Goal: Task Accomplishment & Management: Use online tool/utility

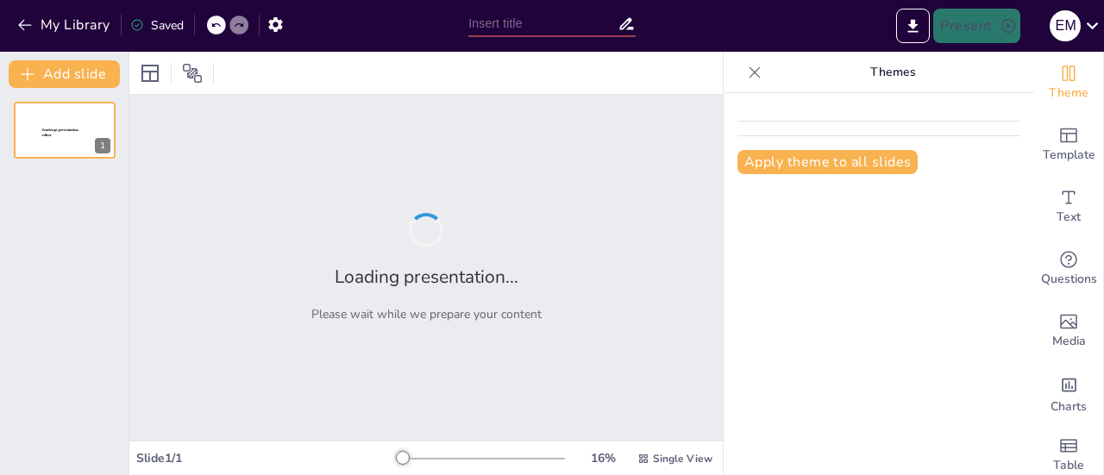
type input "EL OTRO, el otro y yo"
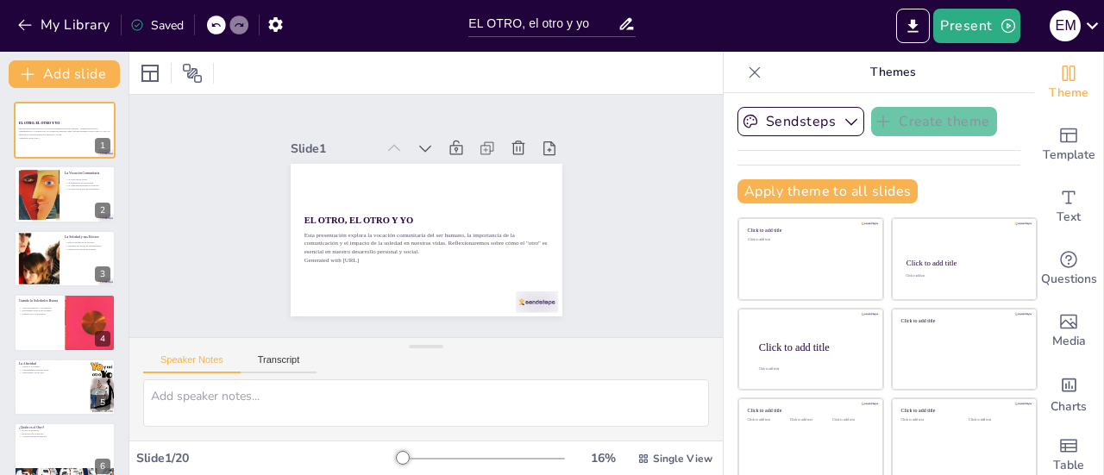
checkbox input "true"
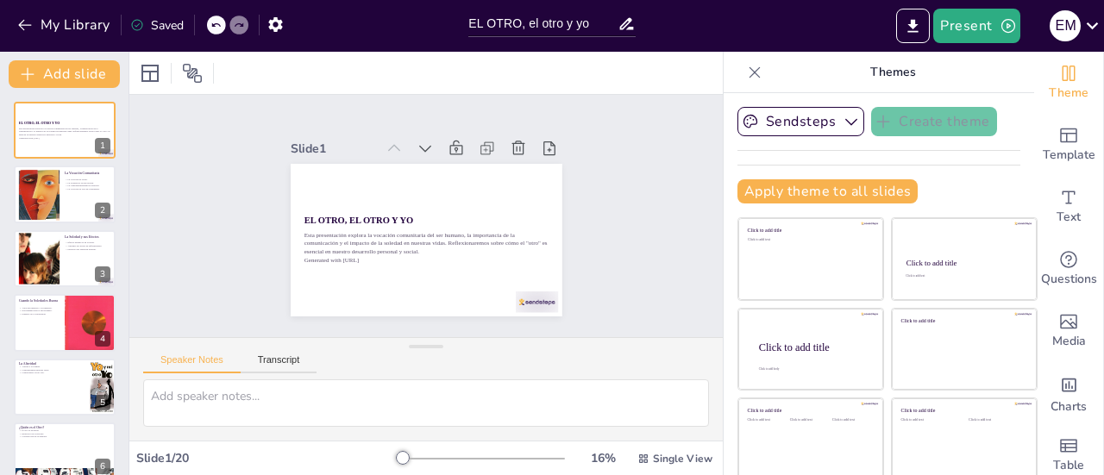
checkbox input "true"
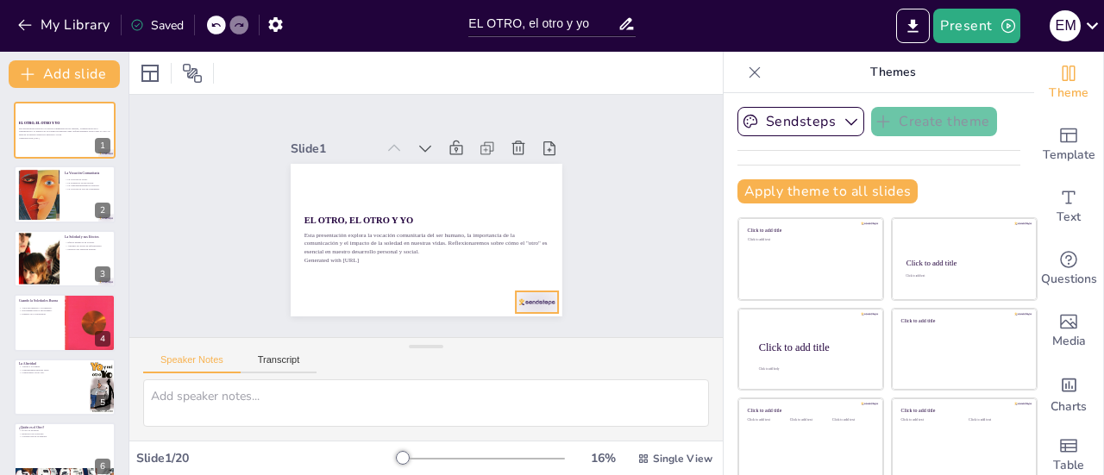
checkbox input "true"
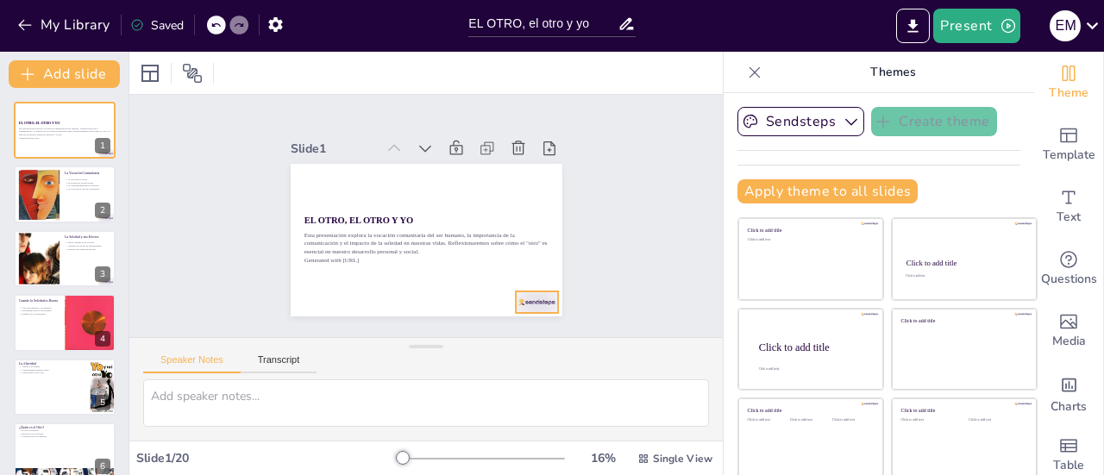
checkbox input "true"
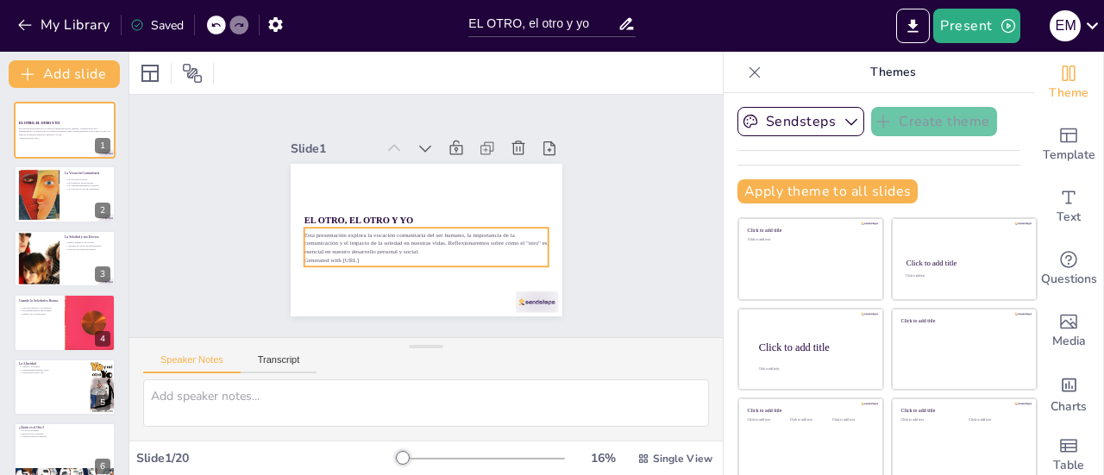
checkbox input "true"
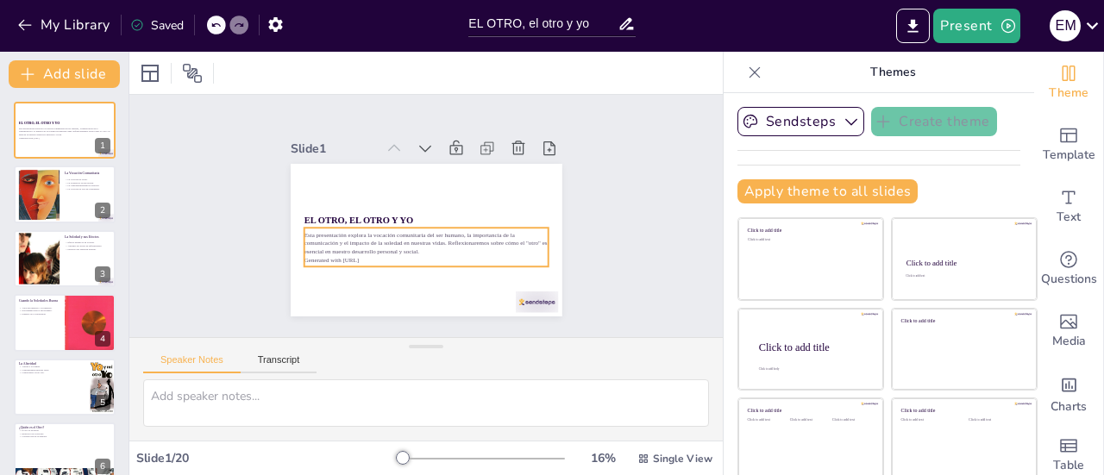
checkbox input "true"
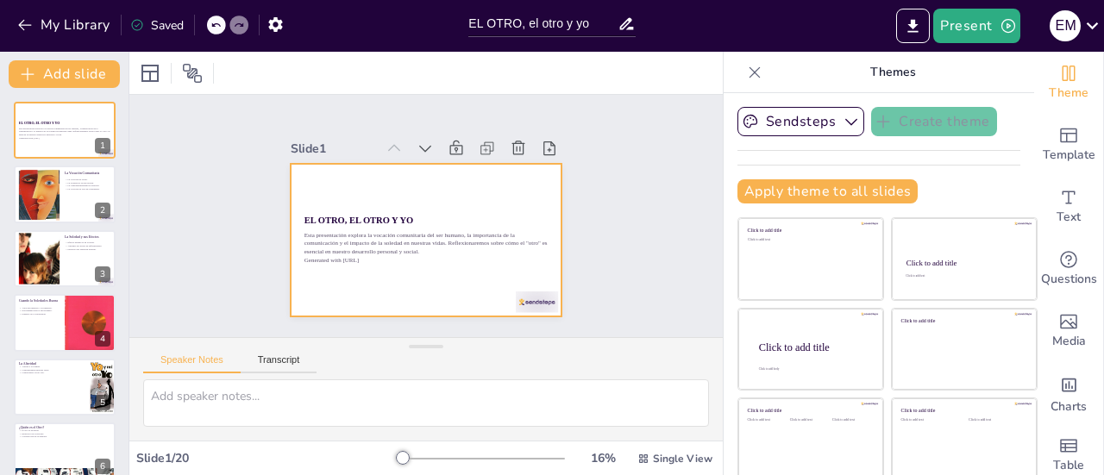
checkbox input "true"
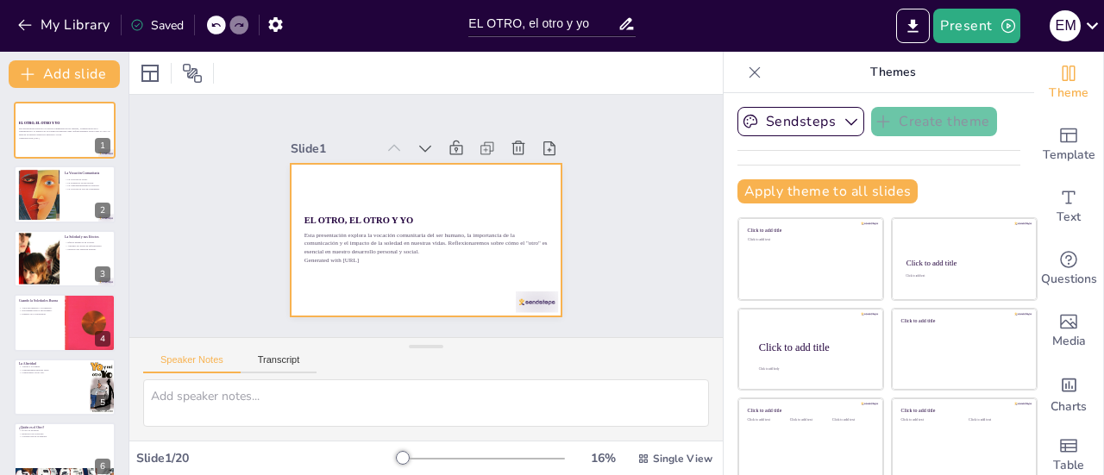
checkbox input "true"
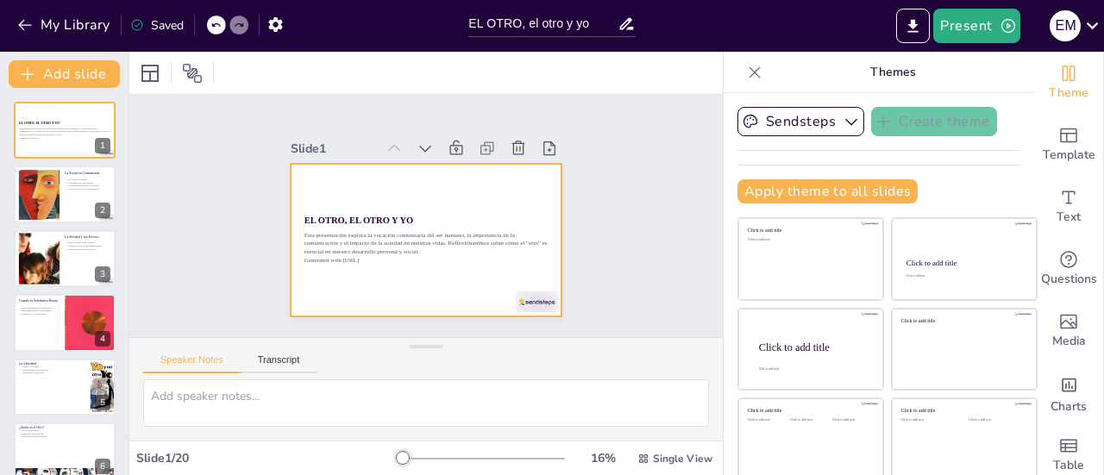
checkbox input "true"
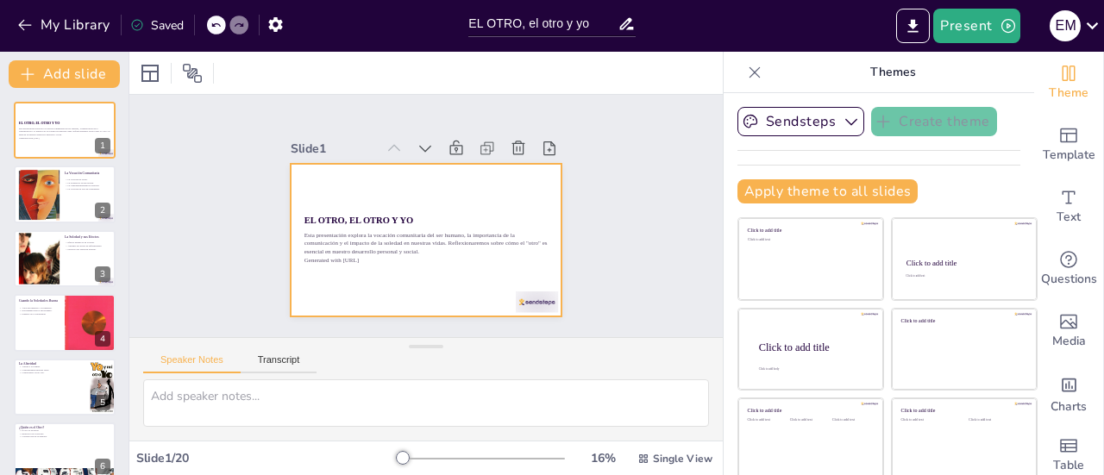
checkbox input "true"
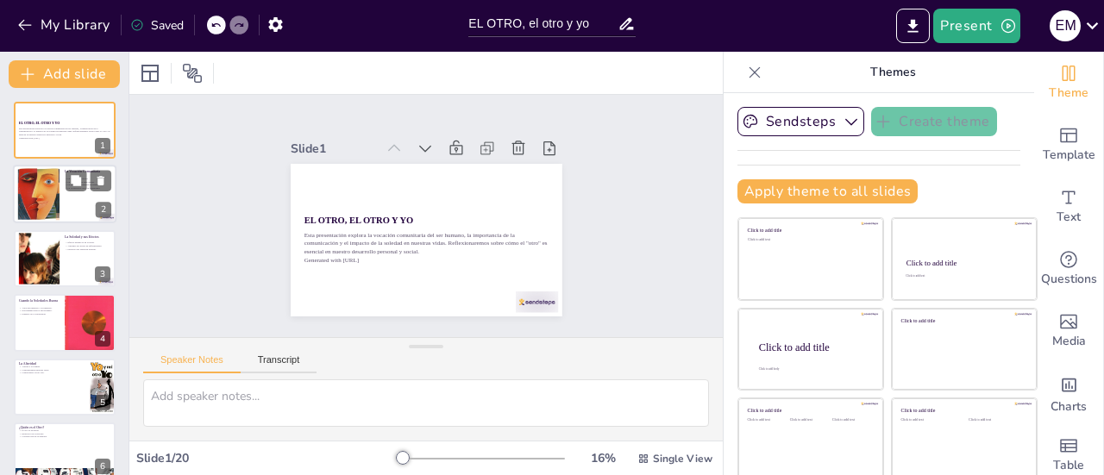
checkbox input "true"
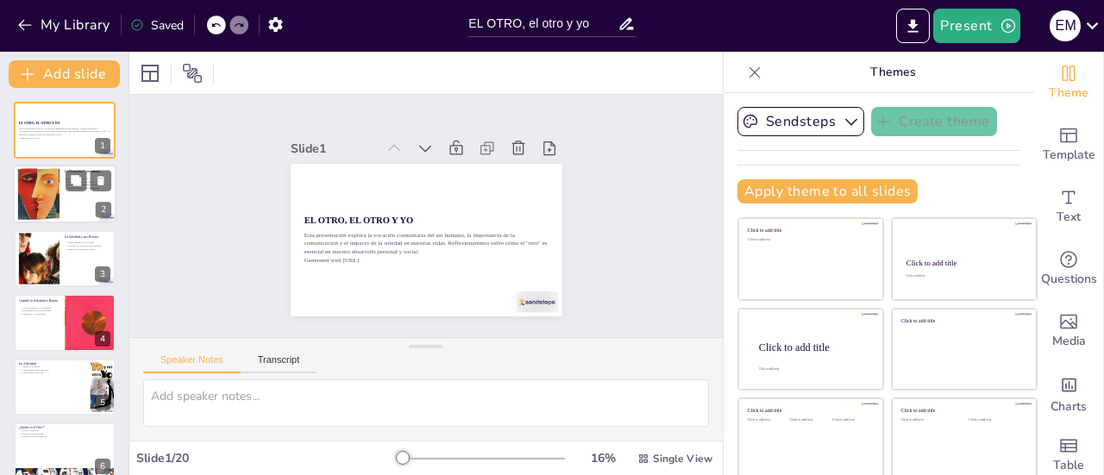
click at [83, 199] on div at bounding box center [64, 195] width 103 height 59
type textarea "La vocación del ser humano no puede ser entendida sin considerar su naturaleza …"
checkbox input "true"
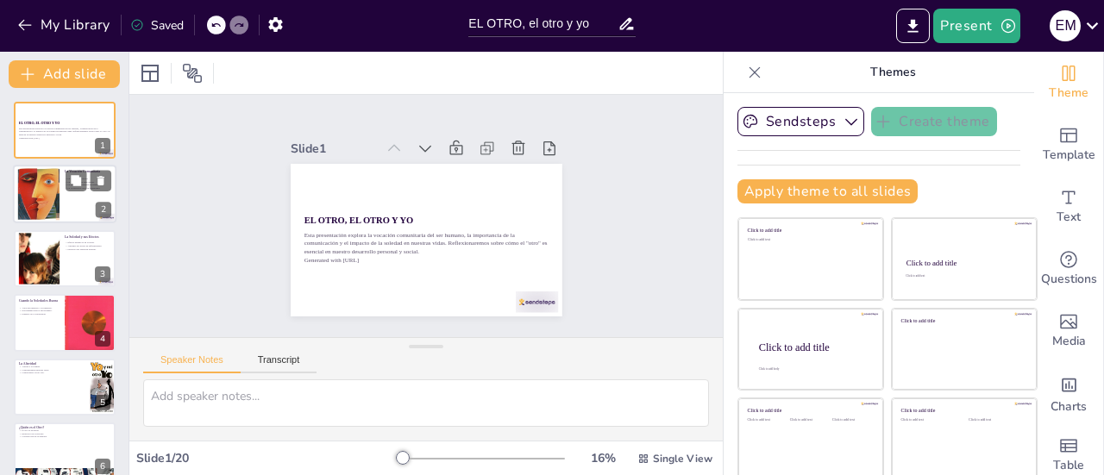
checkbox input "true"
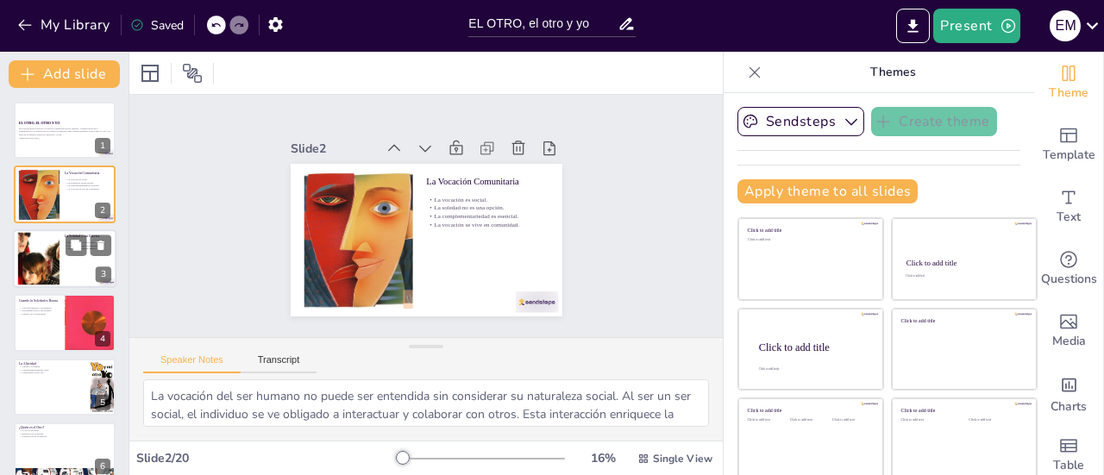
checkbox input "true"
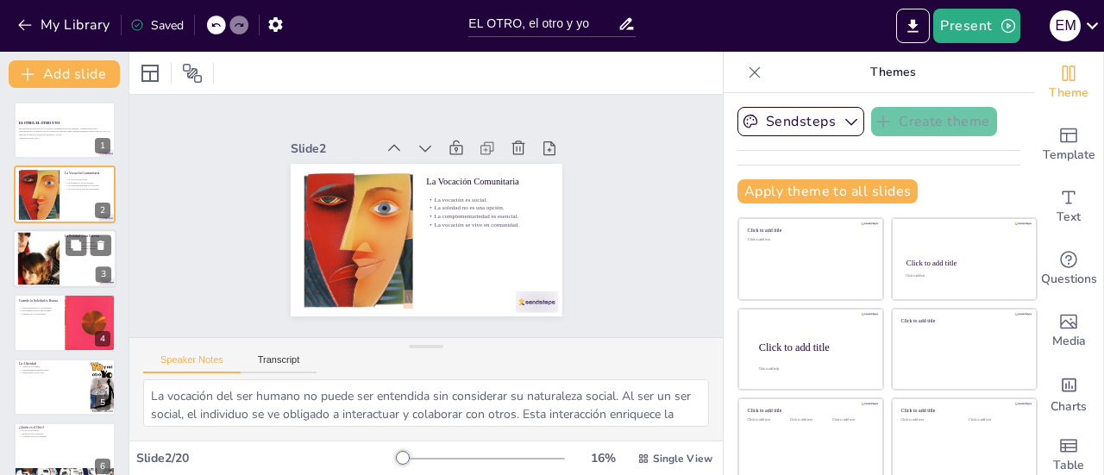
checkbox input "true"
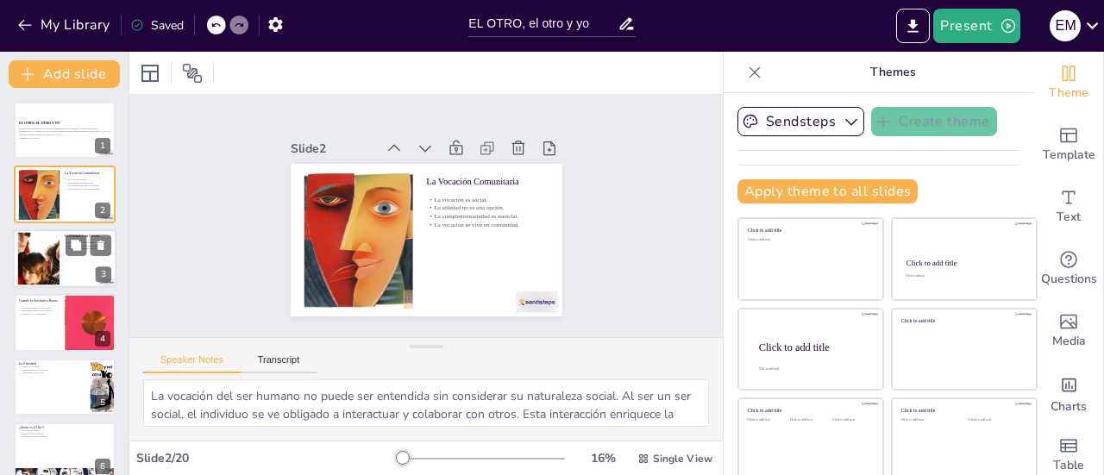
checkbox input "true"
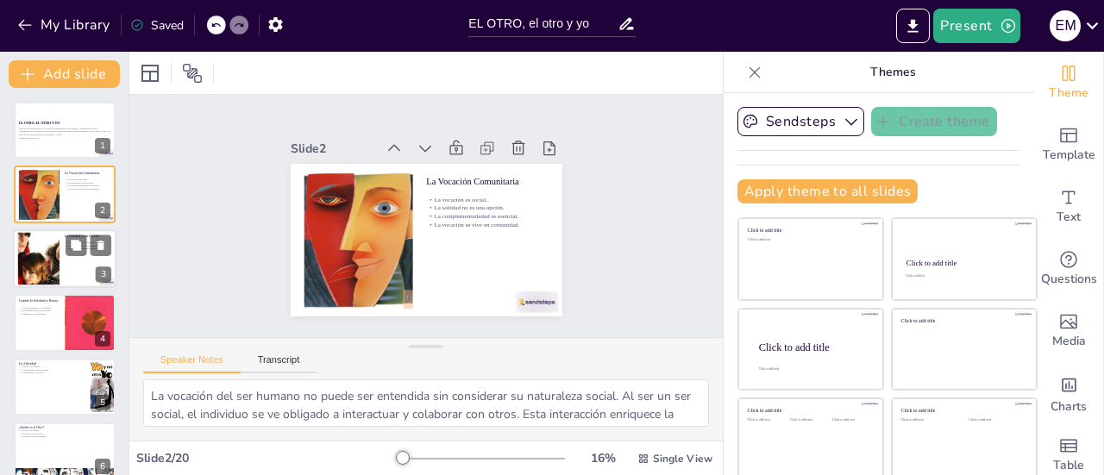
click at [61, 261] on div at bounding box center [64, 258] width 103 height 59
type textarea "La soledad prolongada puede tener efectos devastadores en la salud física y men…"
checkbox input "true"
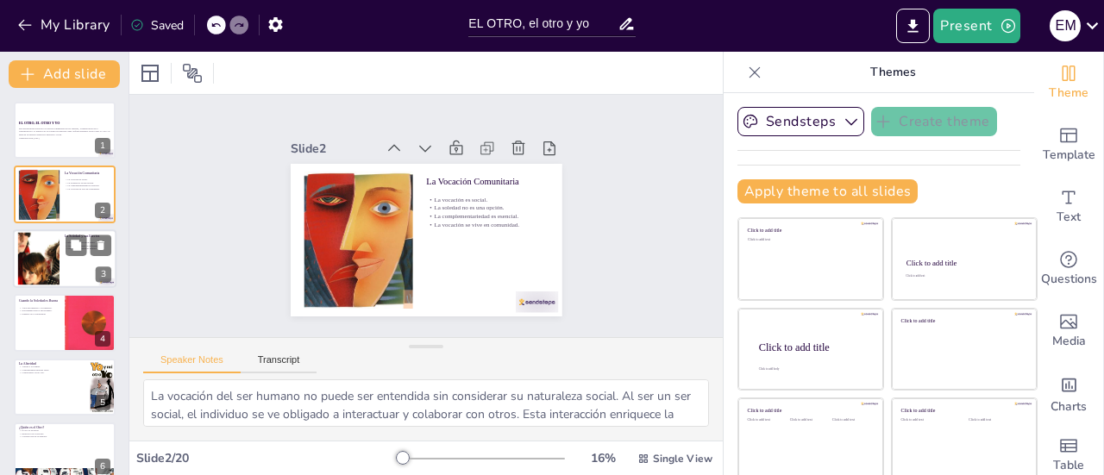
checkbox input "true"
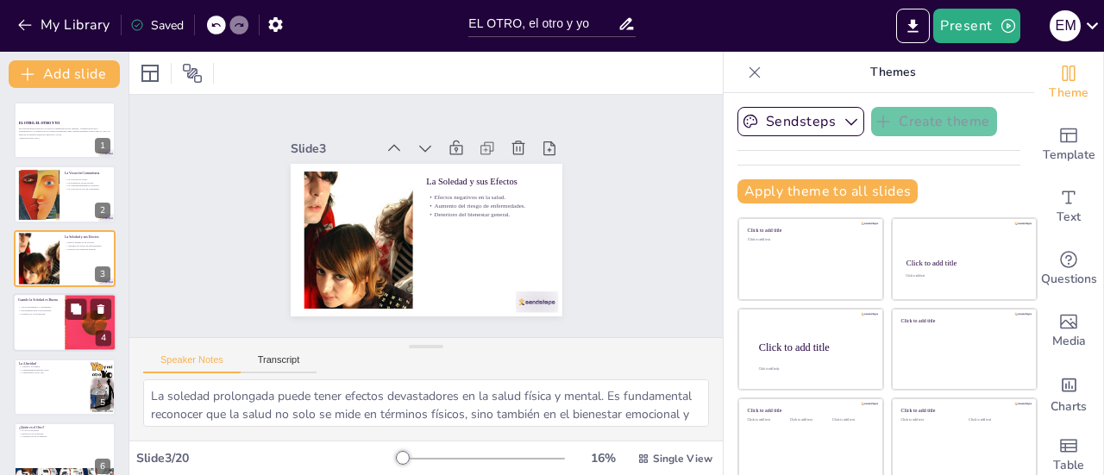
checkbox input "true"
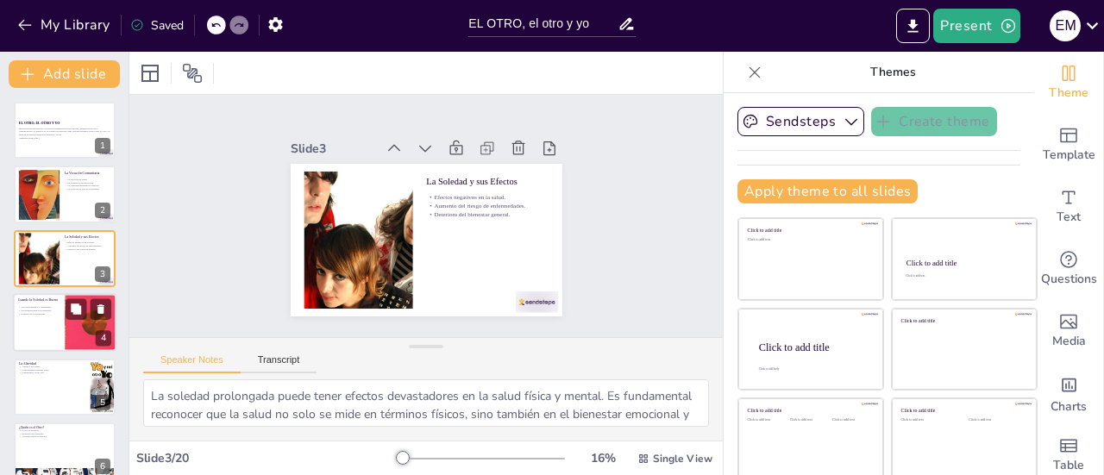
checkbox input "true"
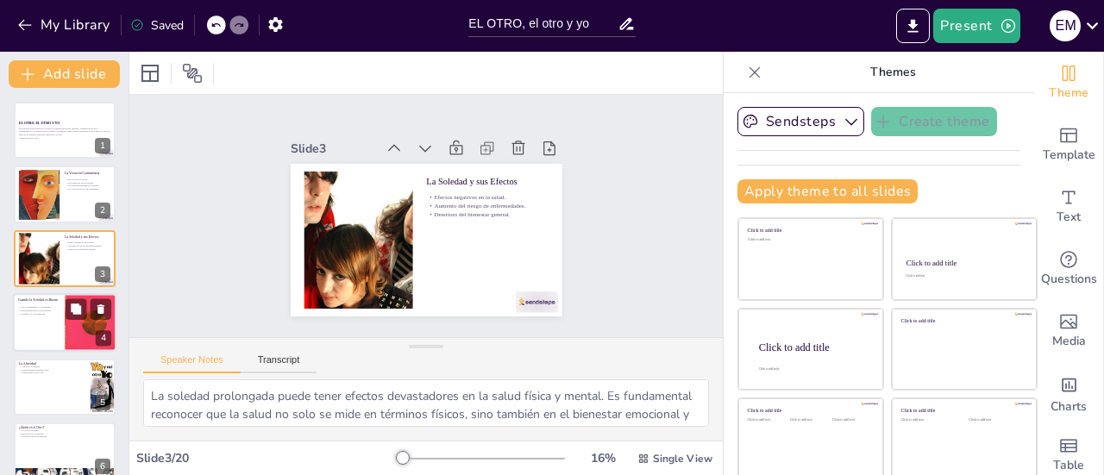
checkbox input "true"
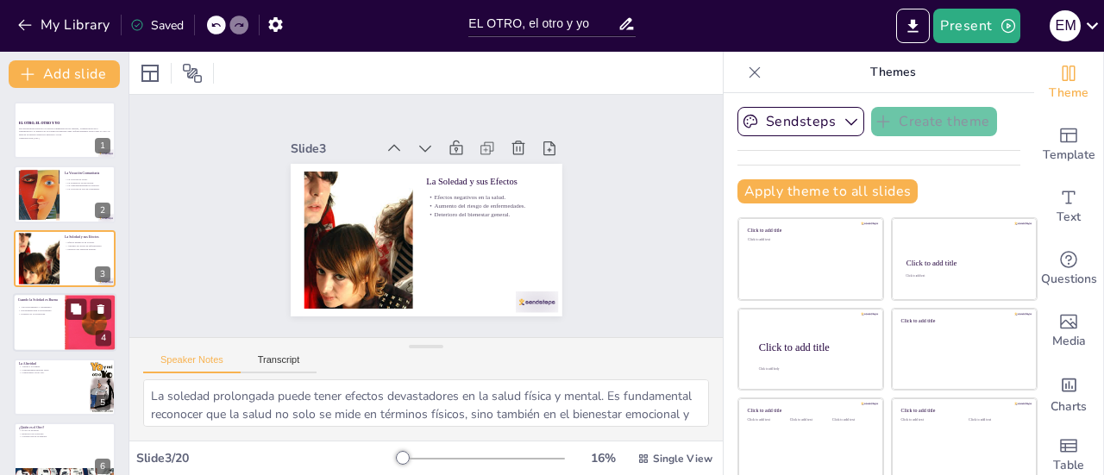
checkbox input "true"
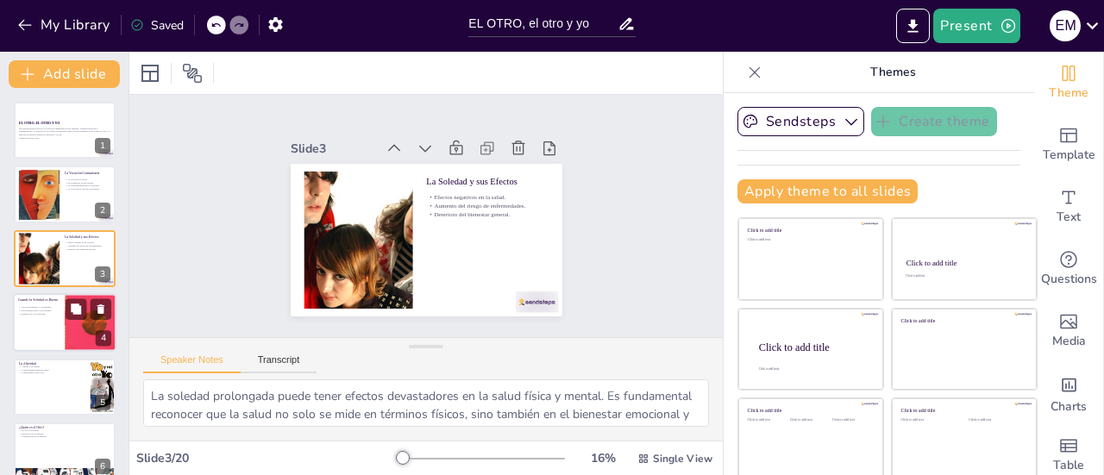
checkbox input "true"
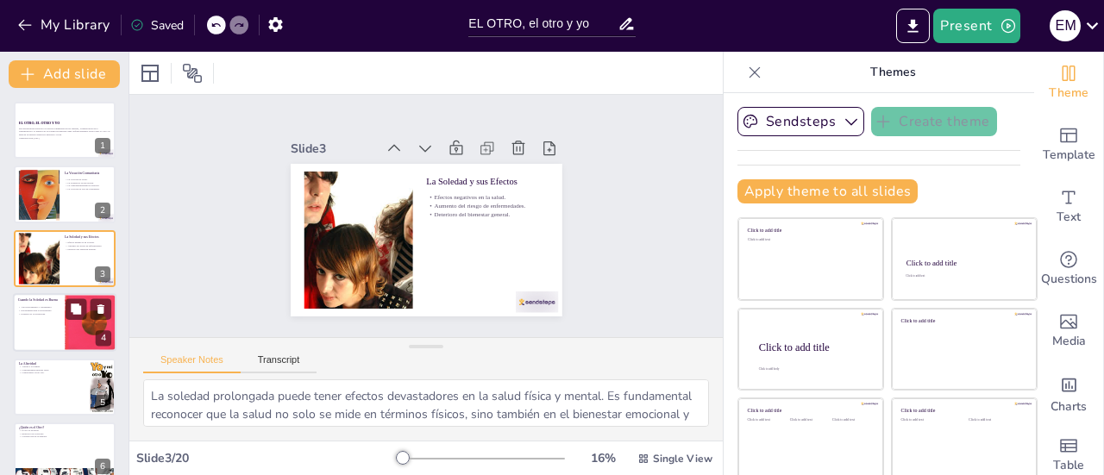
click at [54, 317] on div "Autoconocimiento y crecimiento. Oportunidad para el autocuidado. Fomento de la …" at bounding box center [38, 310] width 41 height 12
type textarea "La "buena soledad" permite explorar nuestros pensamientos y emociones, lo que e…"
checkbox input "true"
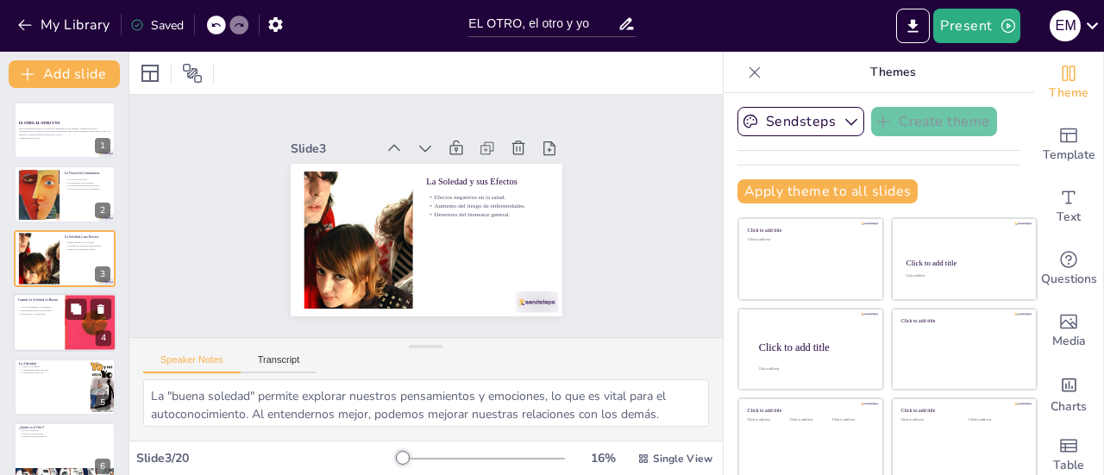
checkbox input "true"
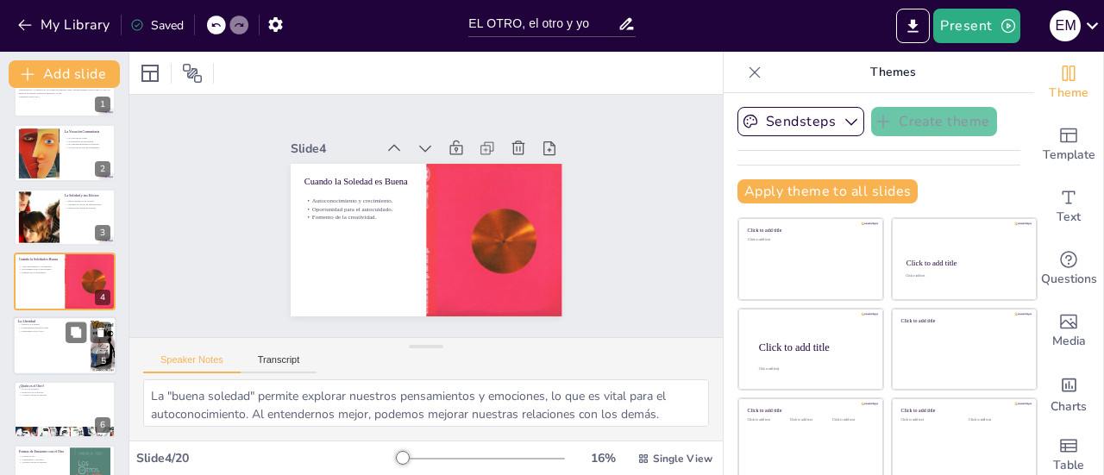
checkbox input "true"
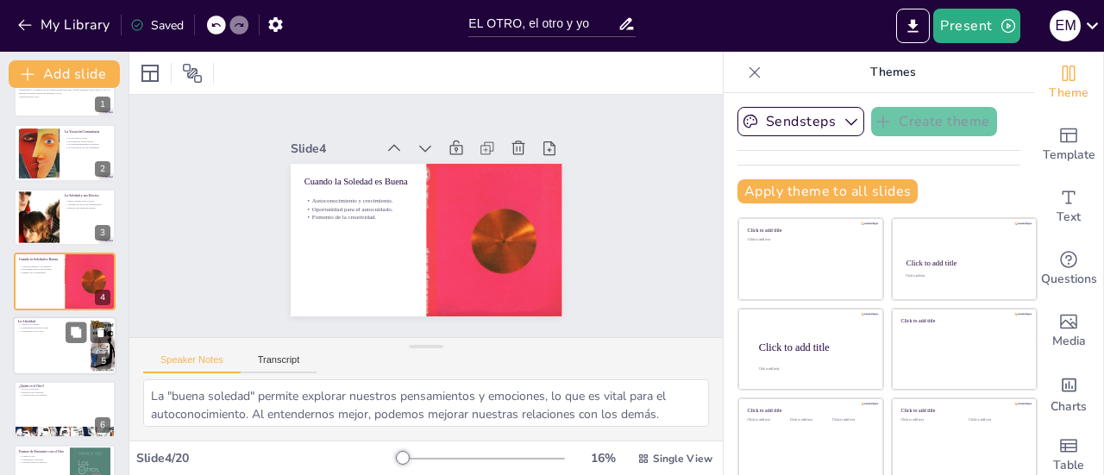
checkbox input "true"
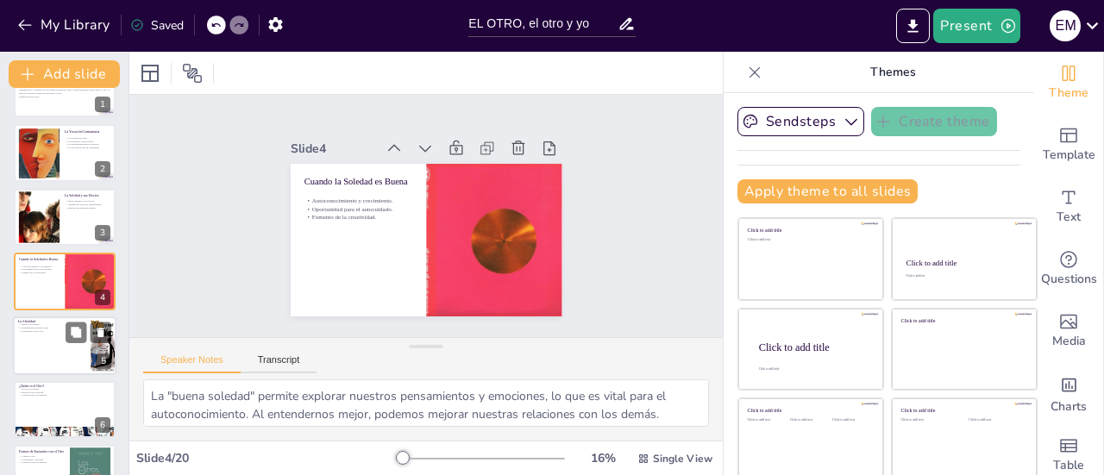
checkbox input "true"
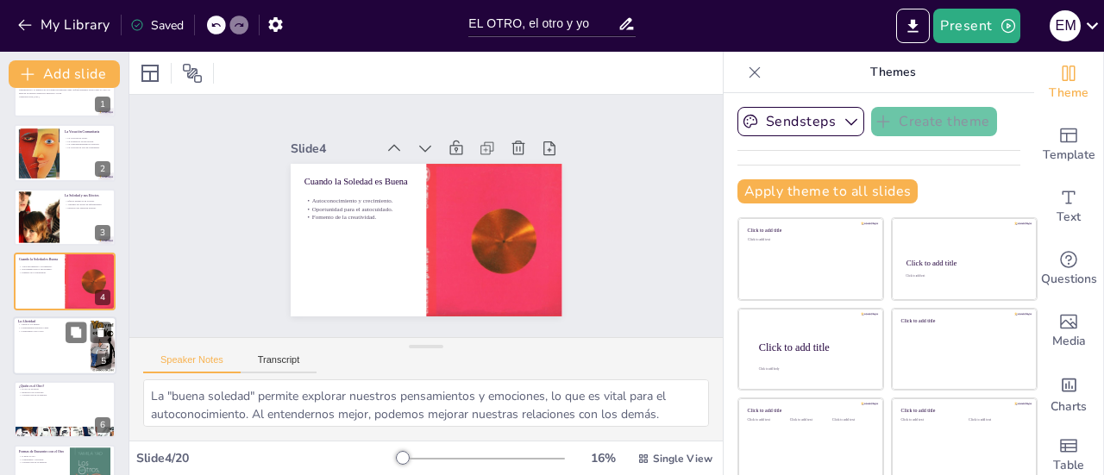
checkbox input "true"
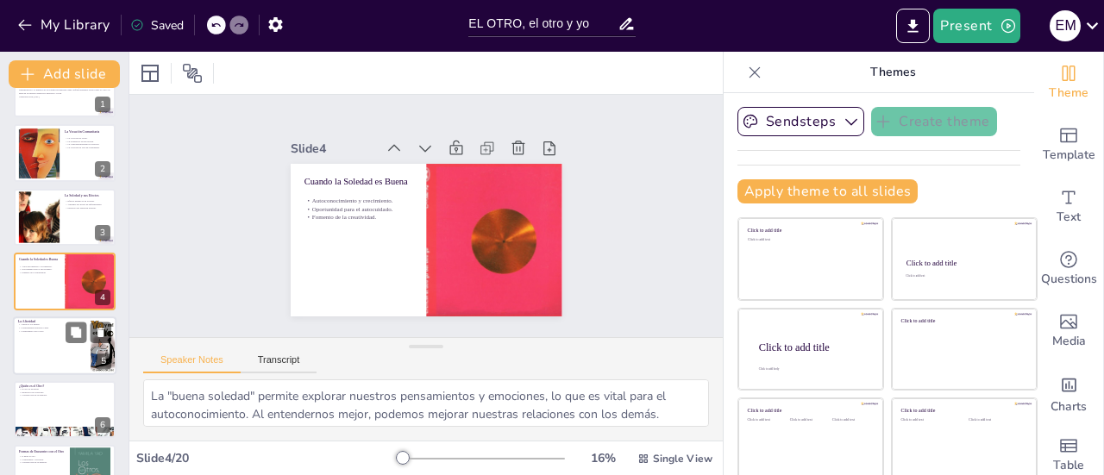
checkbox input "true"
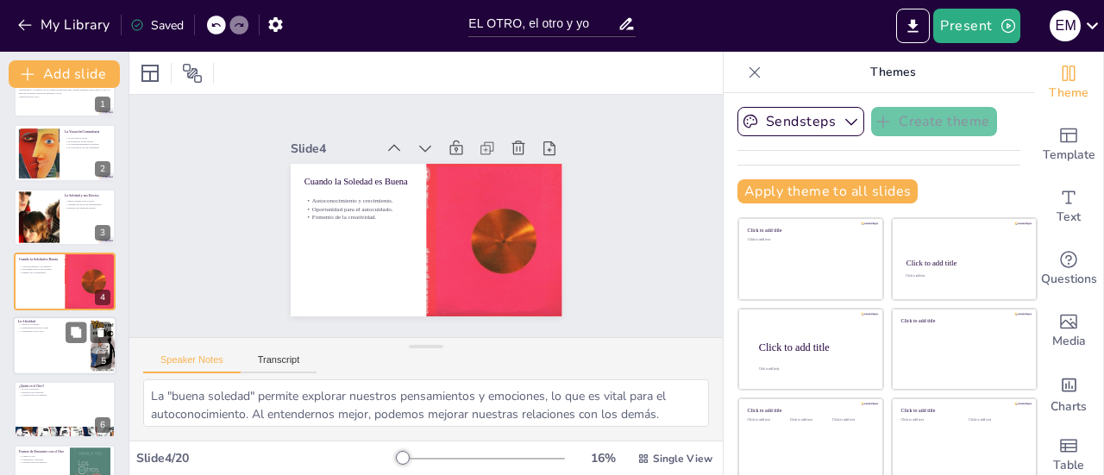
click at [53, 346] on div at bounding box center [64, 346] width 103 height 59
type textarea "Abrirse a los demás es esencial para cultivar relaciones significativas. La ape…"
checkbox input "true"
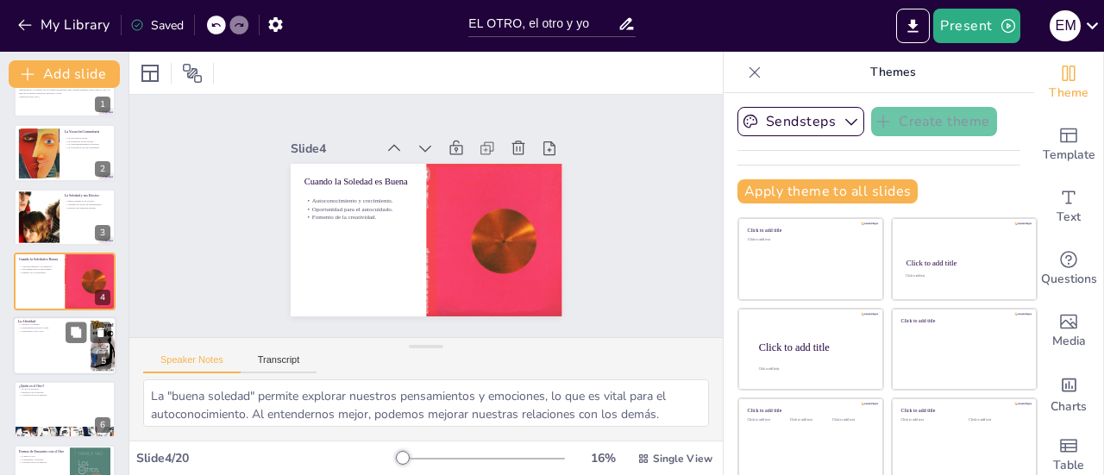
checkbox input "true"
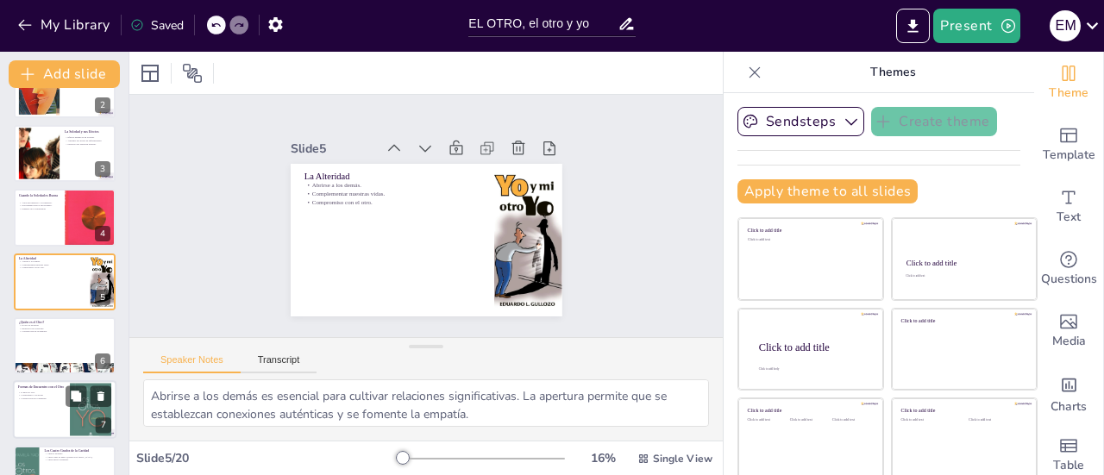
checkbox input "true"
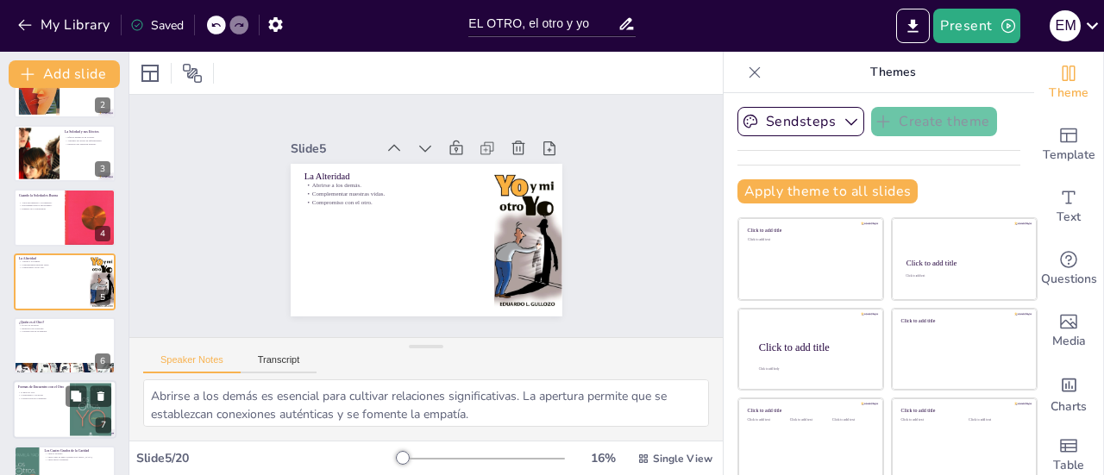
checkbox input "true"
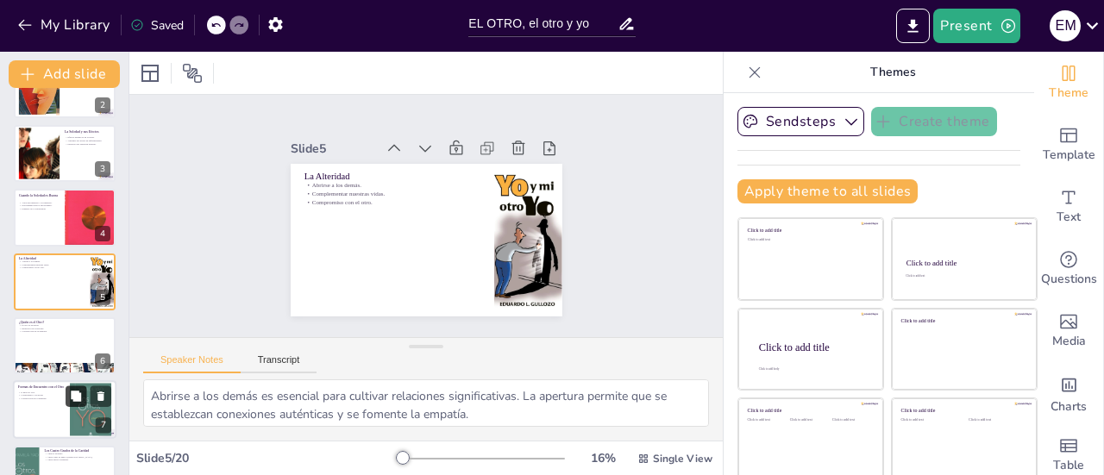
checkbox input "true"
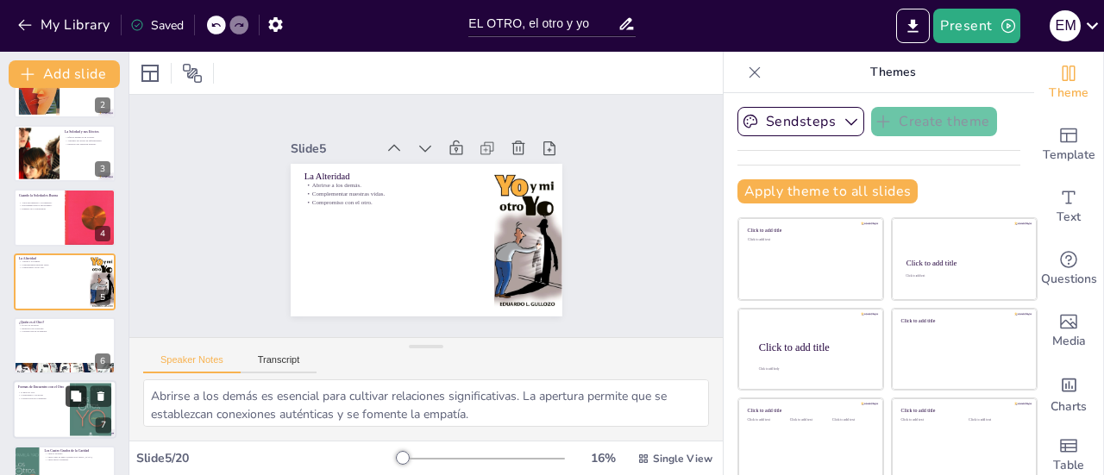
checkbox input "true"
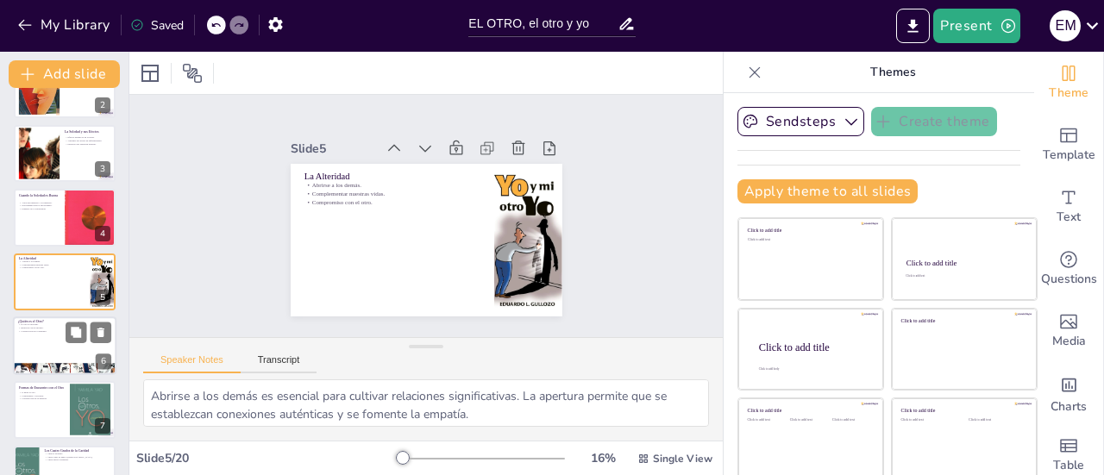
checkbox input "true"
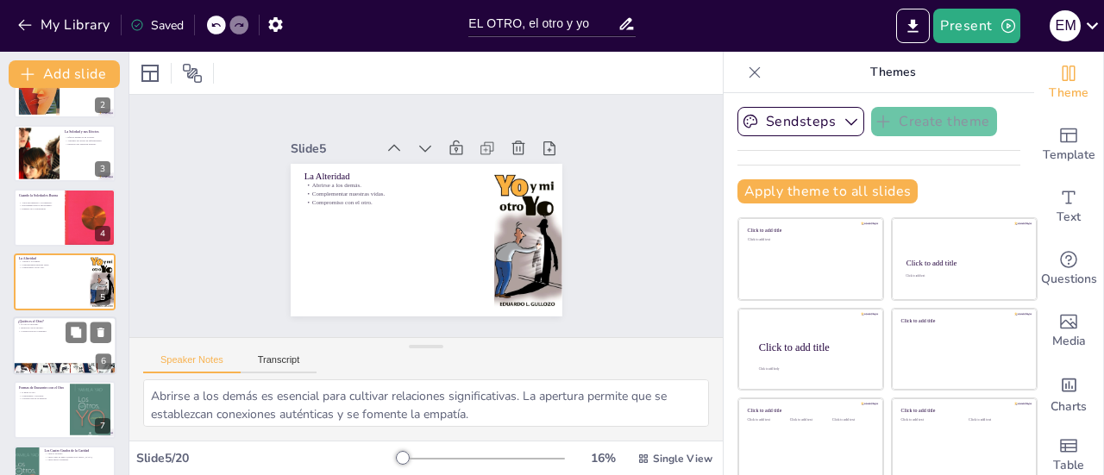
checkbox input "true"
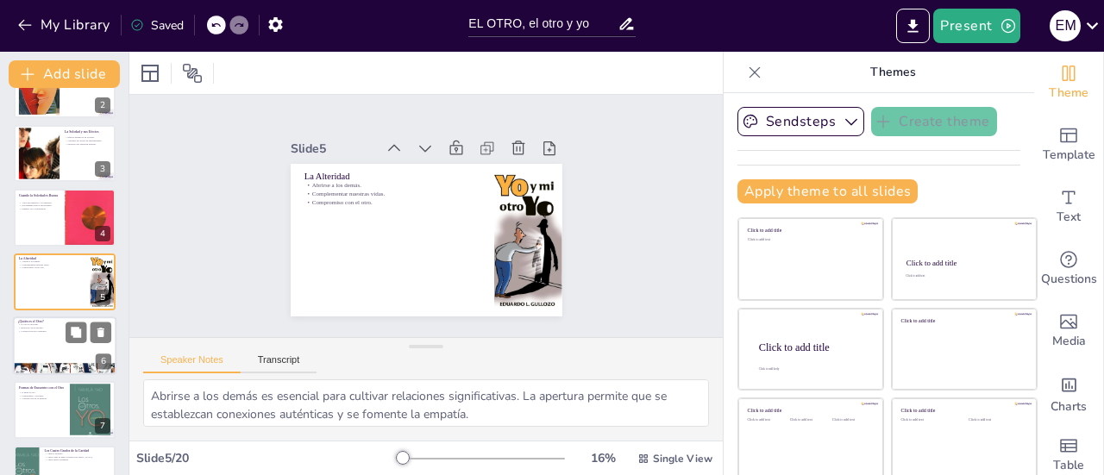
checkbox input "true"
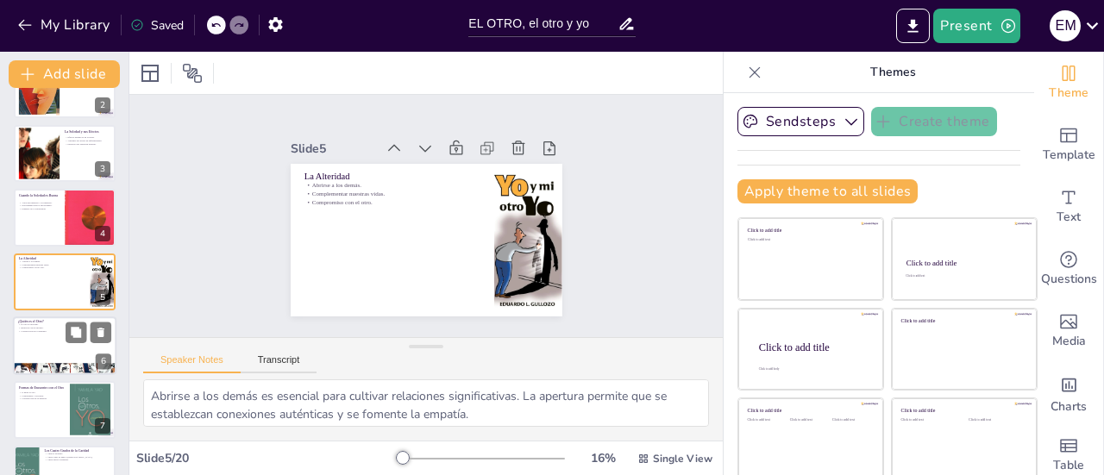
click at [56, 368] on div at bounding box center [64, 369] width 103 height 69
type textarea "Reconocer al otro como un igual es esencial para desarrollar relaciones auténti…"
checkbox input "true"
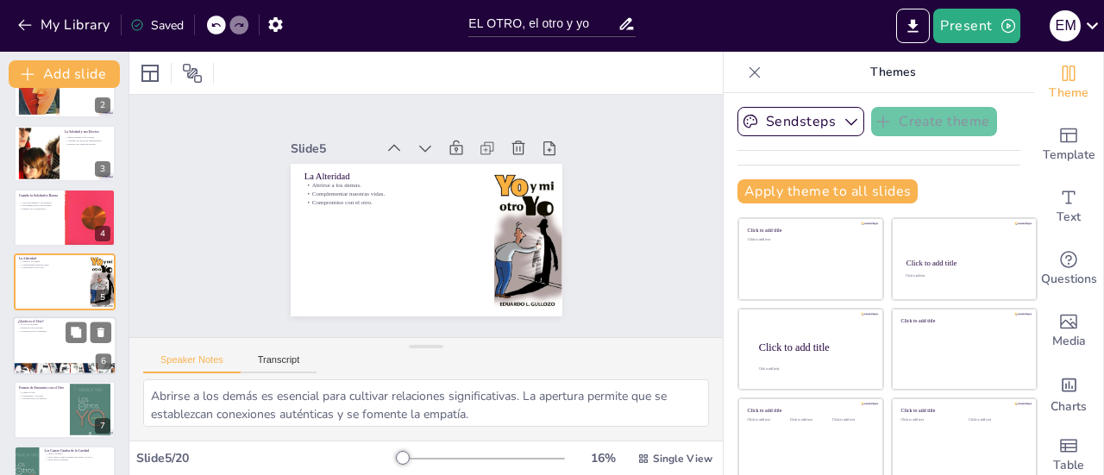
checkbox input "true"
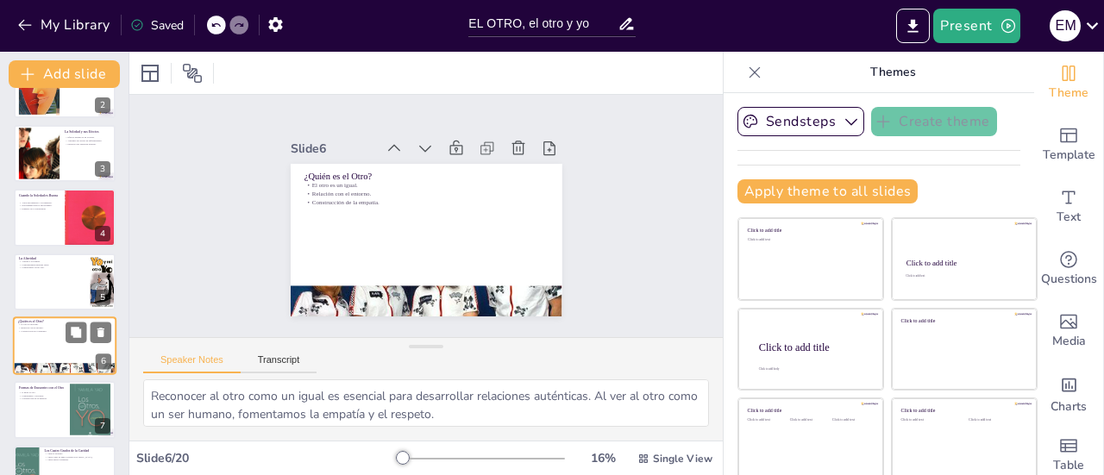
scroll to position [169, 0]
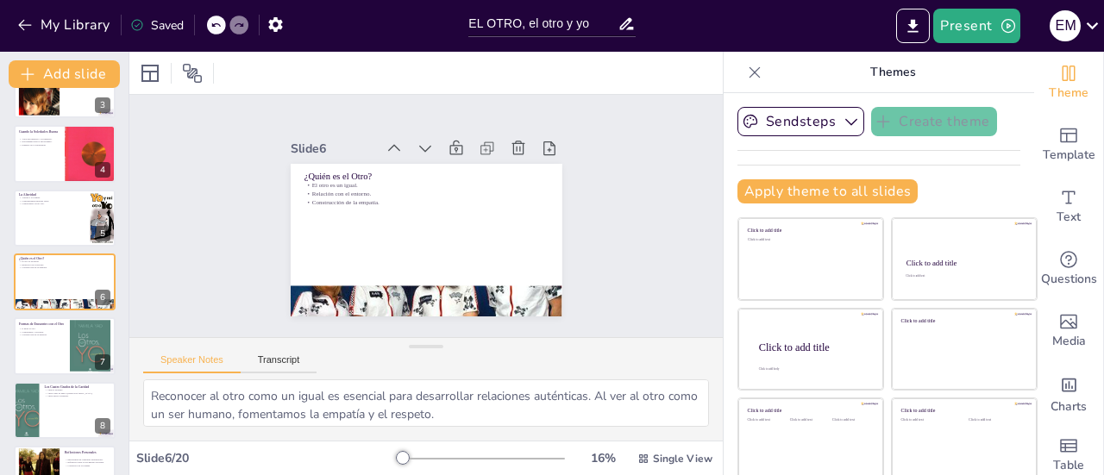
checkbox input "true"
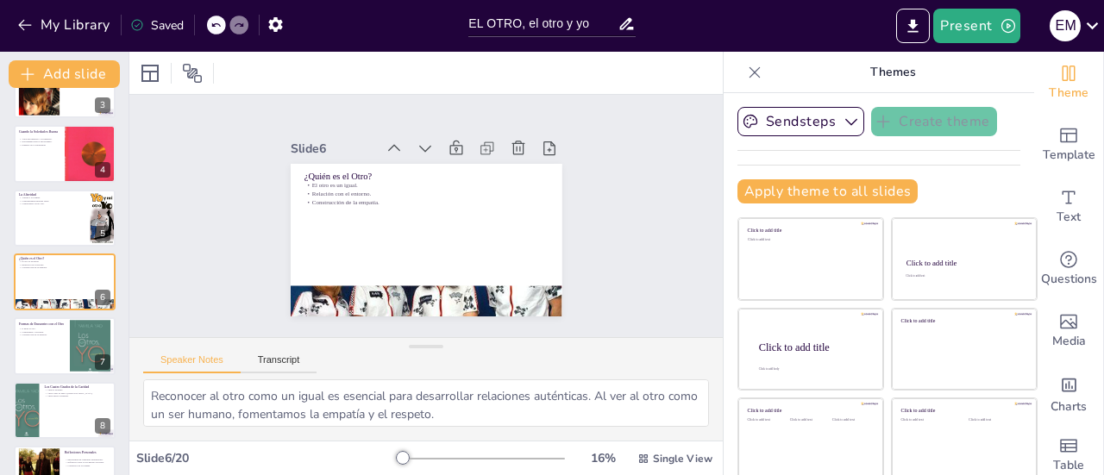
checkbox input "true"
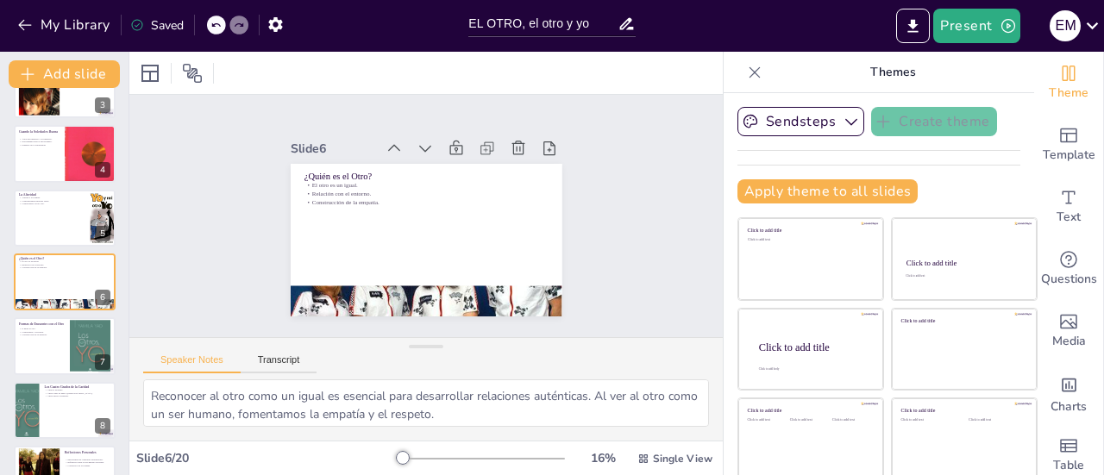
checkbox input "true"
click at [687, 326] on div "Slide 1 EL OTRO, EL OTRO Y YO Esta presentación explora la vocación comunitaria…" at bounding box center [426, 216] width 616 height 303
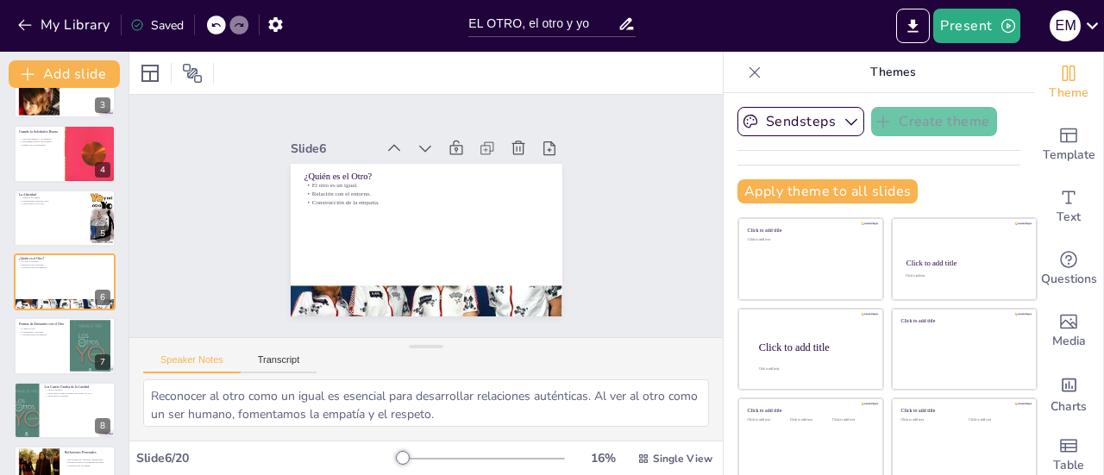
click at [687, 326] on div "Slide 1 EL OTRO, EL OTRO Y YO Esta presentación explora la vocación comunitaria…" at bounding box center [425, 216] width 593 height 242
click at [78, 358] on div at bounding box center [90, 346] width 41 height 60
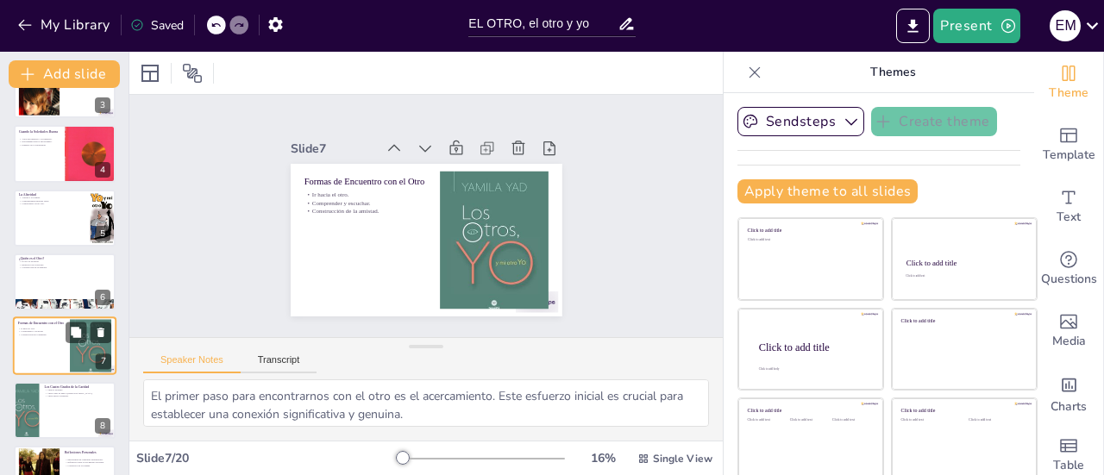
scroll to position [233, 0]
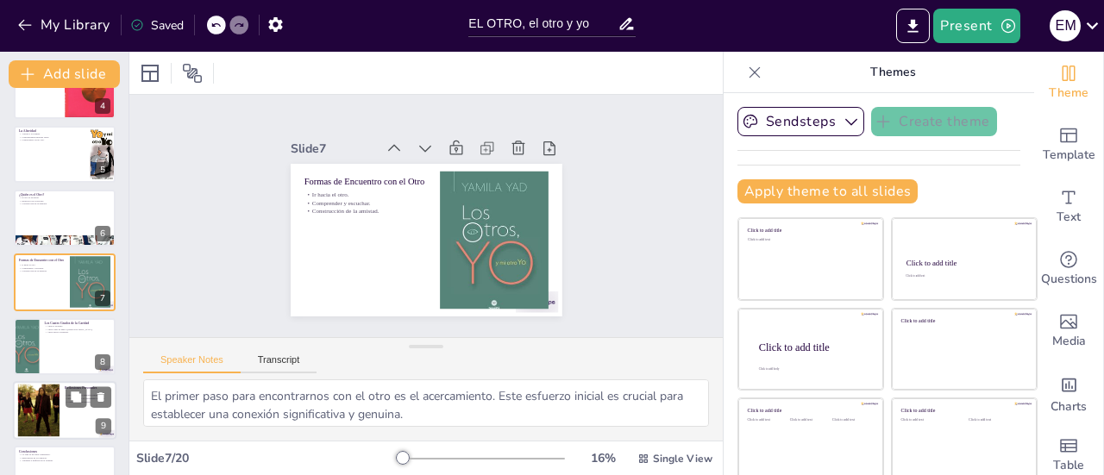
click at [48, 409] on div at bounding box center [38, 411] width 53 height 53
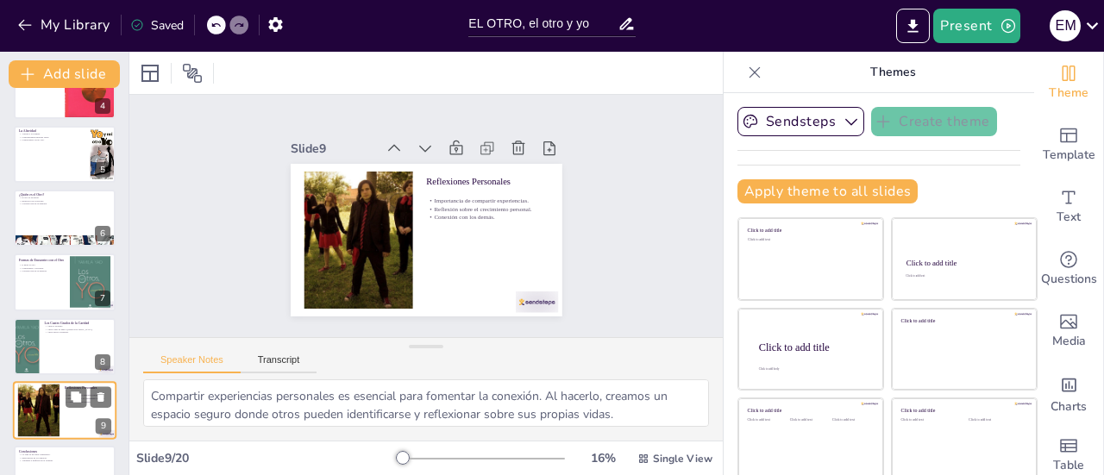
scroll to position [362, 0]
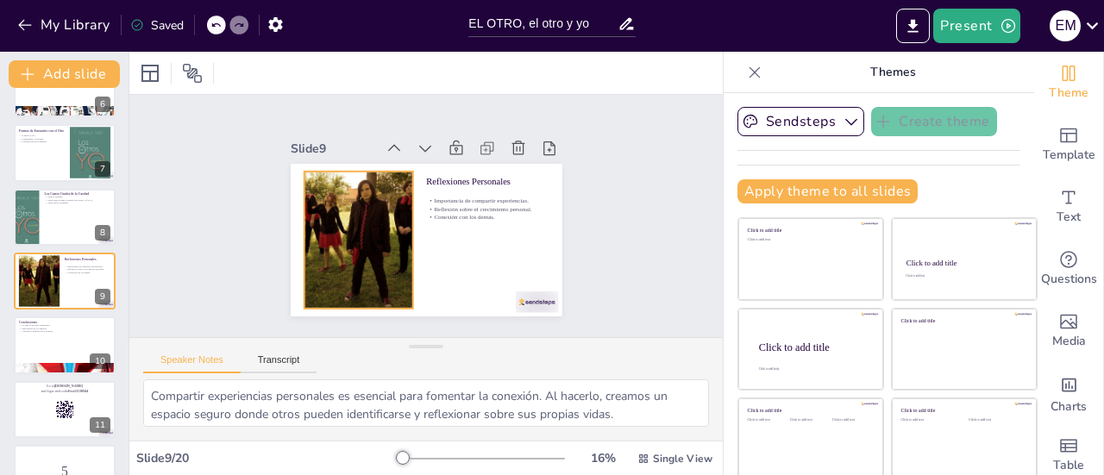
click at [316, 211] on div at bounding box center [358, 240] width 137 height 137
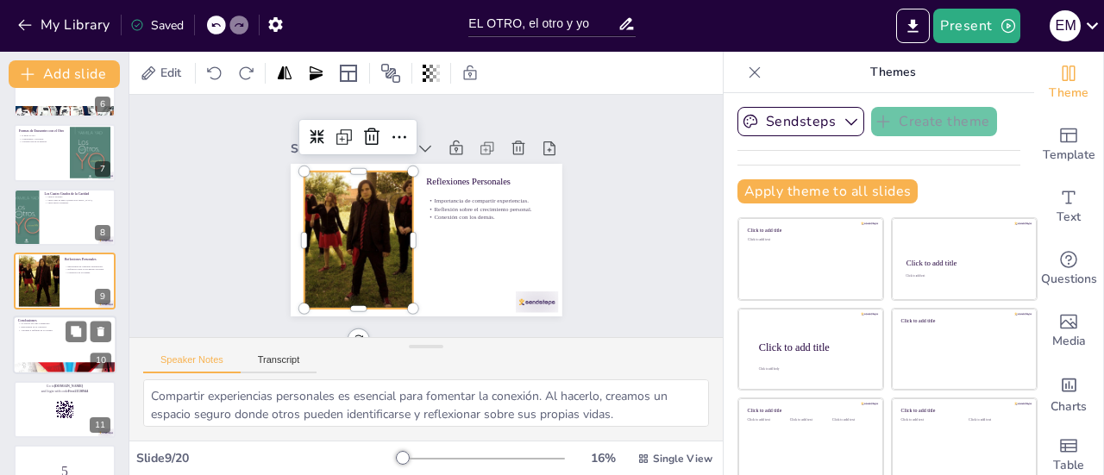
click at [47, 347] on div at bounding box center [64, 346] width 103 height 59
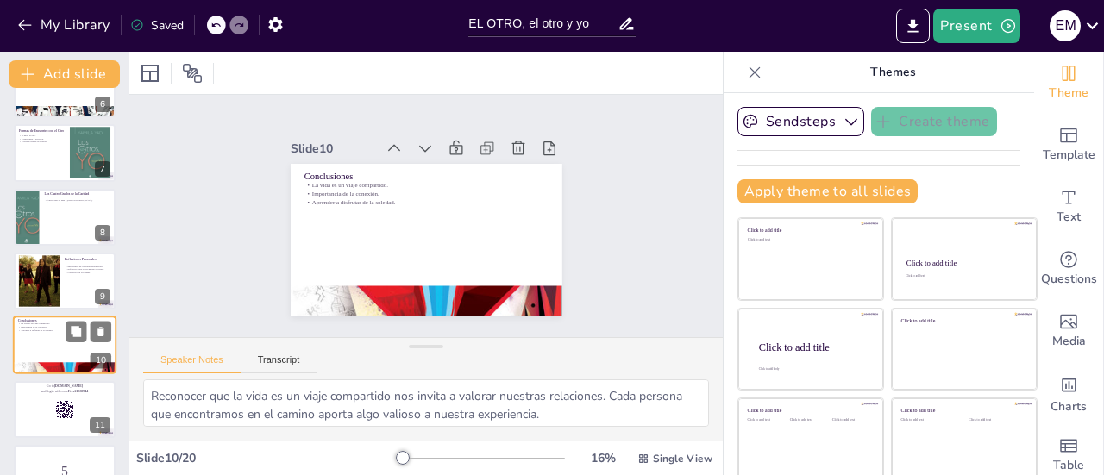
scroll to position [426, 0]
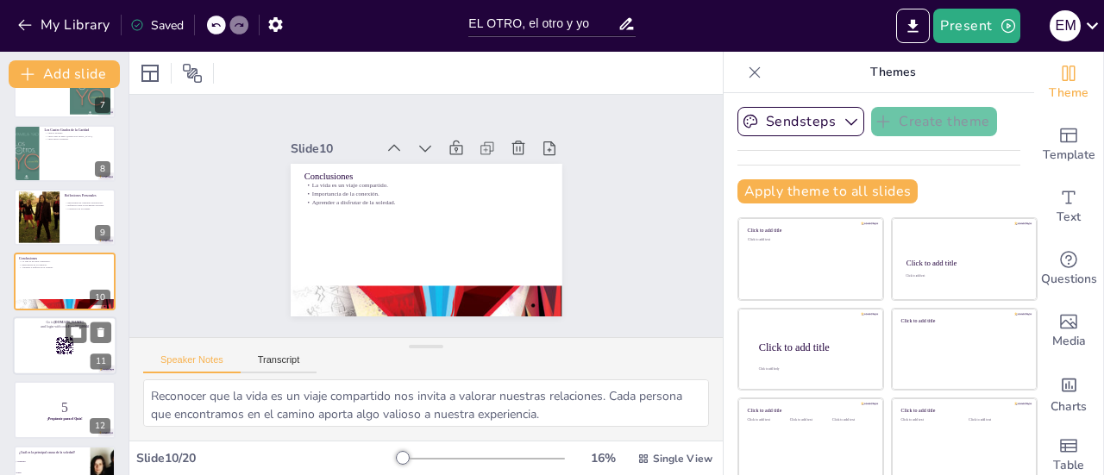
click at [53, 354] on div at bounding box center [64, 346] width 103 height 59
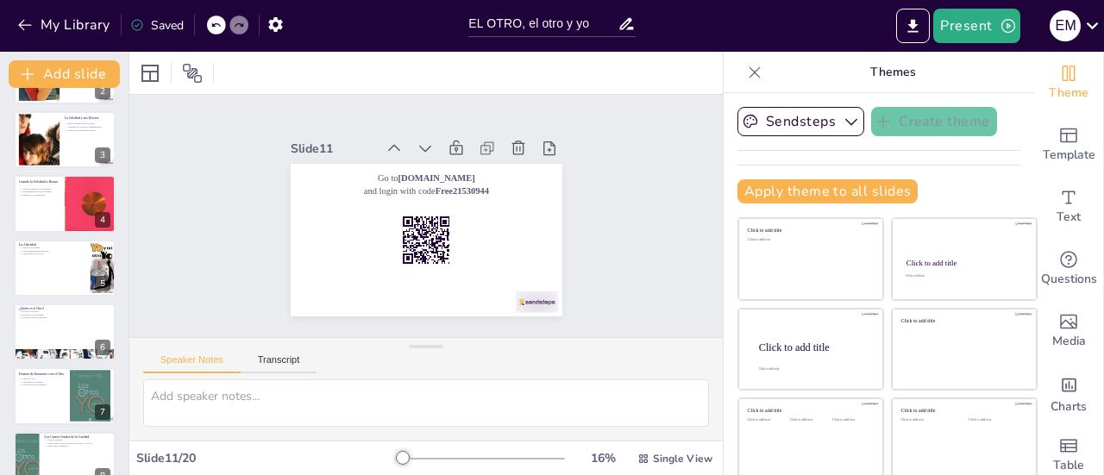
scroll to position [0, 0]
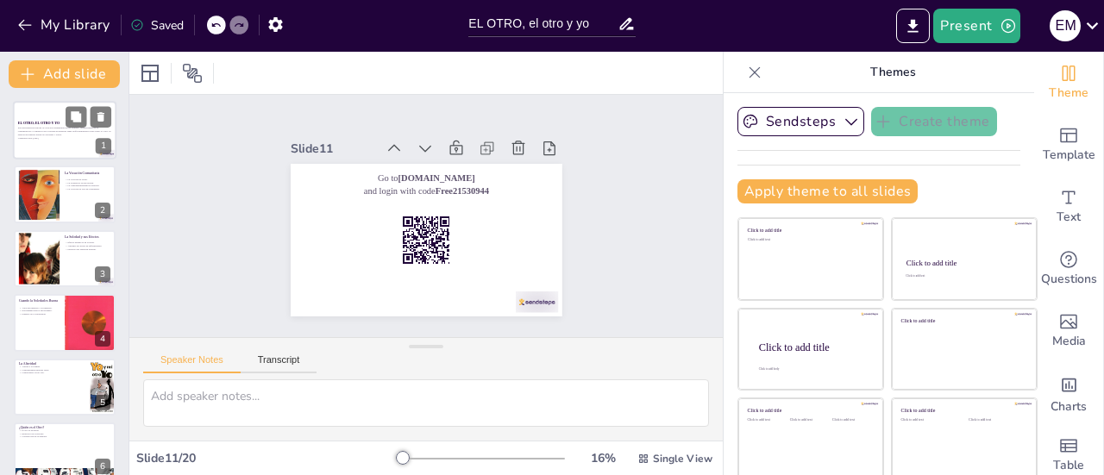
click at [64, 121] on p "EL OTRO, EL OTRO Y YO" at bounding box center [64, 123] width 93 height 5
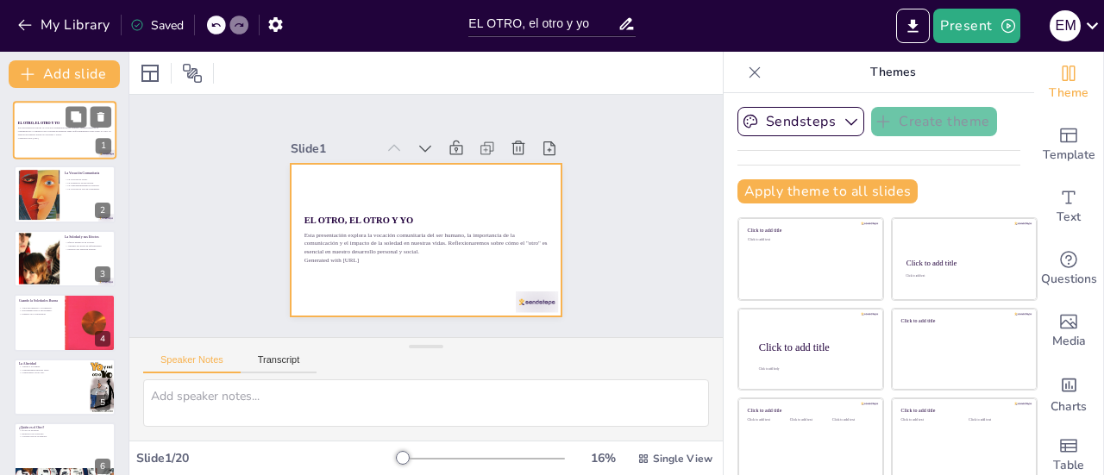
click at [41, 142] on div at bounding box center [64, 130] width 103 height 59
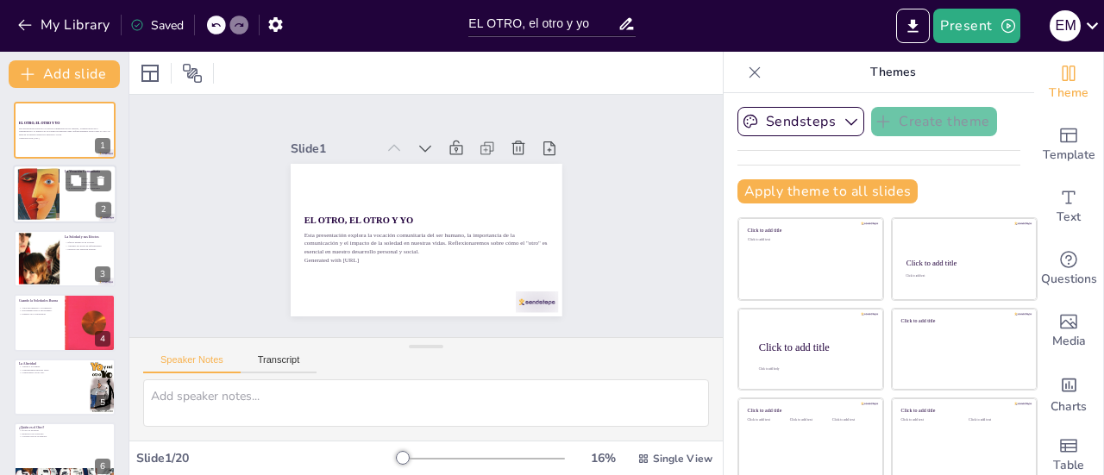
click at [56, 195] on div at bounding box center [39, 194] width 52 height 53
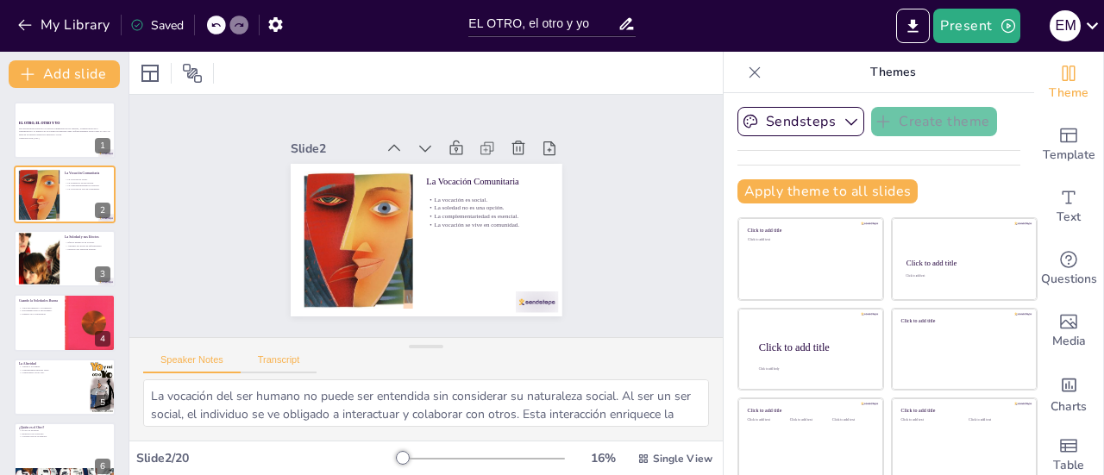
click at [267, 362] on button "Transcript" at bounding box center [279, 363] width 77 height 19
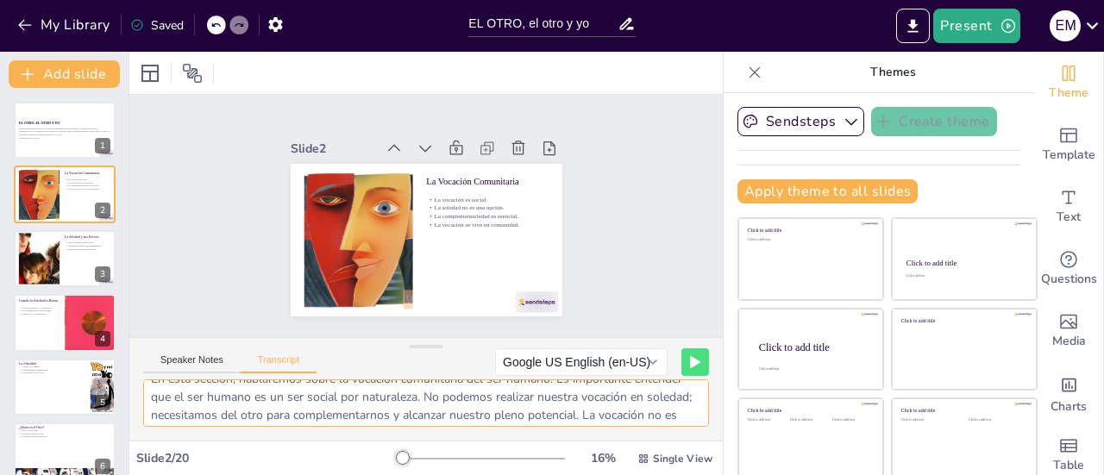
scroll to position [34, 0]
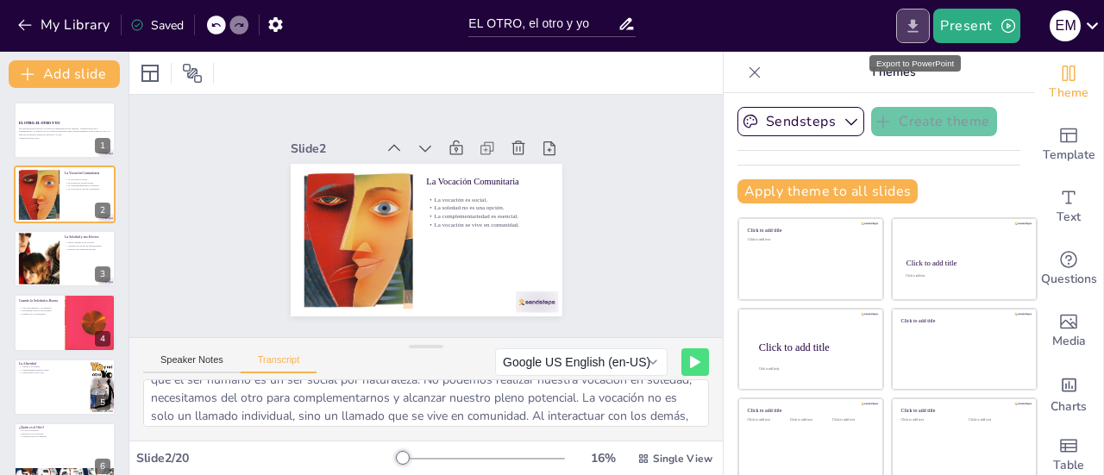
click at [912, 22] on icon "Export to PowerPoint" at bounding box center [913, 26] width 18 height 18
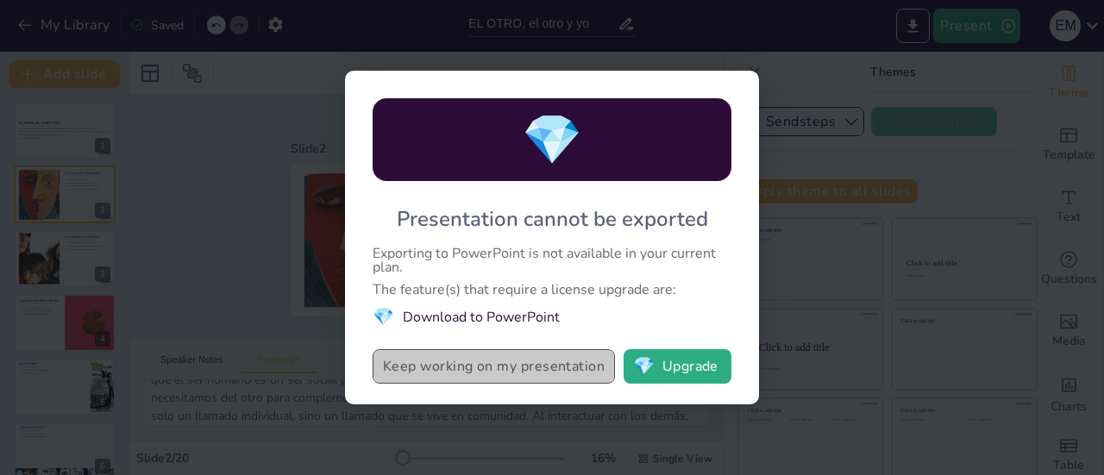
click at [485, 372] on button "Keep working on my presentation" at bounding box center [494, 366] width 242 height 34
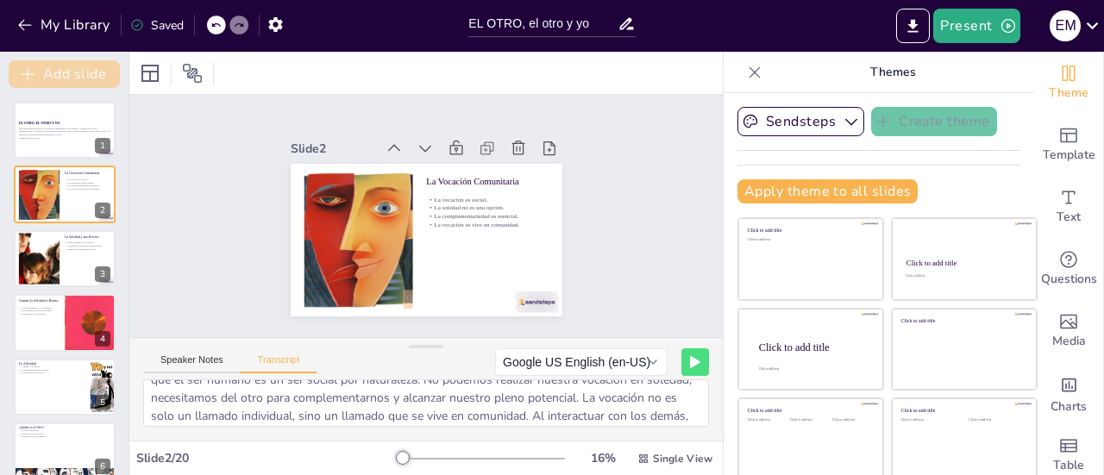
click at [81, 72] on button "Add slide" at bounding box center [64, 74] width 111 height 28
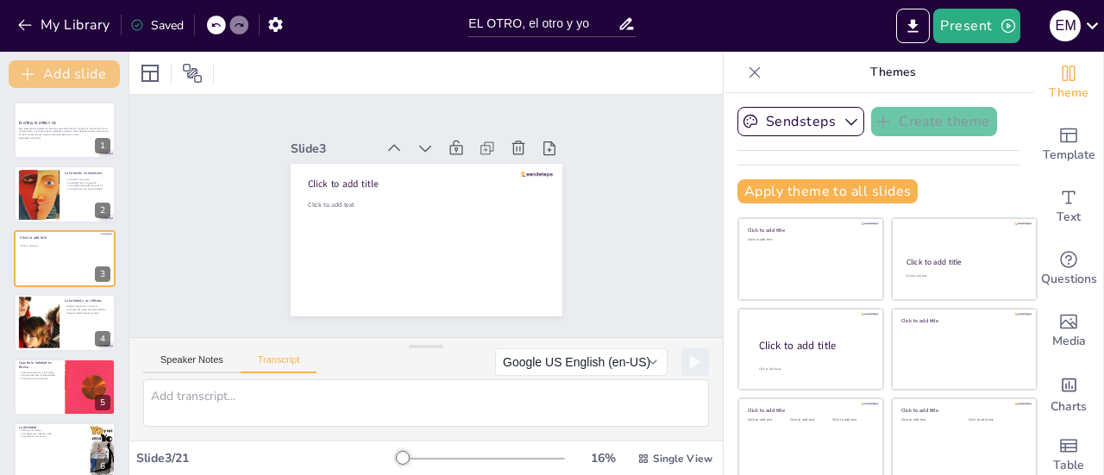
scroll to position [0, 0]
click at [510, 144] on icon at bounding box center [518, 148] width 17 height 17
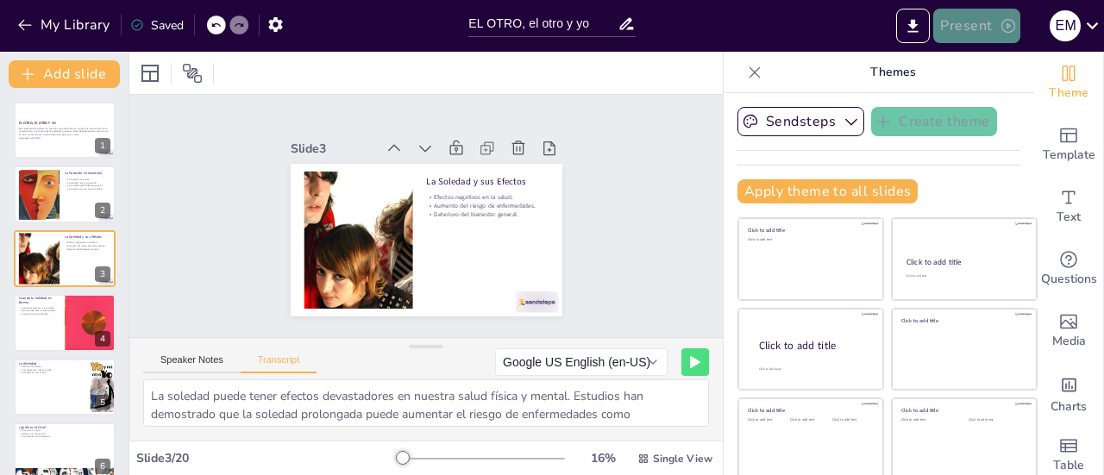
click at [1012, 18] on icon "button" at bounding box center [1008, 25] width 17 height 17
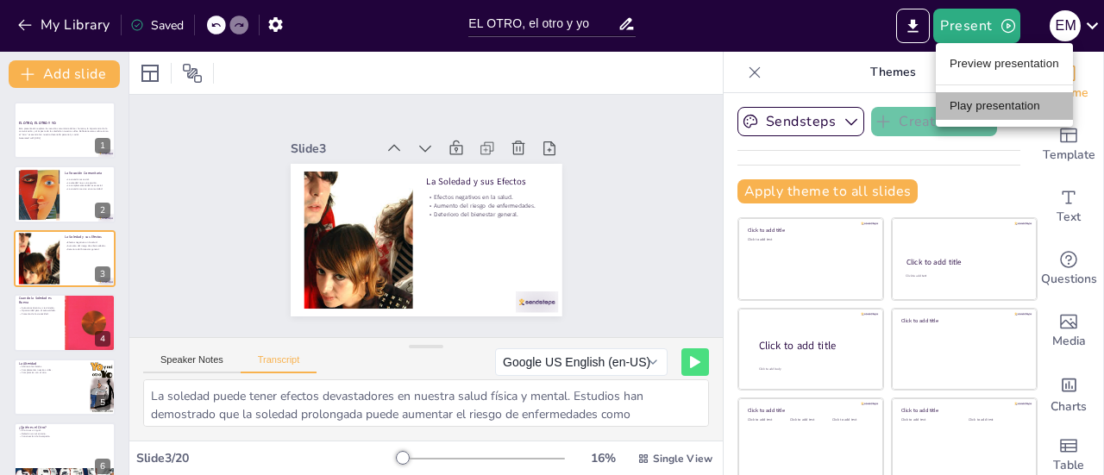
click at [1019, 111] on li "Play presentation" at bounding box center [1004, 106] width 137 height 28
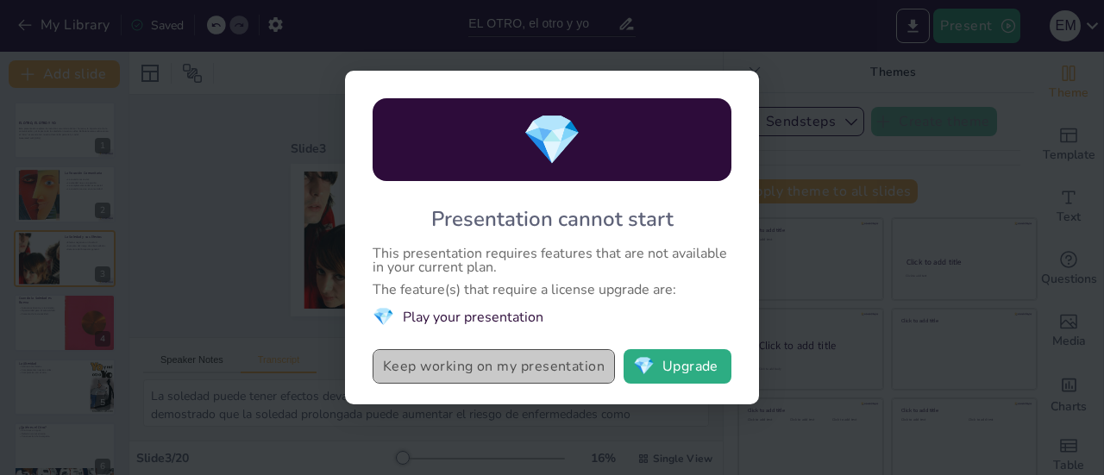
click at [545, 378] on button "Keep working on my presentation" at bounding box center [494, 366] width 242 height 34
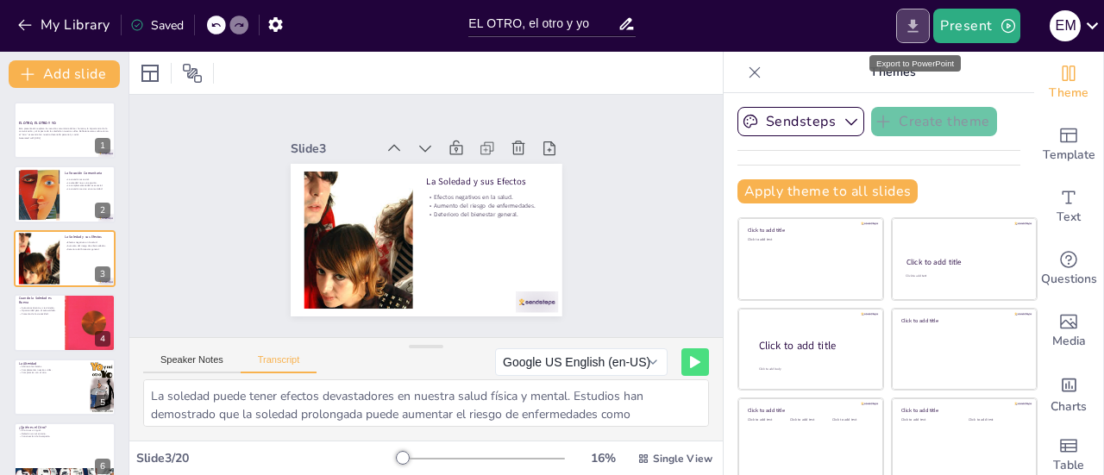
click at [918, 30] on icon "Export to PowerPoint" at bounding box center [913, 26] width 18 height 18
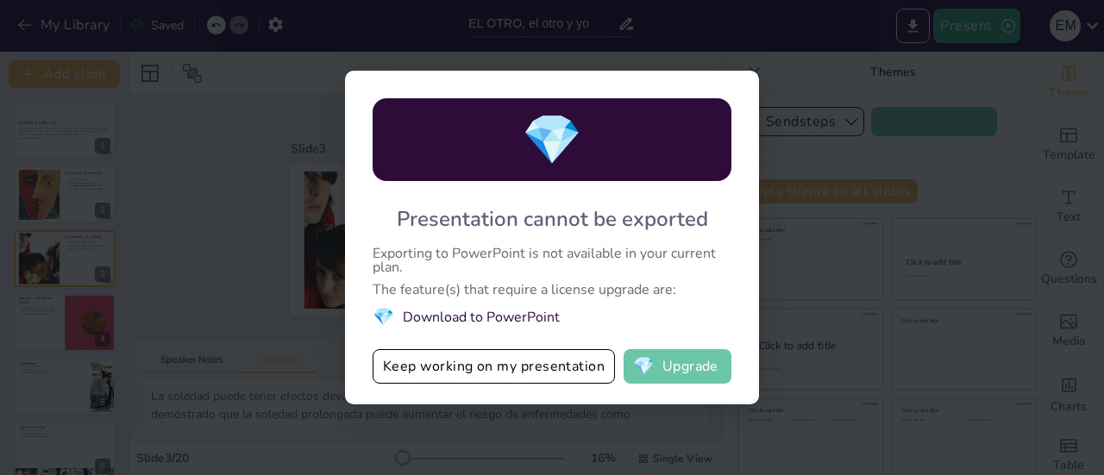
click at [698, 365] on button "💎 Upgrade" at bounding box center [678, 366] width 108 height 34
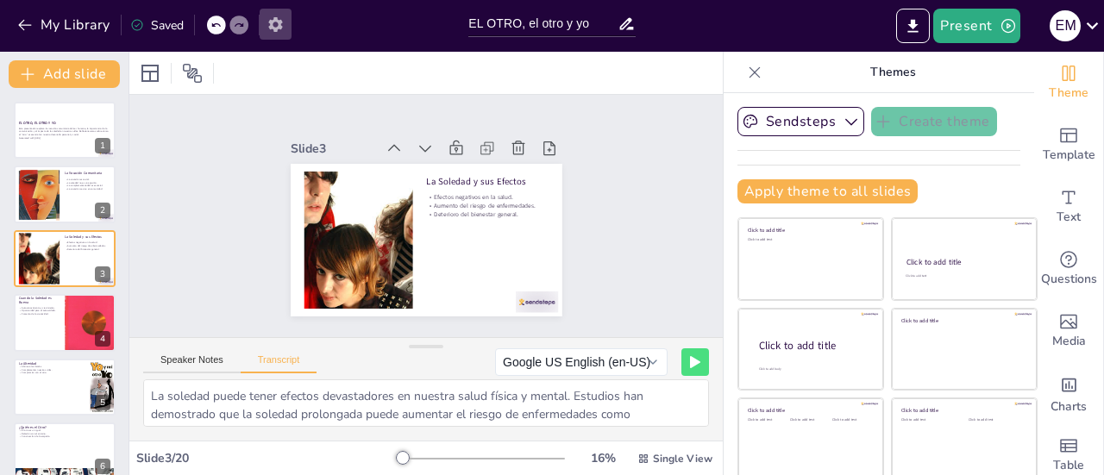
click at [273, 21] on icon "button" at bounding box center [275, 24] width 14 height 15
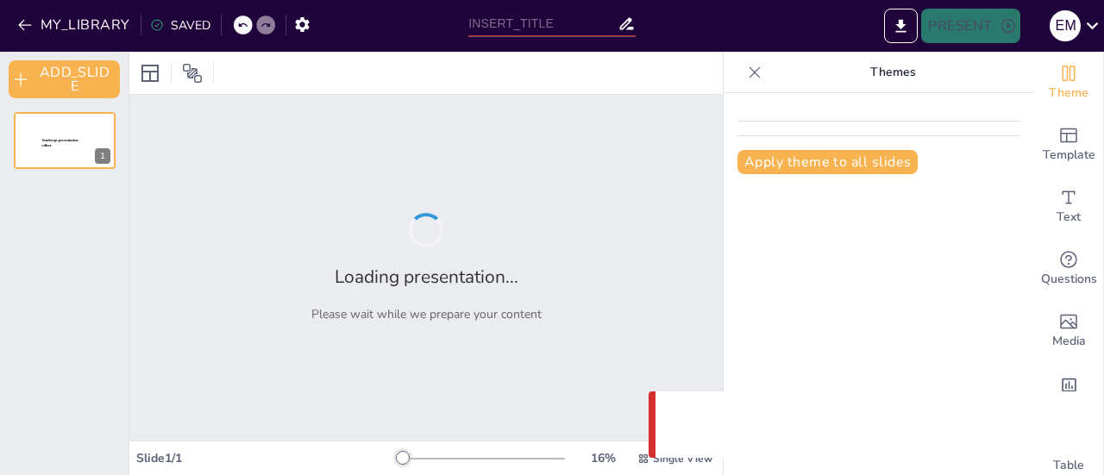
type input "EL OTRO, el otro y yo"
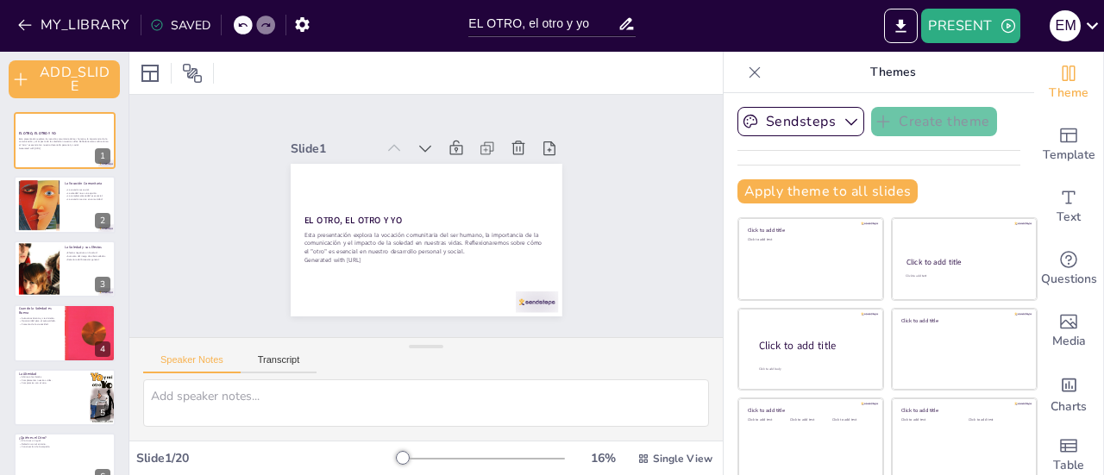
checkbox input "true"
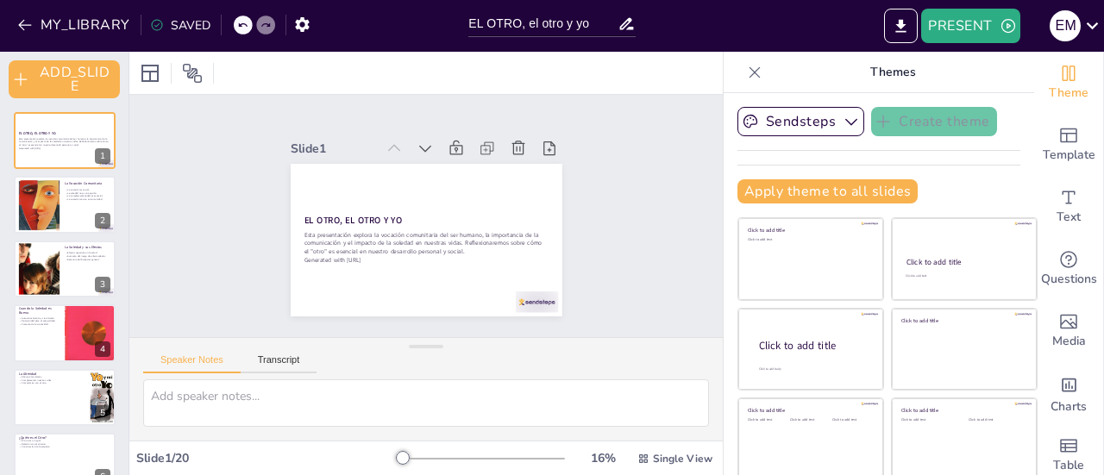
checkbox input "true"
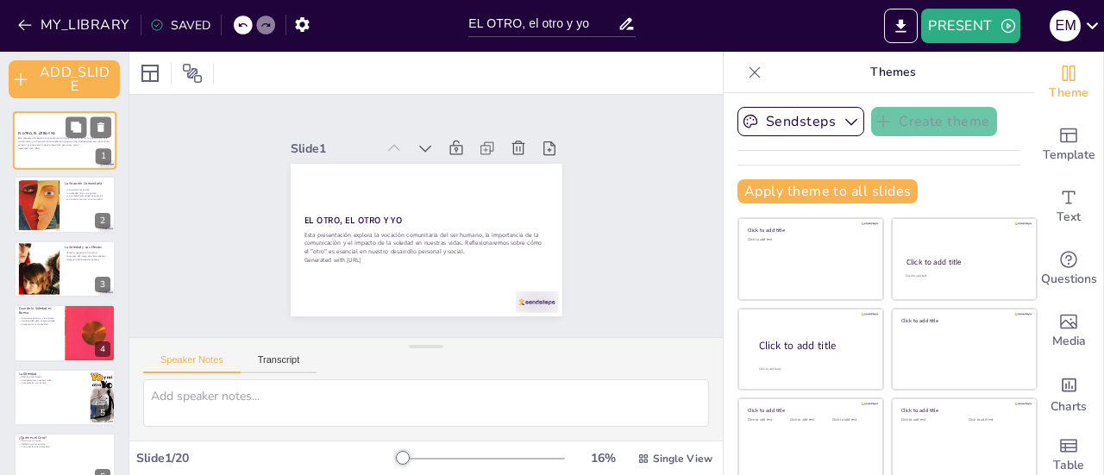
checkbox input "true"
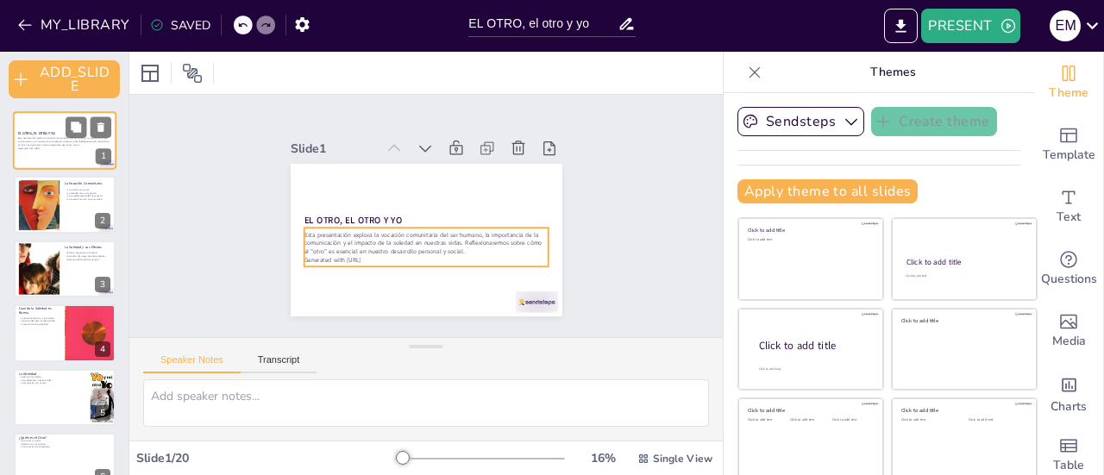
checkbox input "true"
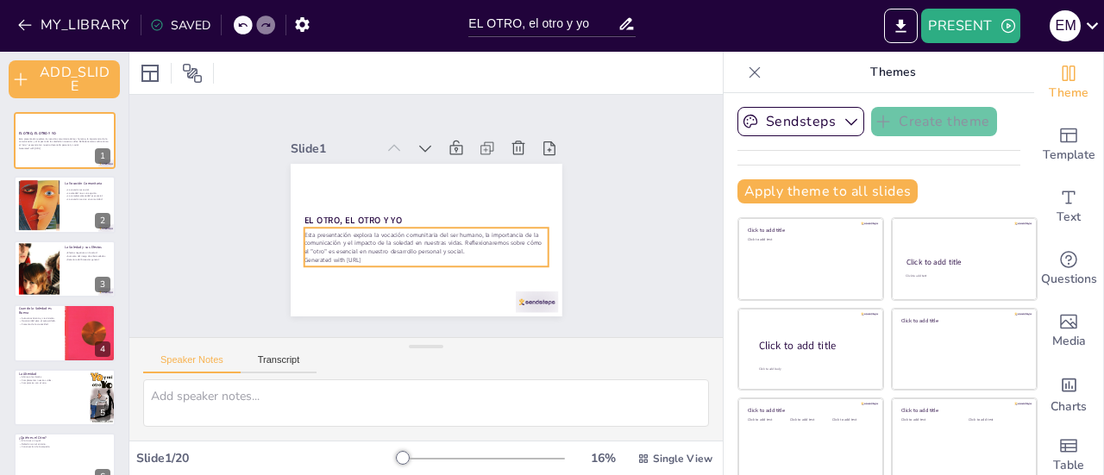
checkbox input "true"
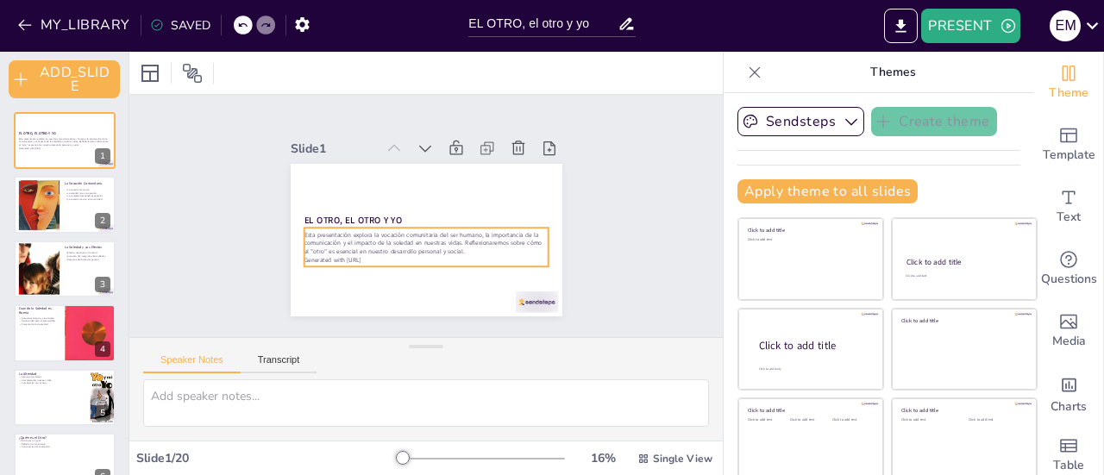
checkbox input "true"
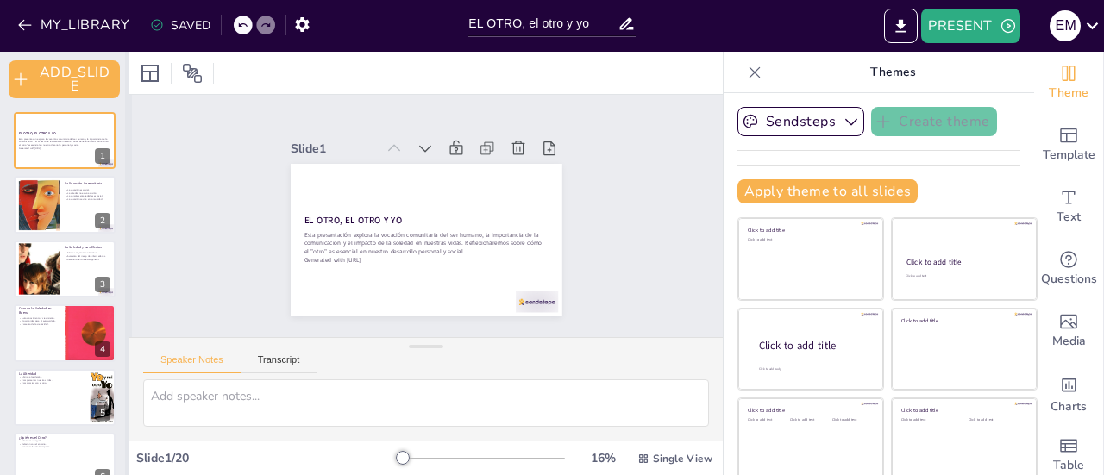
checkbox input "true"
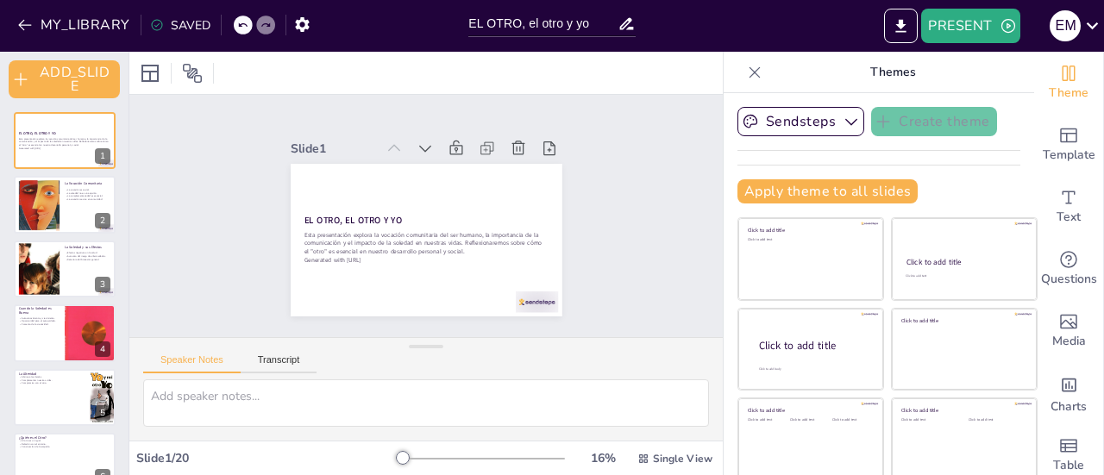
checkbox input "true"
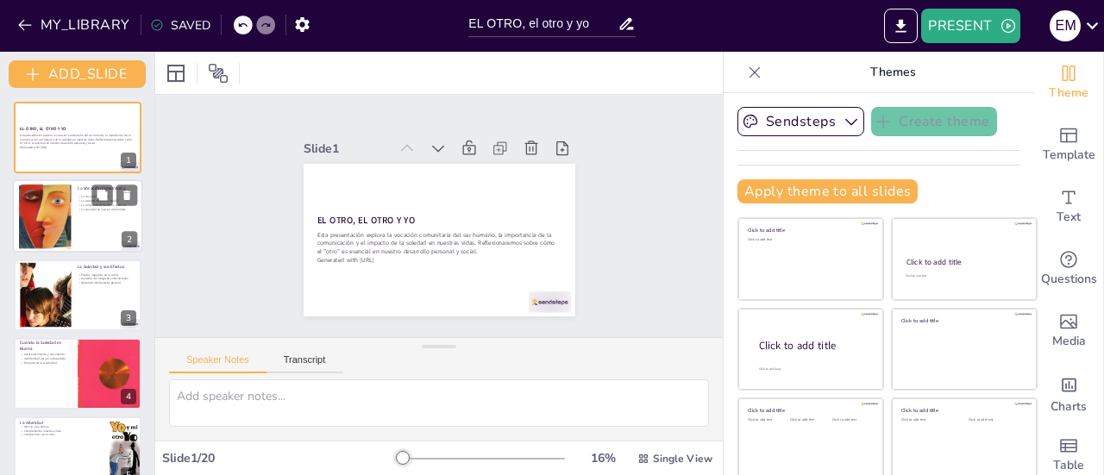
checkbox input "true"
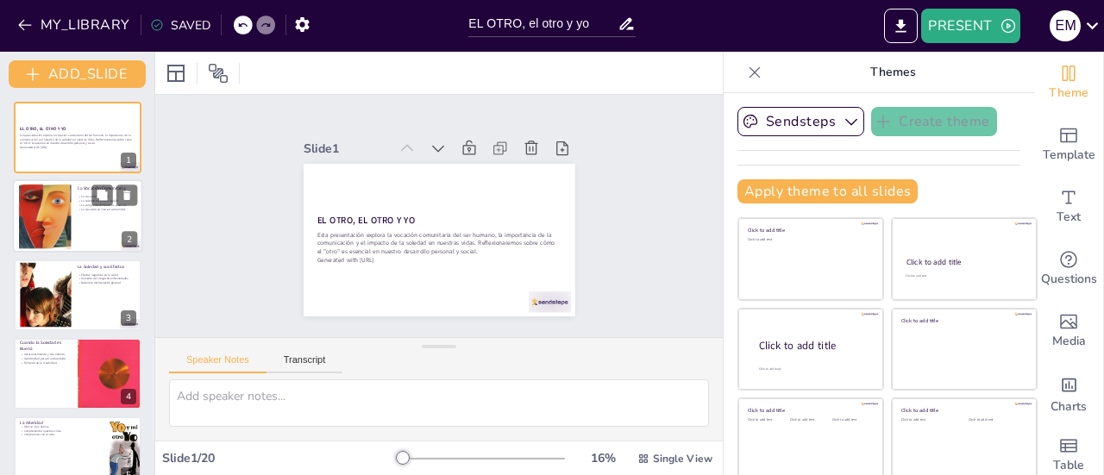
checkbox input "true"
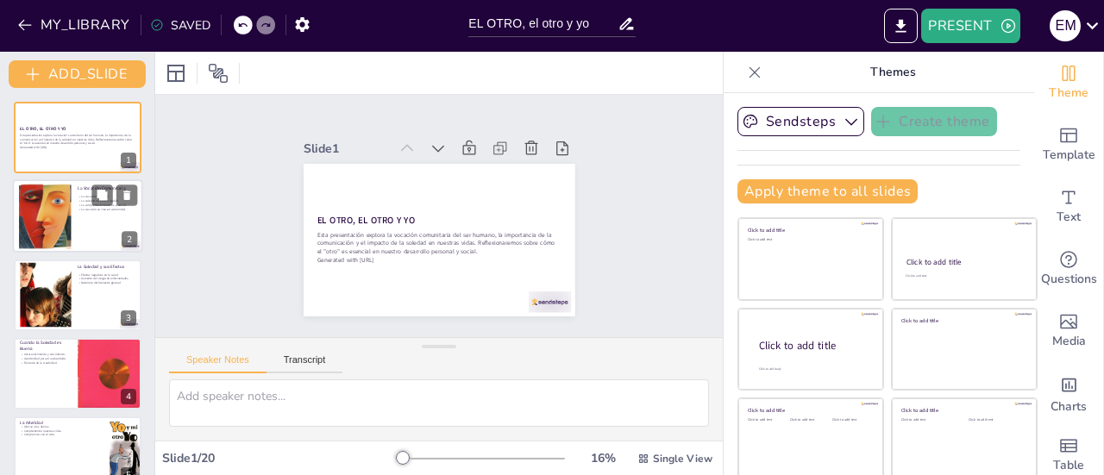
drag, startPoint x: 125, startPoint y: 183, endPoint x: 131, endPoint y: 219, distance: 36.7
click at [131, 219] on div "ADD_SLIDE EL OTRO, EL OTRO Y YO Esta presentación explora la vocación comunitar…" at bounding box center [77, 263] width 155 height 423
checkbox input "true"
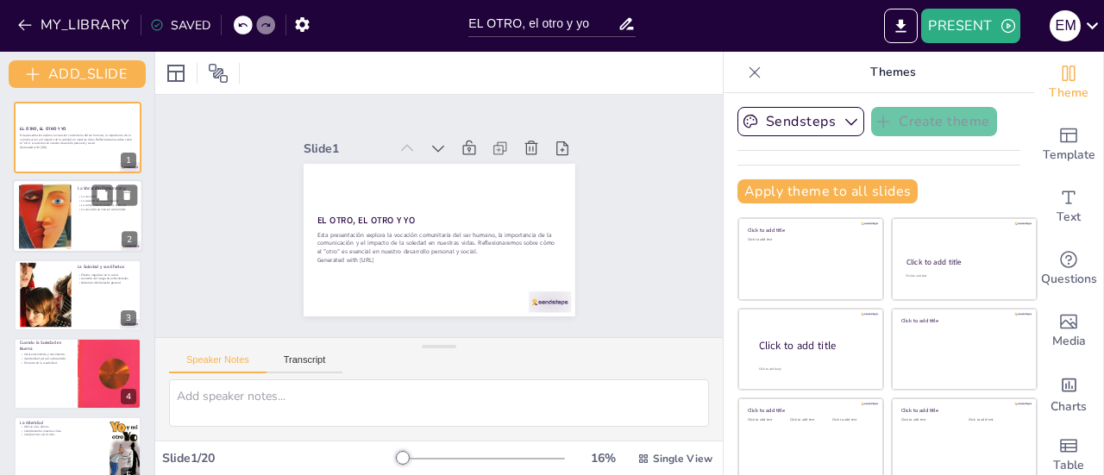
checkbox input "true"
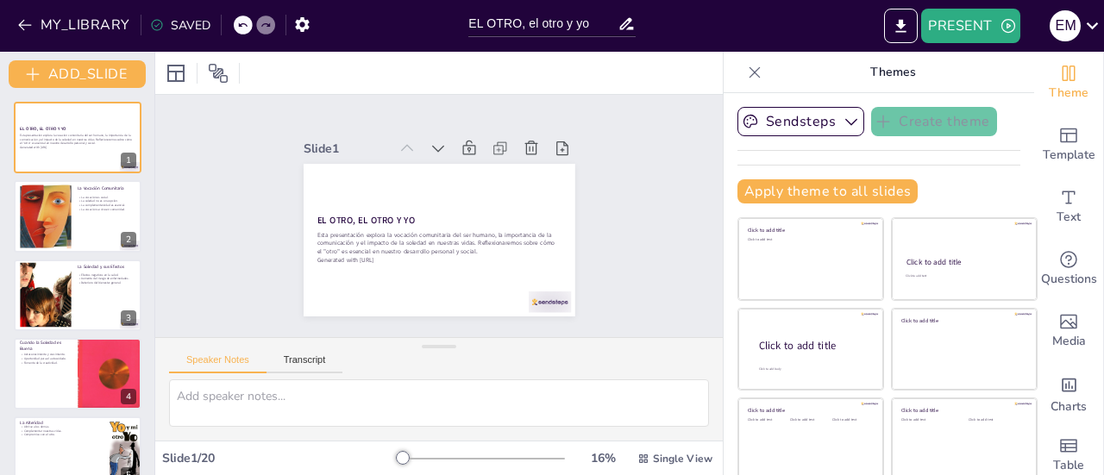
checkbox input "true"
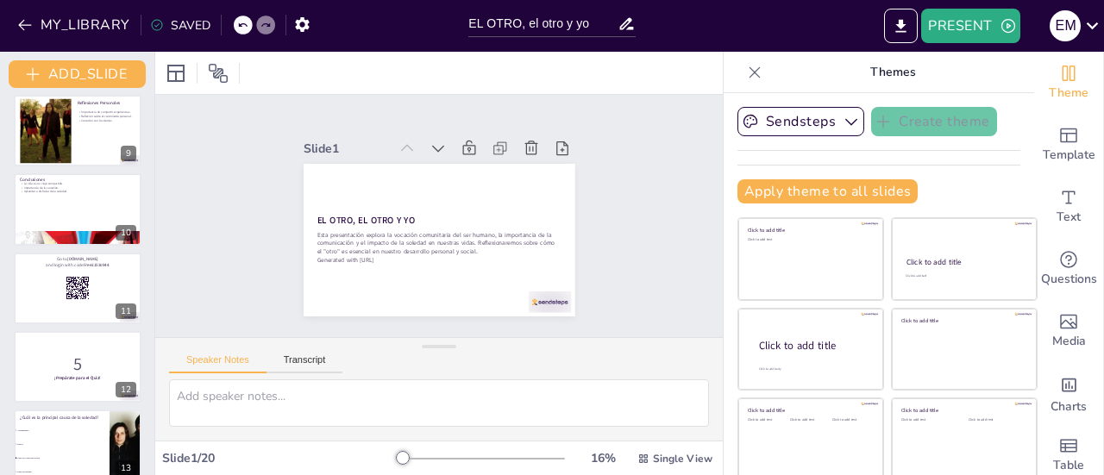
scroll to position [580, 0]
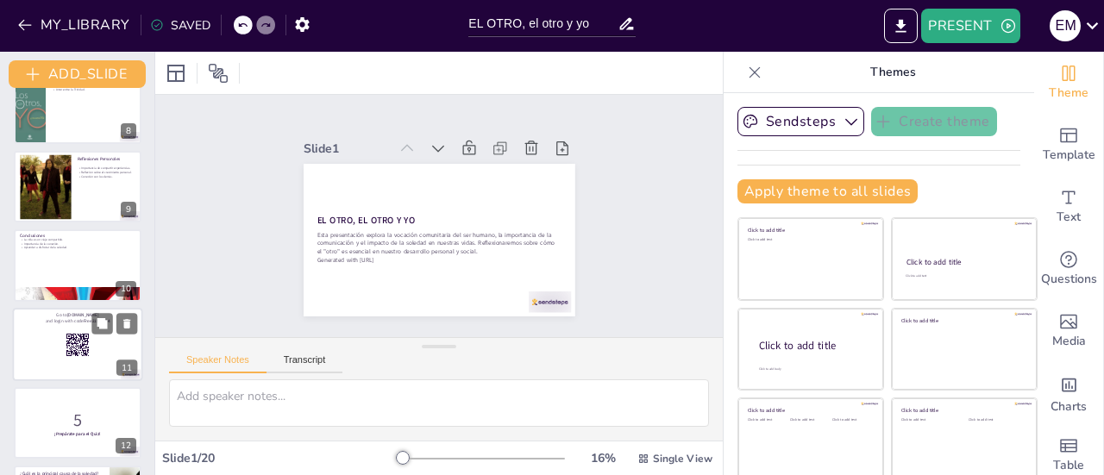
checkbox input "true"
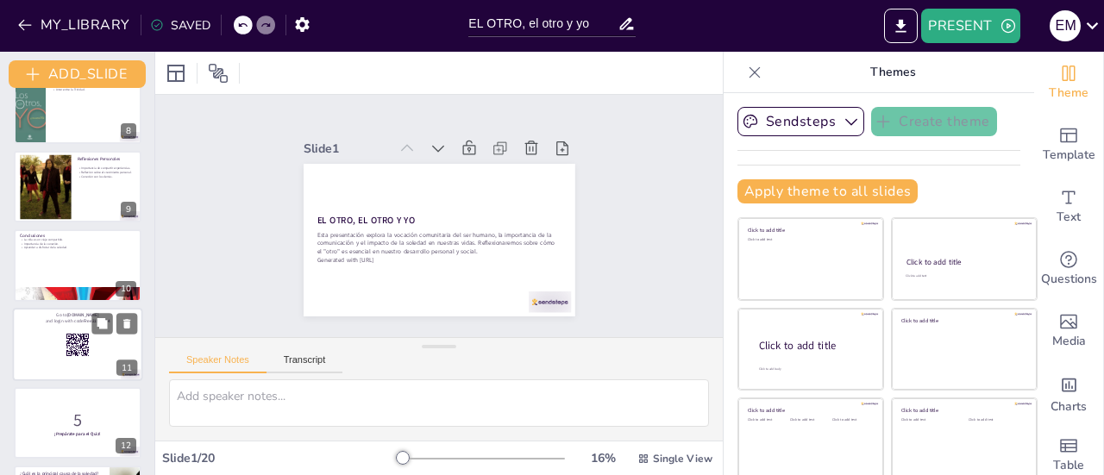
checkbox input "true"
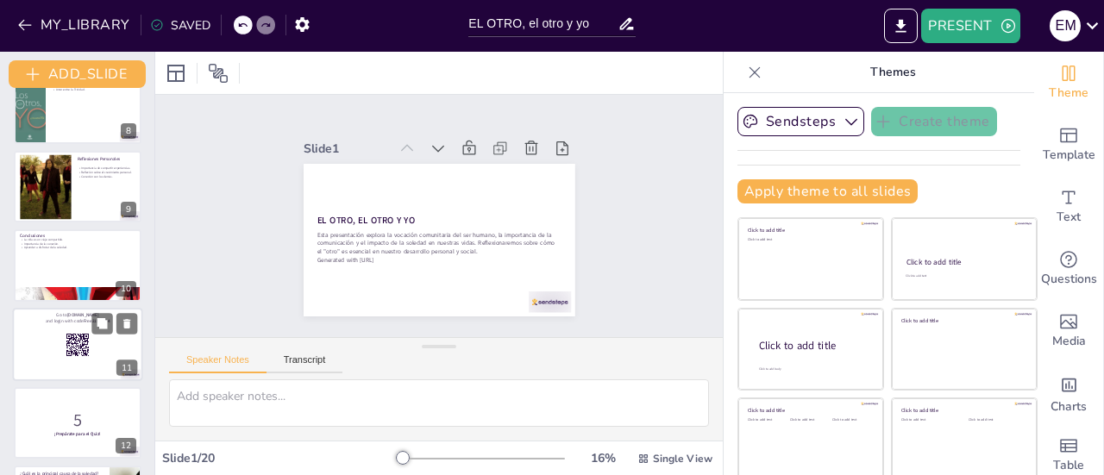
checkbox input "true"
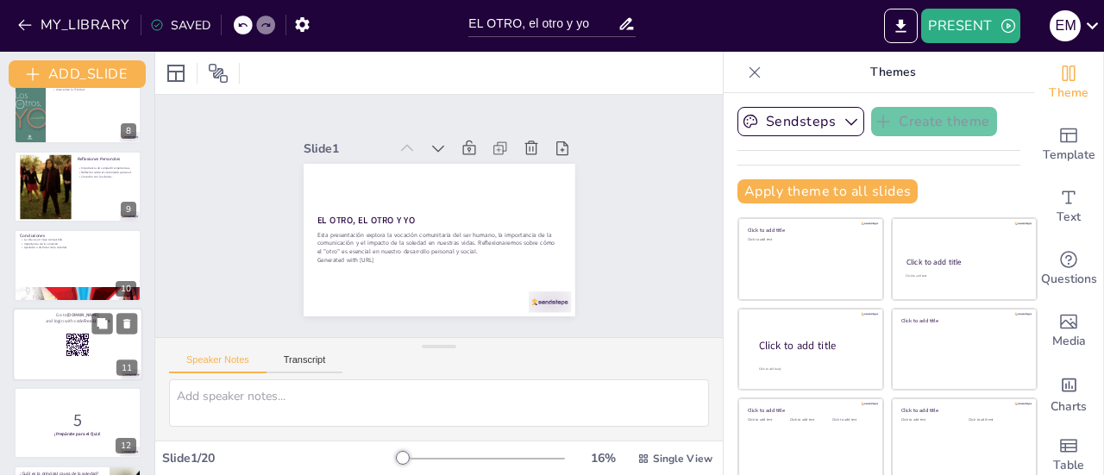
click at [105, 341] on div at bounding box center [78, 344] width 130 height 73
checkbox input "true"
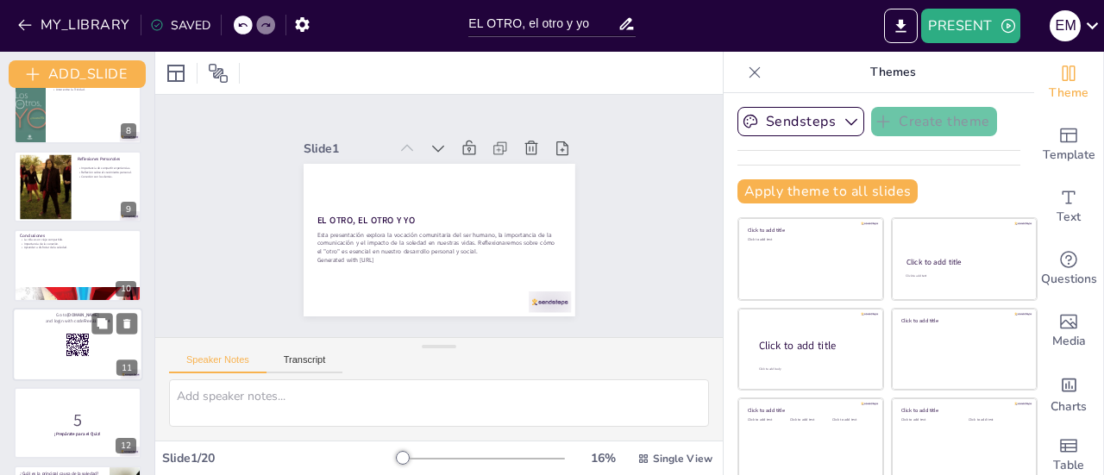
checkbox input "true"
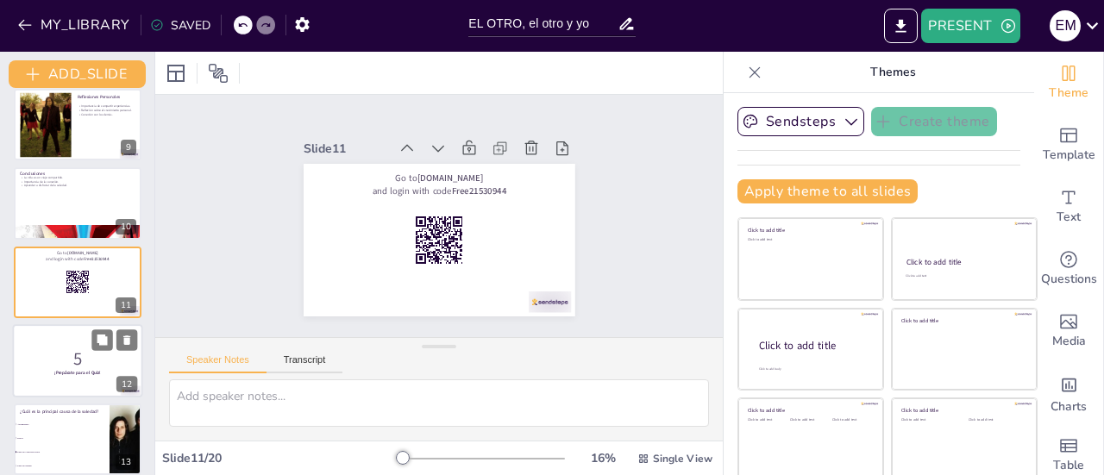
checkbox input "true"
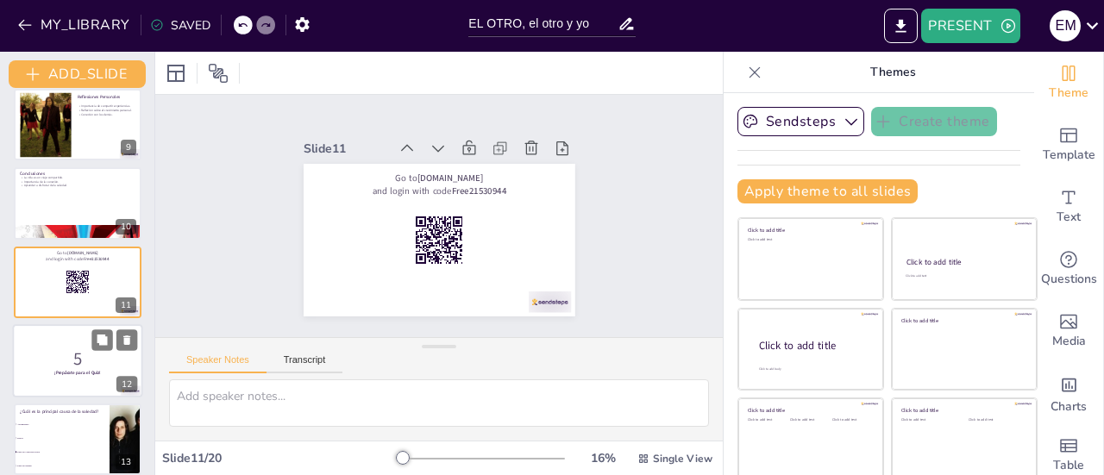
checkbox input "true"
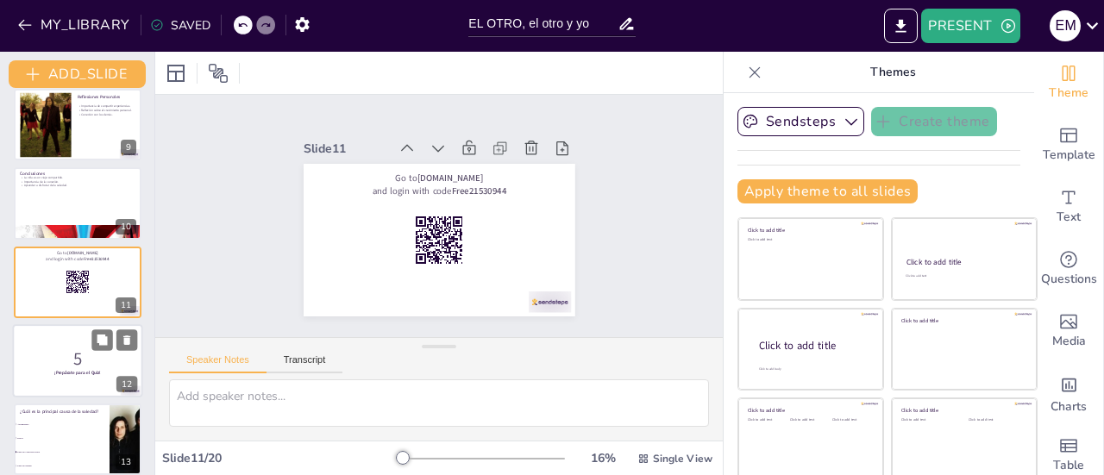
checkbox input "true"
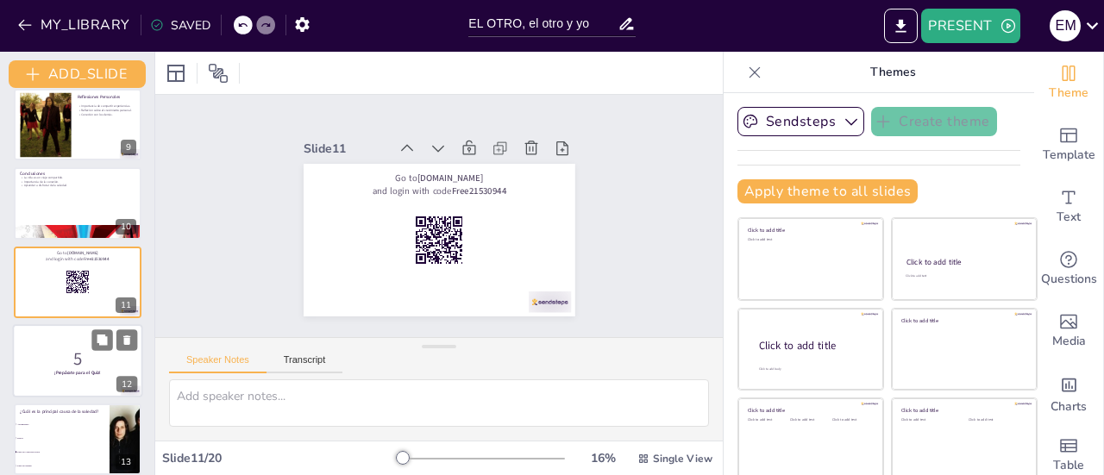
checkbox input "true"
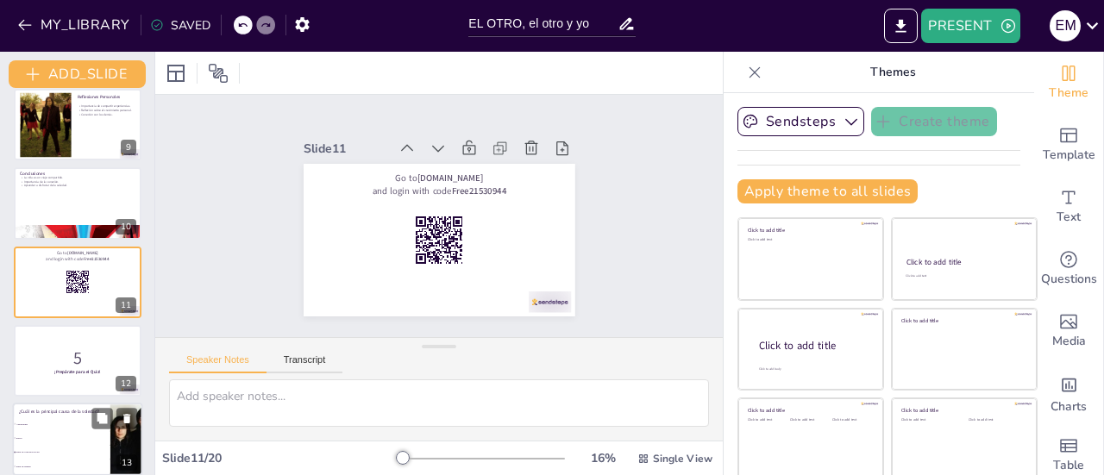
checkbox input "true"
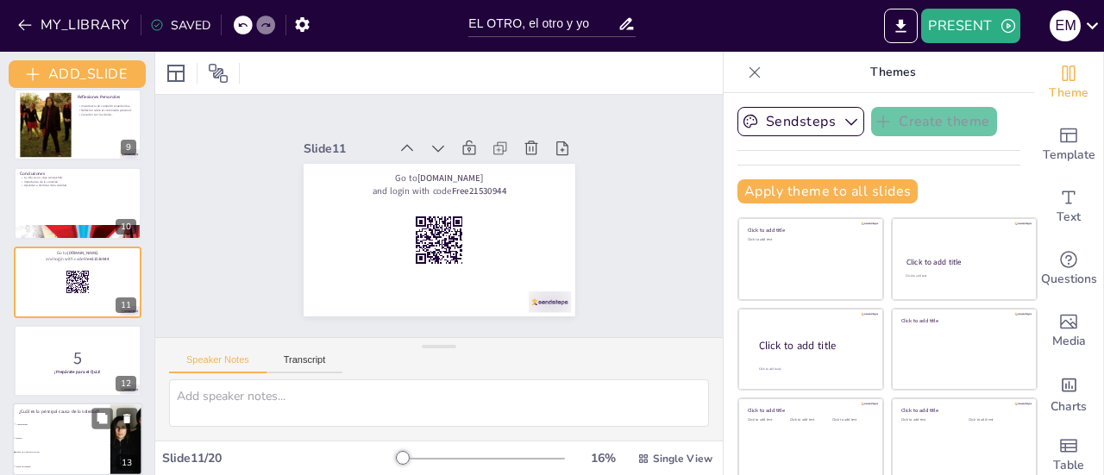
checkbox input "true"
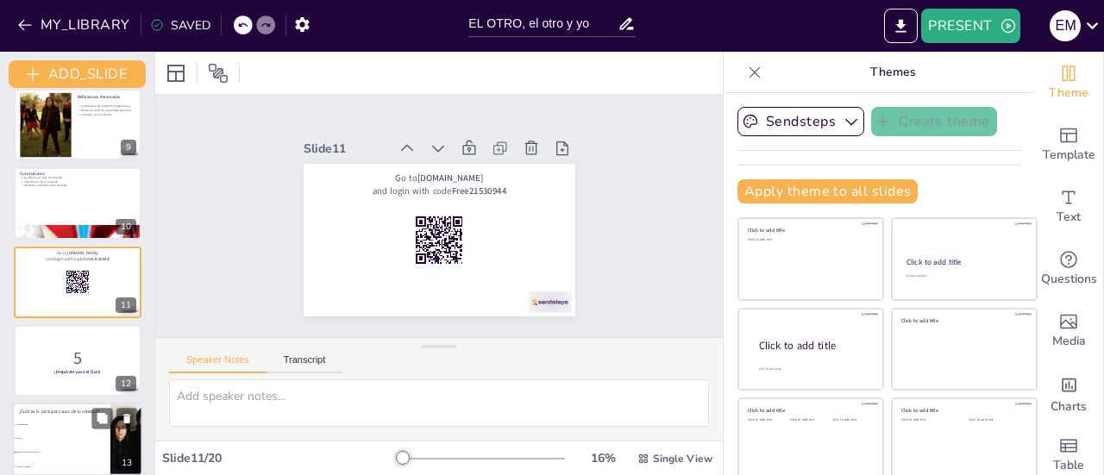
checkbox input "true"
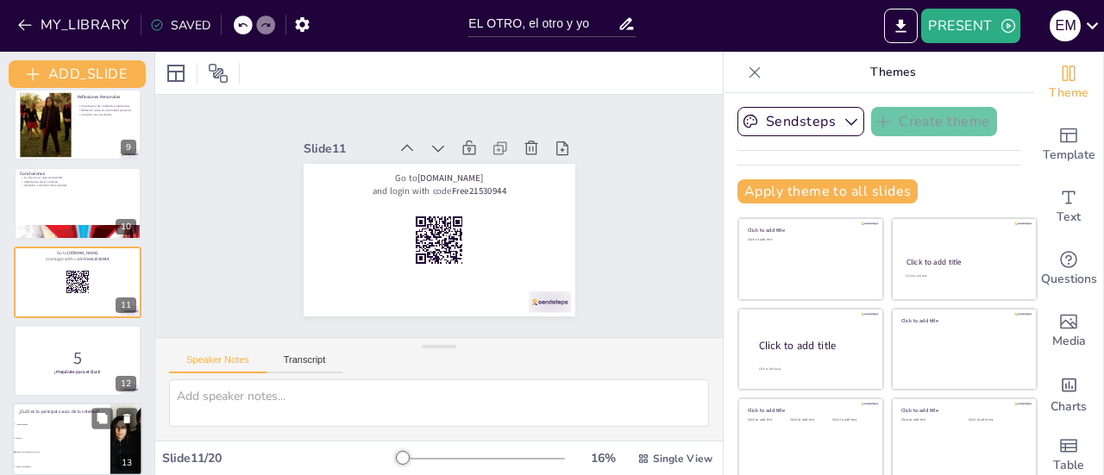
checkbox input "true"
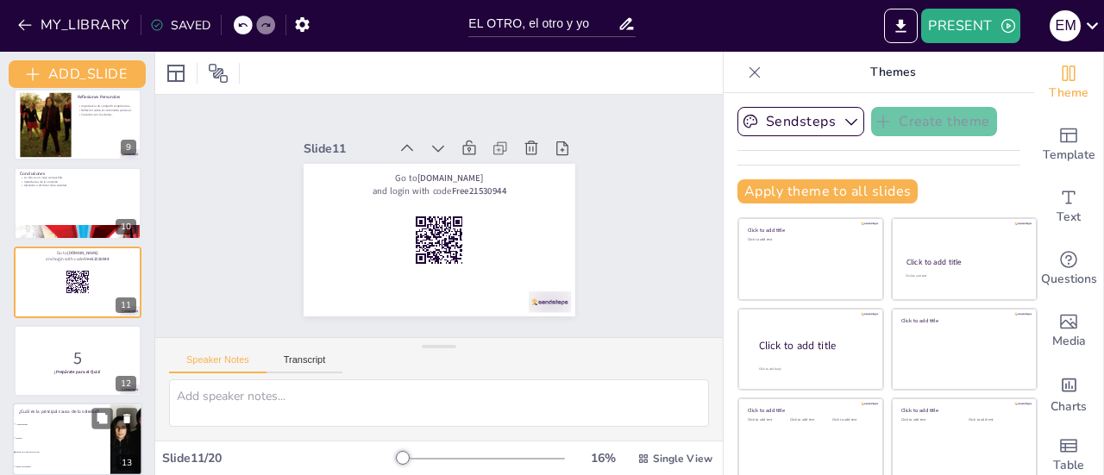
checkbox input "true"
click at [72, 408] on p "¿Cuál es la principal causa de la soledad?" at bounding box center [61, 411] width 85 height 6
type textarea "La falta de conexión social es la principal causa de la soledad, como se discut…"
checkbox input "true"
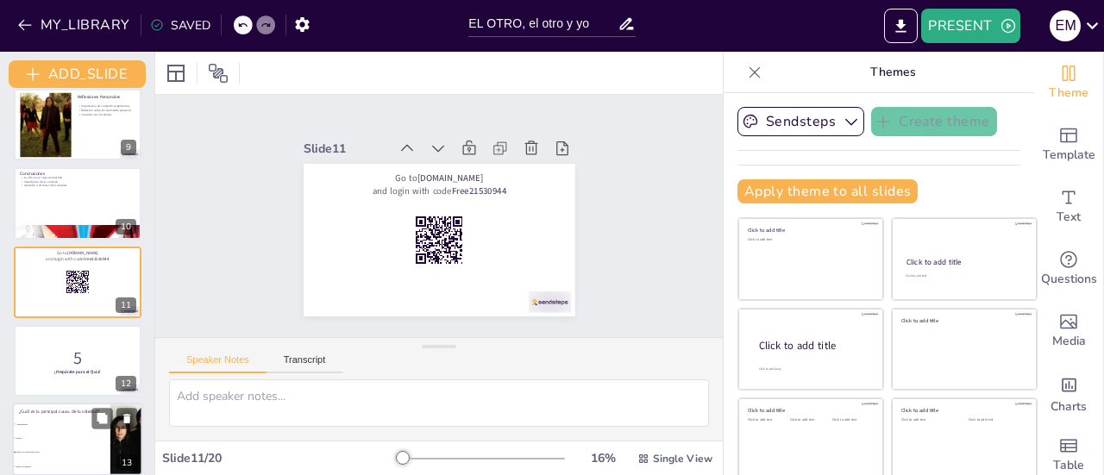
checkbox input "true"
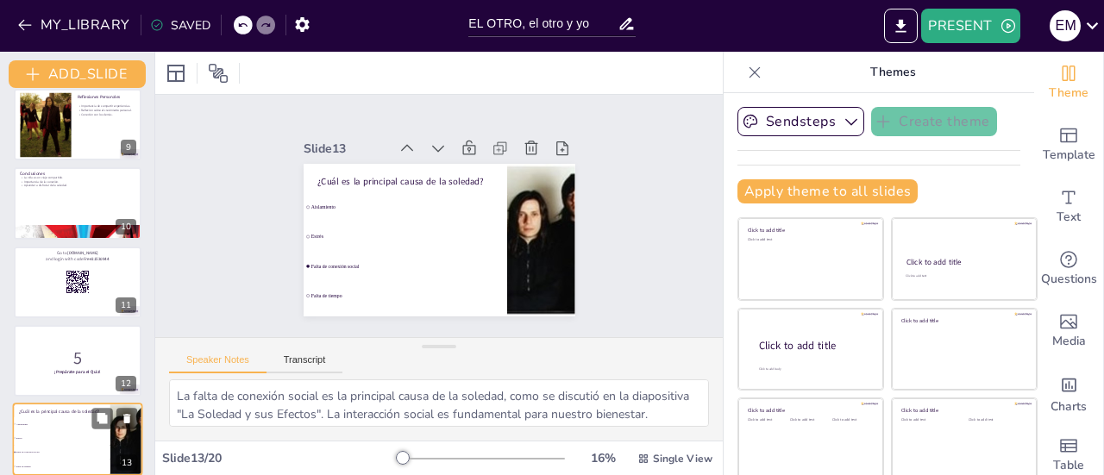
scroll to position [800, 0]
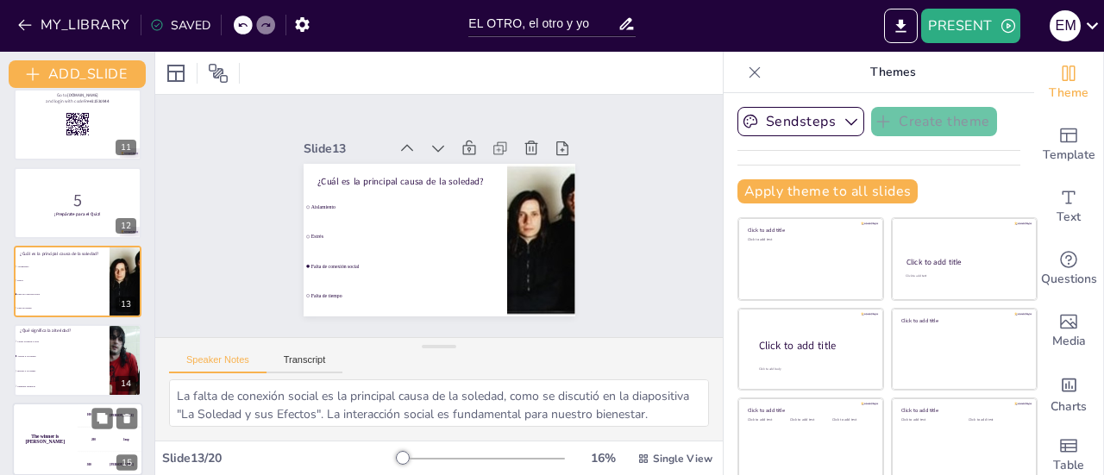
checkbox input "true"
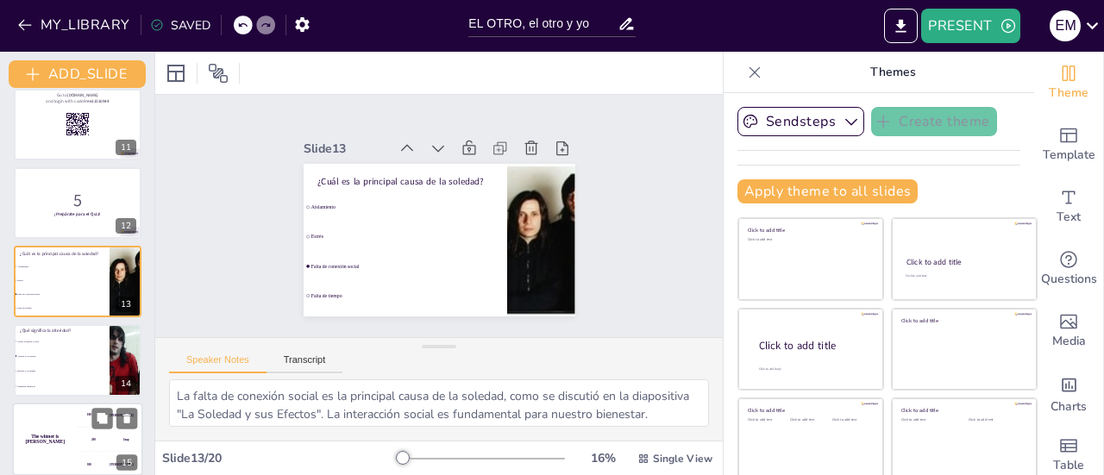
checkbox input "true"
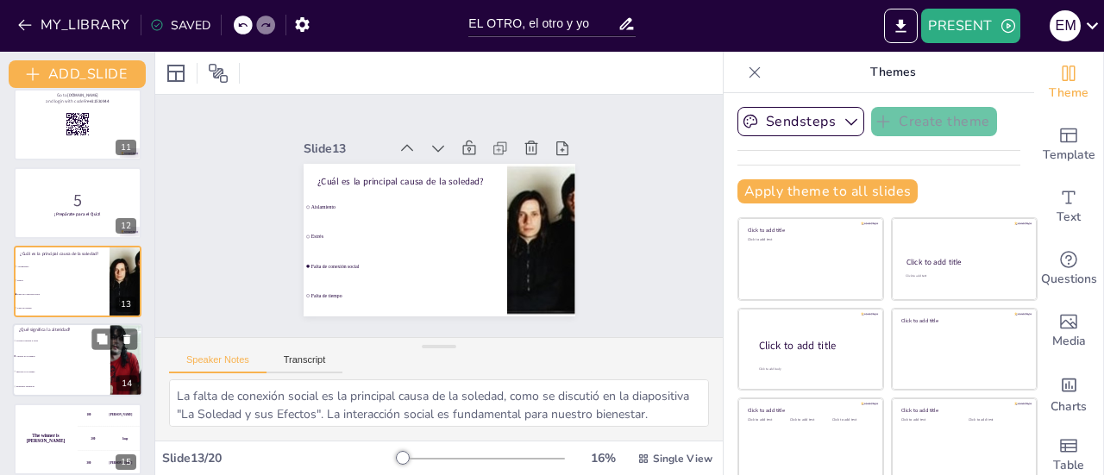
checkbox input "true"
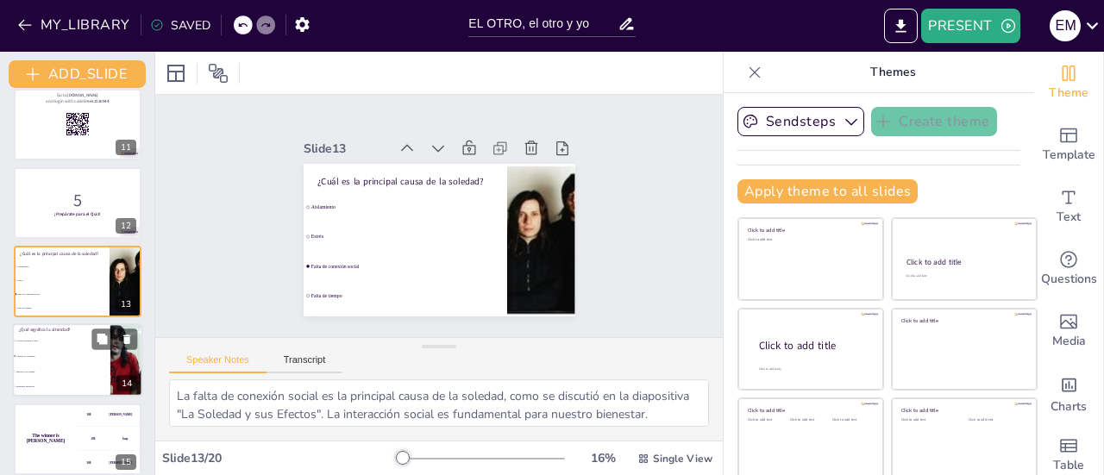
checkbox input "true"
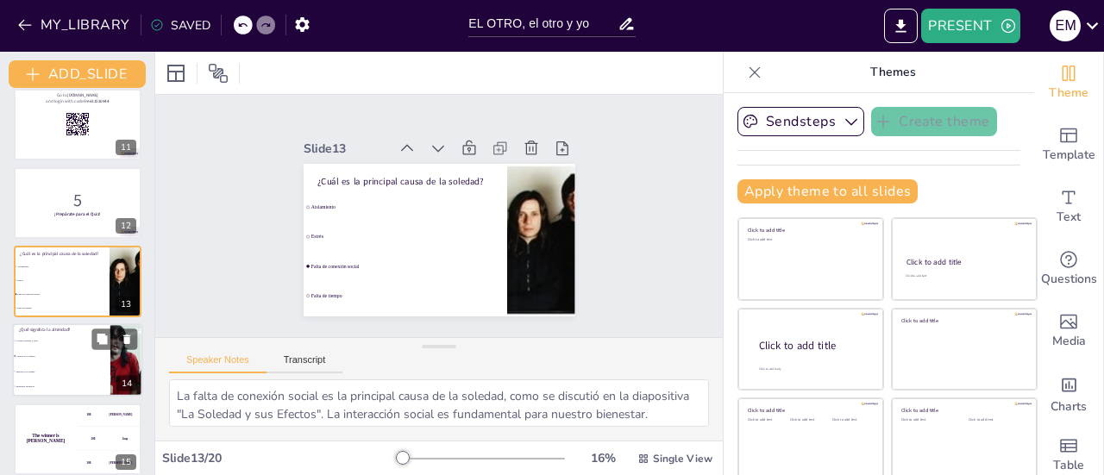
checkbox input "true"
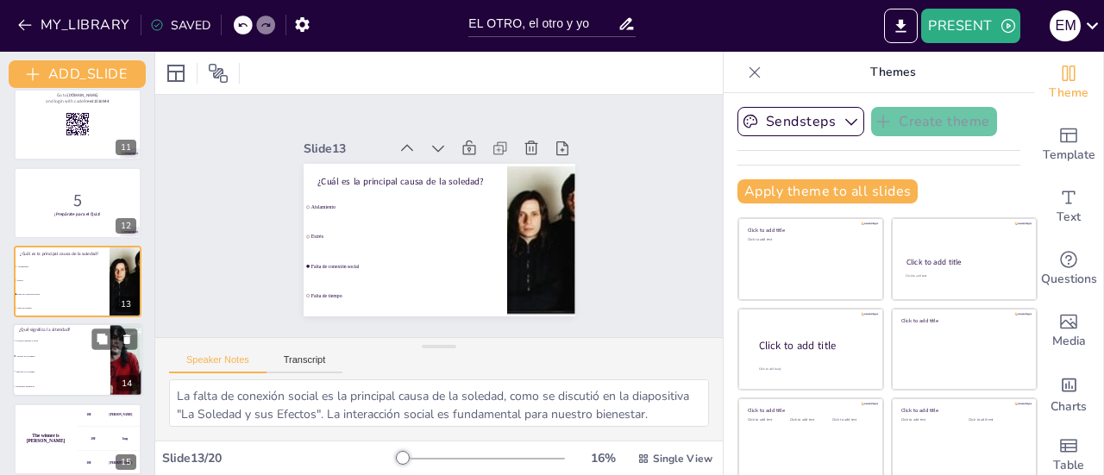
checkbox input "true"
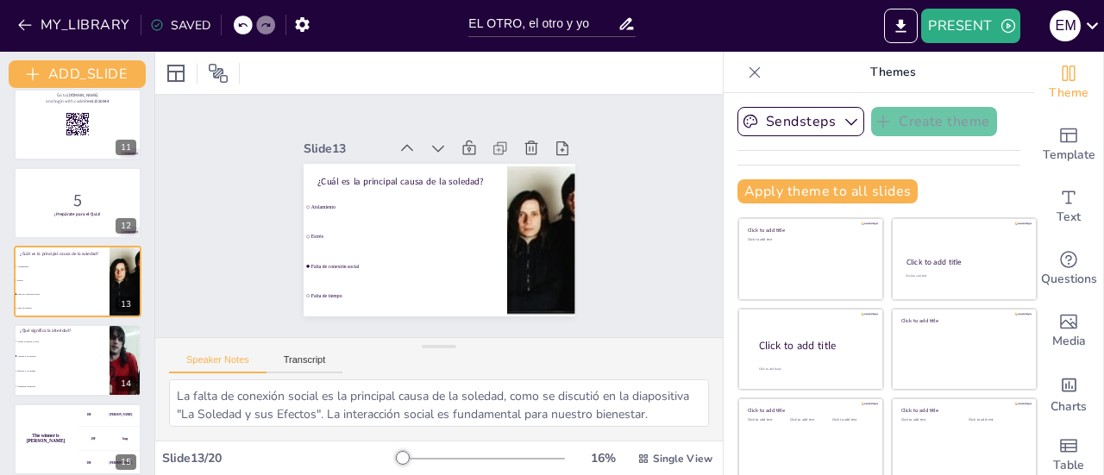
checkbox input "true"
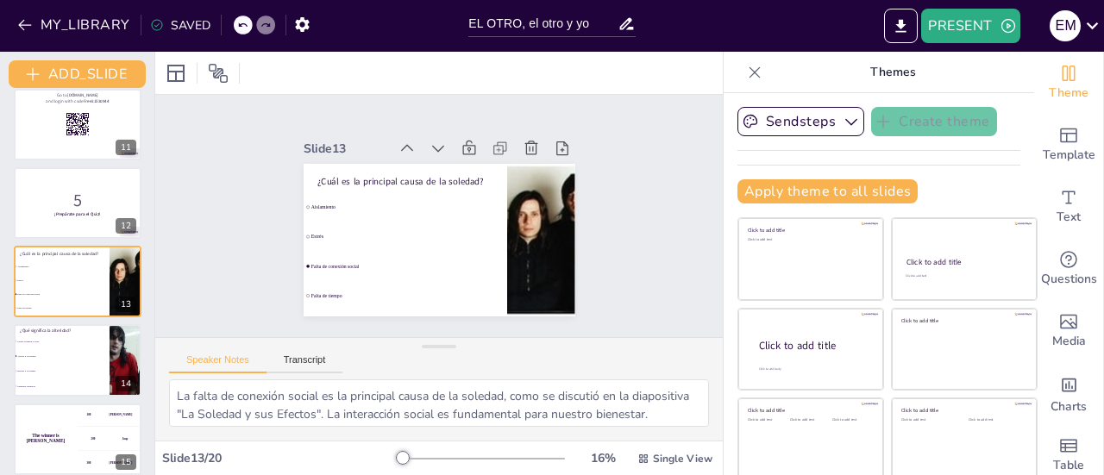
checkbox input "true"
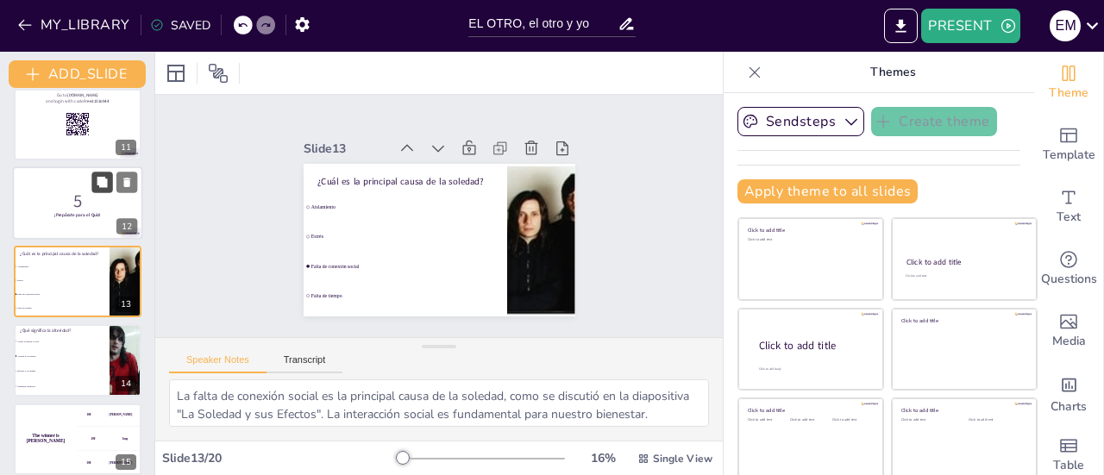
checkbox input "true"
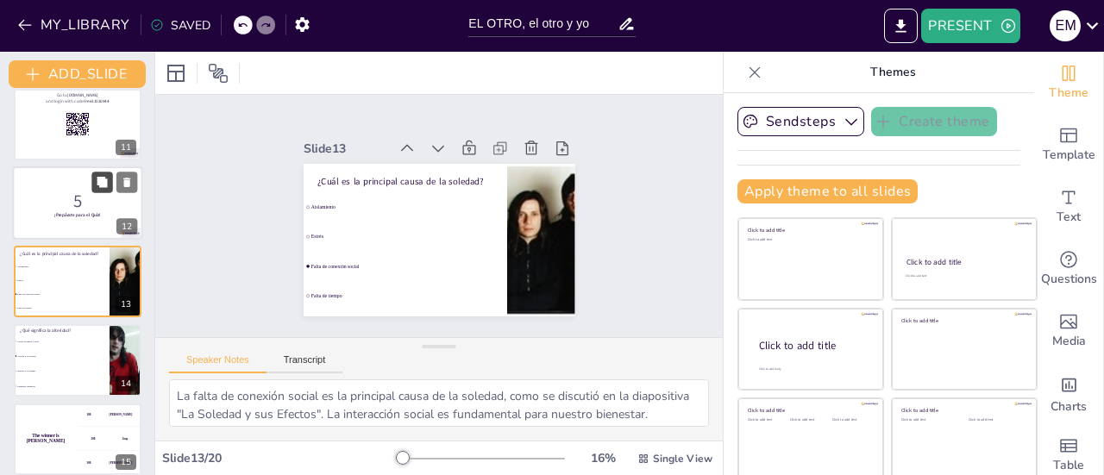
checkbox input "true"
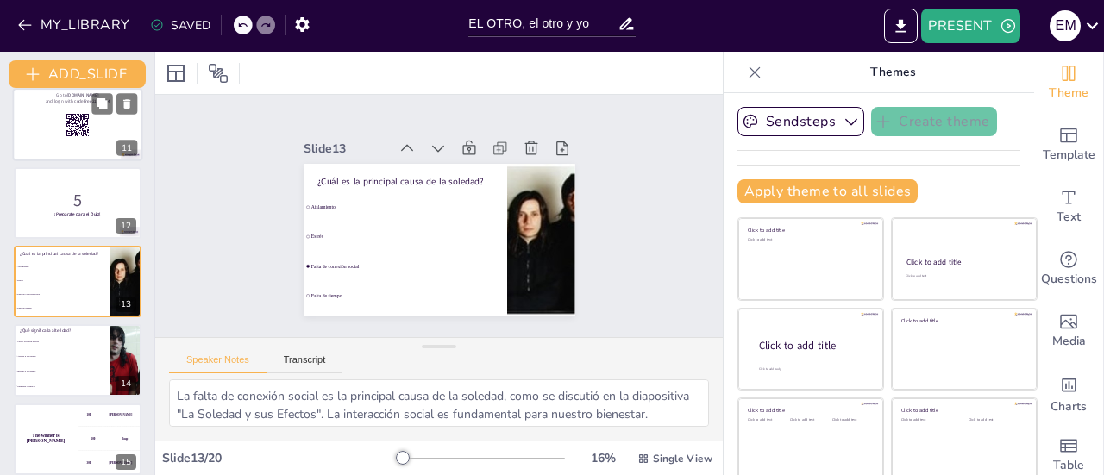
checkbox input "true"
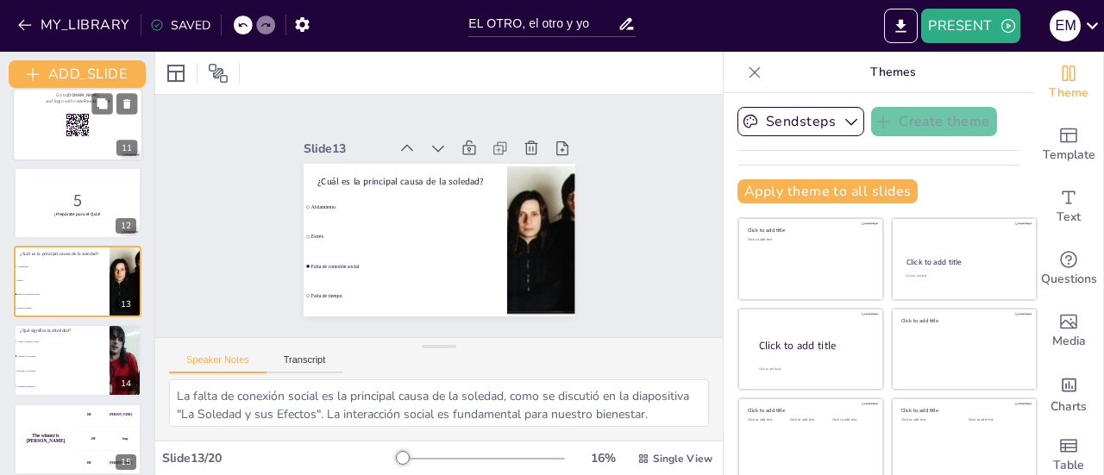
checkbox input "true"
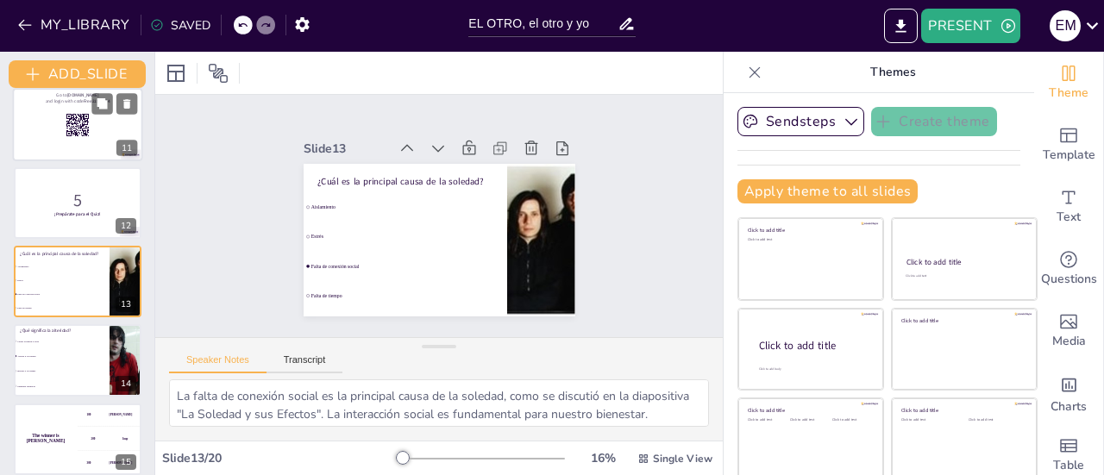
checkbox input "true"
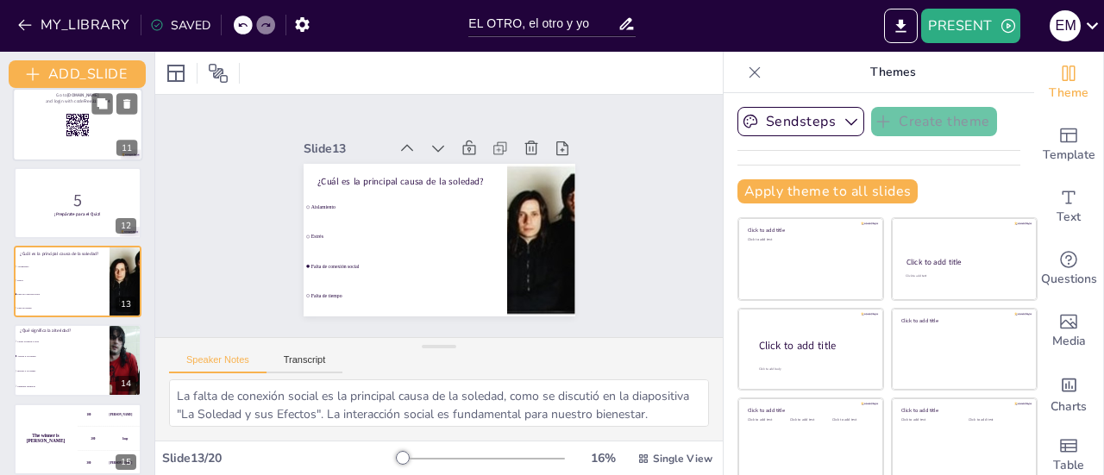
checkbox input "true"
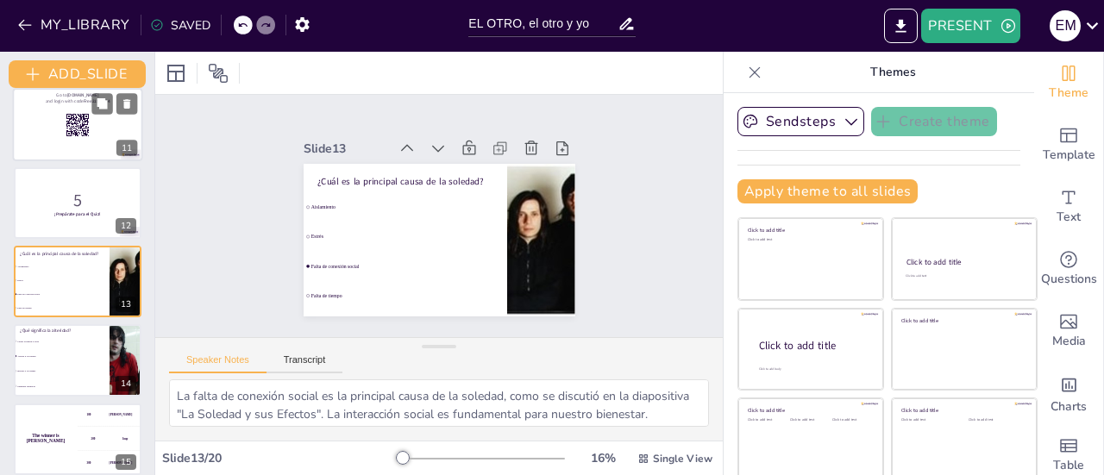
click at [91, 133] on div at bounding box center [78, 124] width 130 height 73
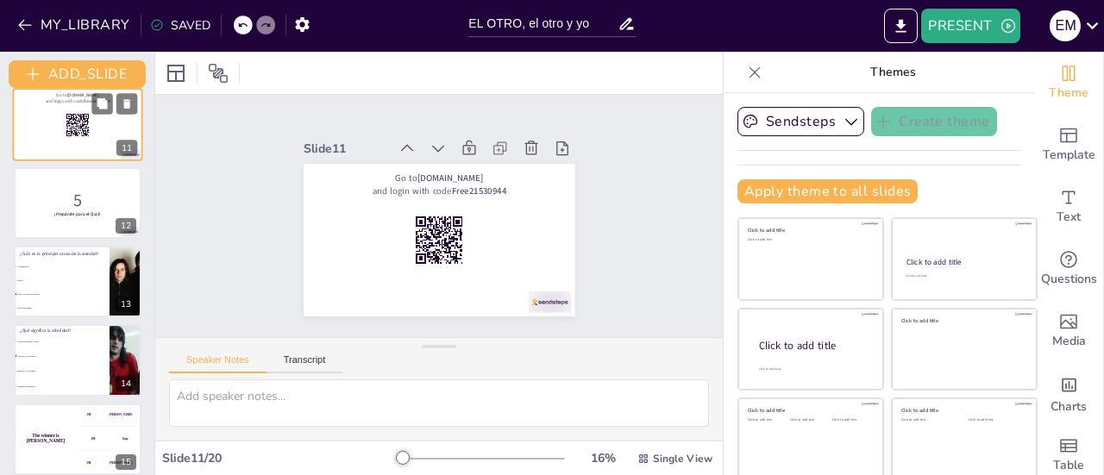
scroll to position [643, 0]
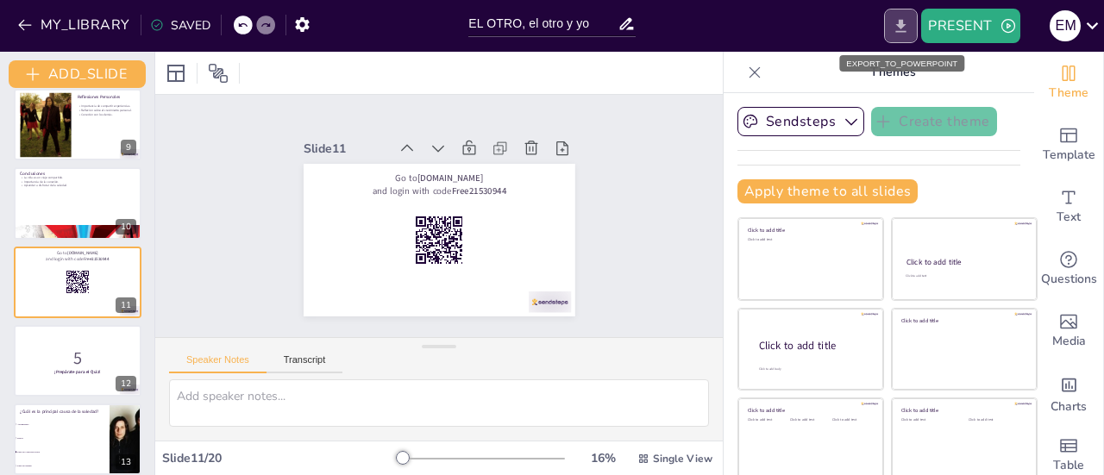
click at [909, 34] on icon "EXPORT_TO_POWERPOINT" at bounding box center [901, 26] width 18 height 18
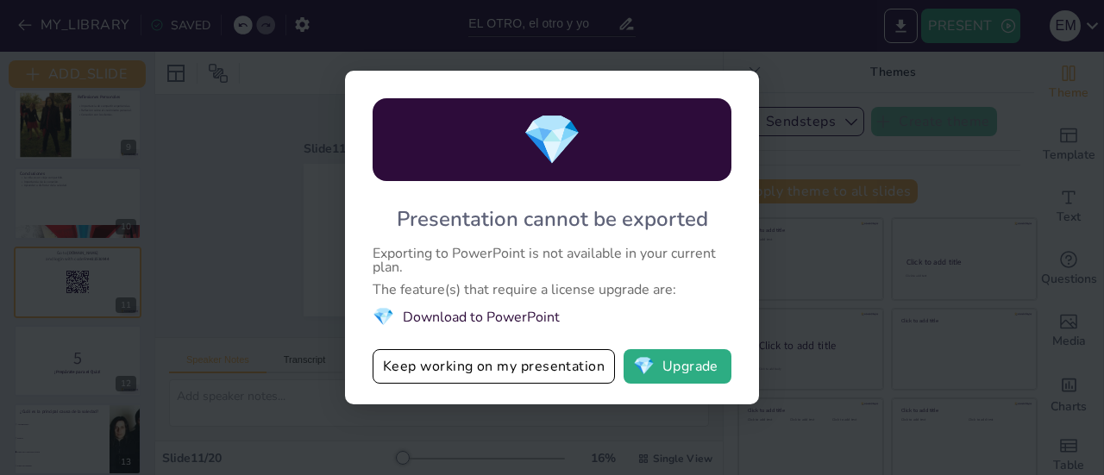
click at [497, 322] on li "💎 Download to PowerPoint" at bounding box center [552, 316] width 359 height 23
click at [496, 321] on li "💎 Download to PowerPoint" at bounding box center [552, 316] width 359 height 23
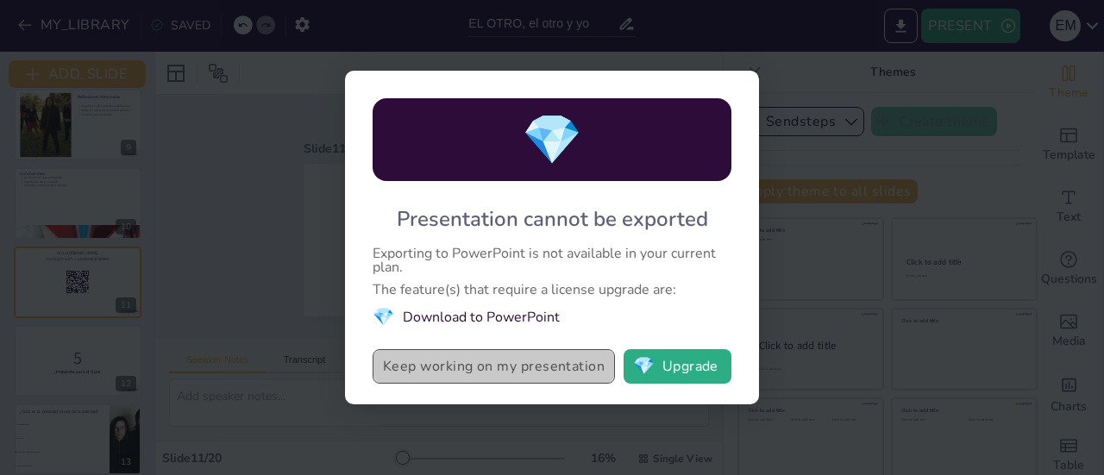
click at [486, 366] on button "Keep working on my presentation" at bounding box center [494, 366] width 242 height 34
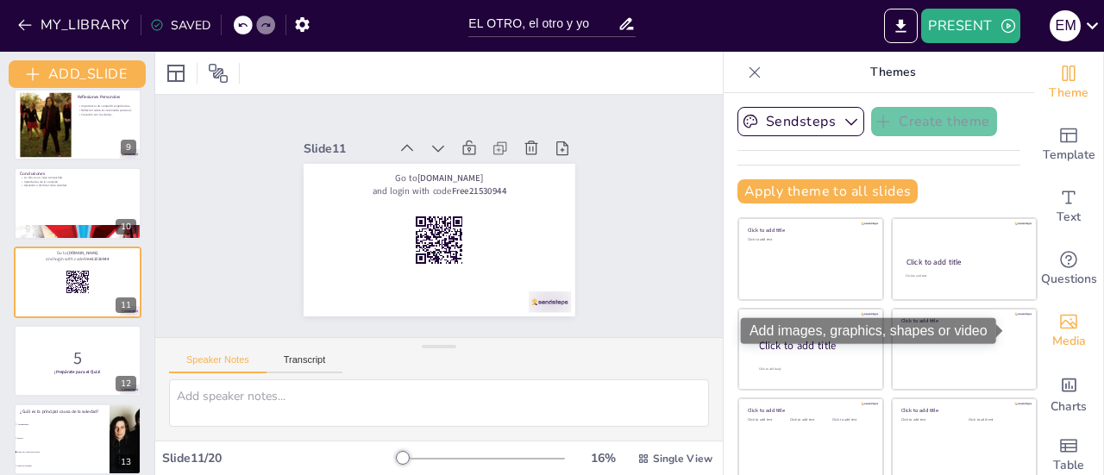
click at [1053, 342] on span "Media" at bounding box center [1069, 341] width 34 height 19
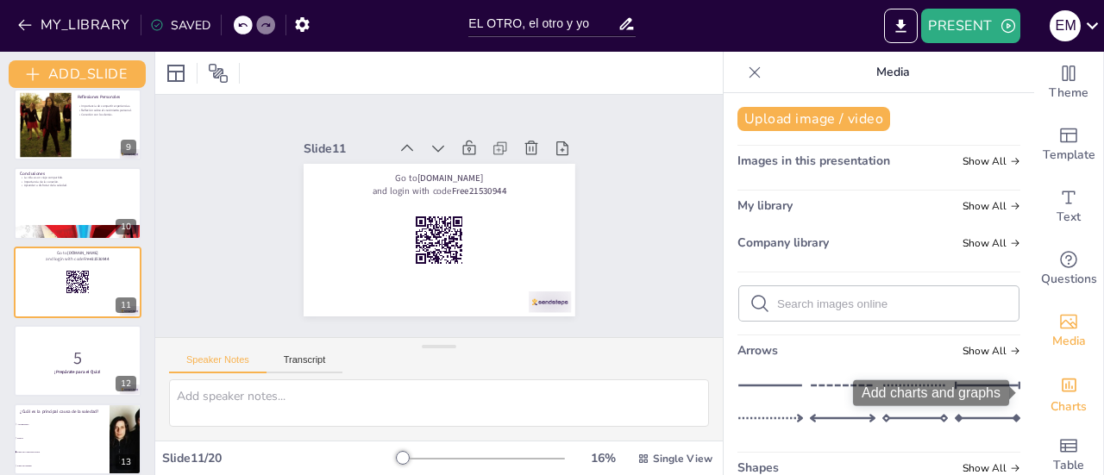
click at [1070, 389] on div "Charts" at bounding box center [1068, 393] width 69 height 62
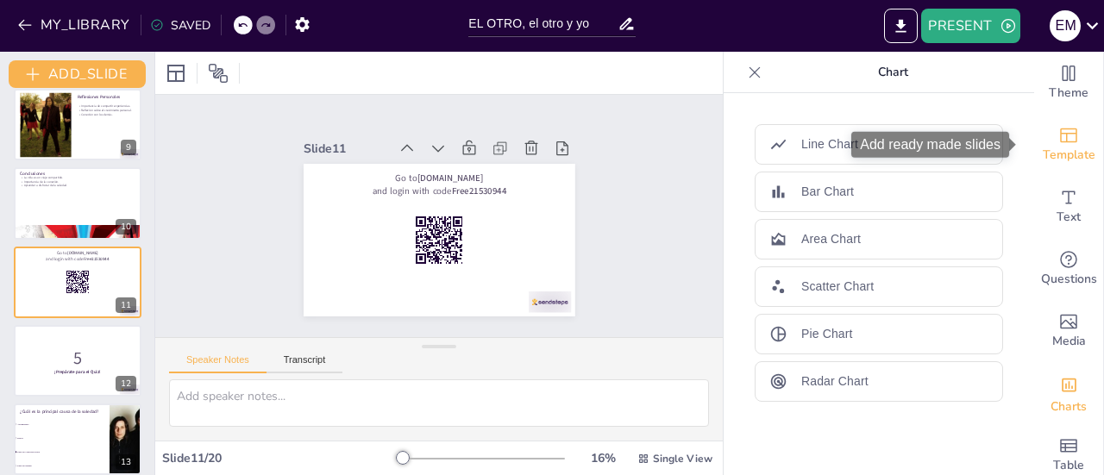
click at [1043, 146] on span "Template" at bounding box center [1069, 155] width 53 height 19
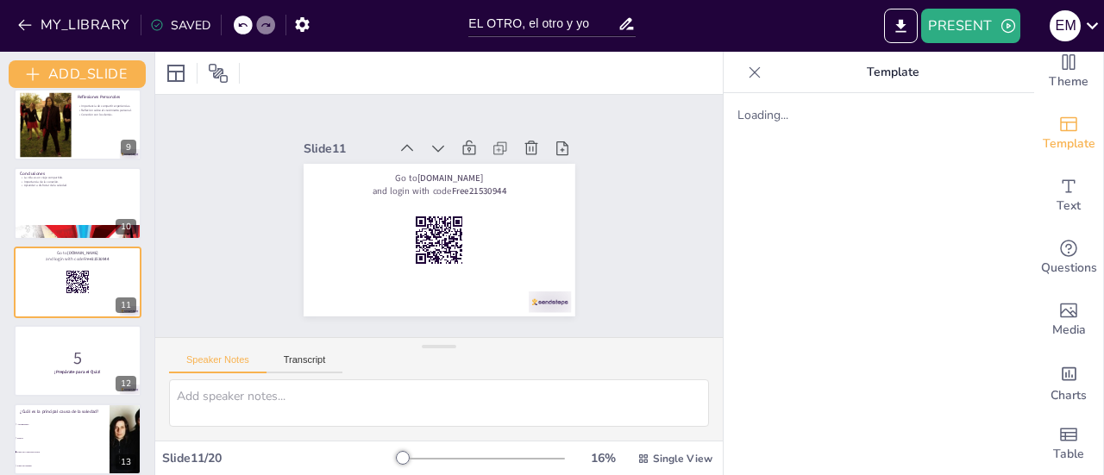
scroll to position [24, 0]
click at [317, 361] on button "Transcript" at bounding box center [305, 363] width 77 height 19
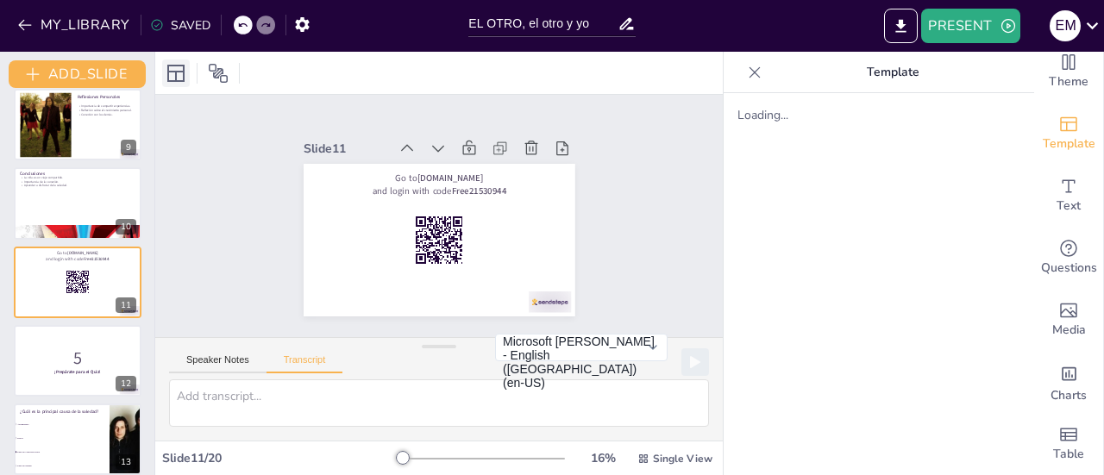
click at [177, 77] on icon at bounding box center [176, 73] width 21 height 21
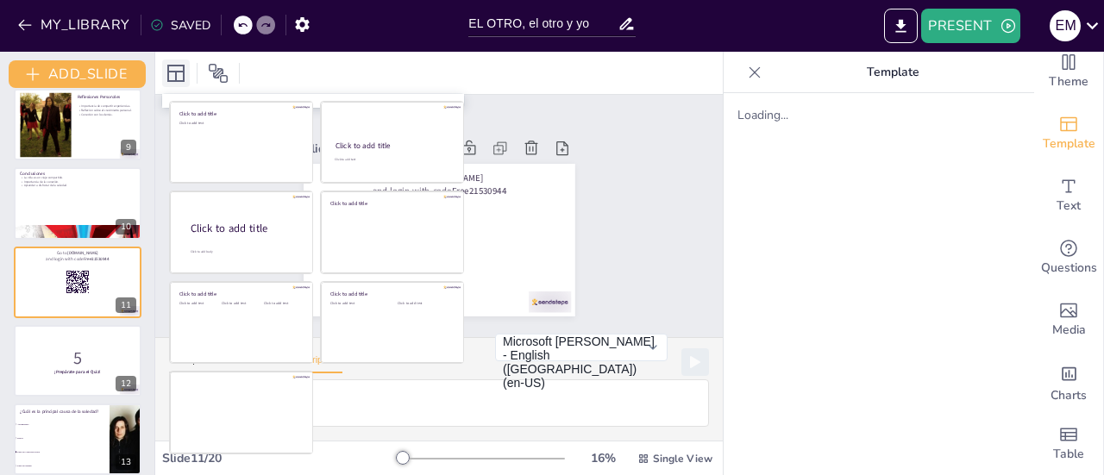
click at [177, 77] on icon at bounding box center [176, 73] width 21 height 21
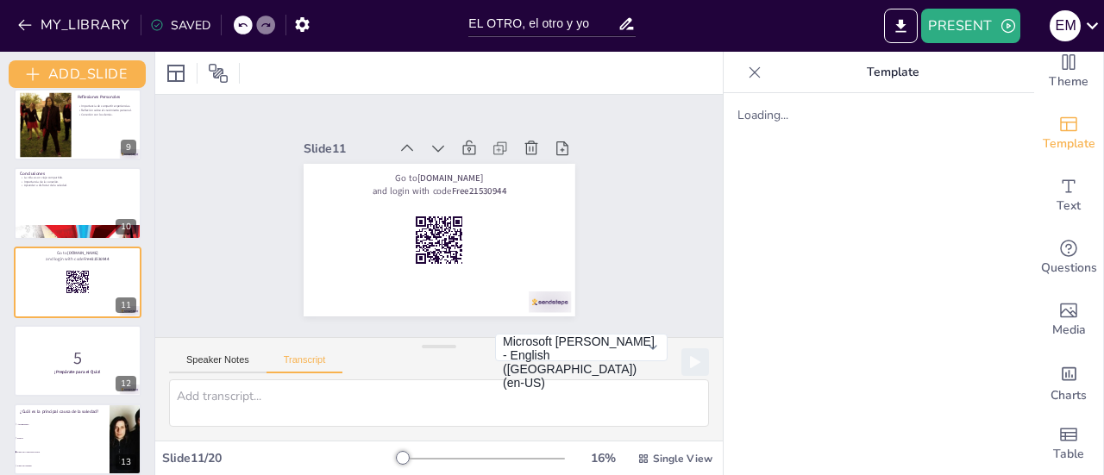
click at [255, 47] on div "MY_LIBRARY SAVED" at bounding box center [230, 24] width 460 height 48
click at [985, 16] on button "PRESENT" at bounding box center [970, 26] width 98 height 34
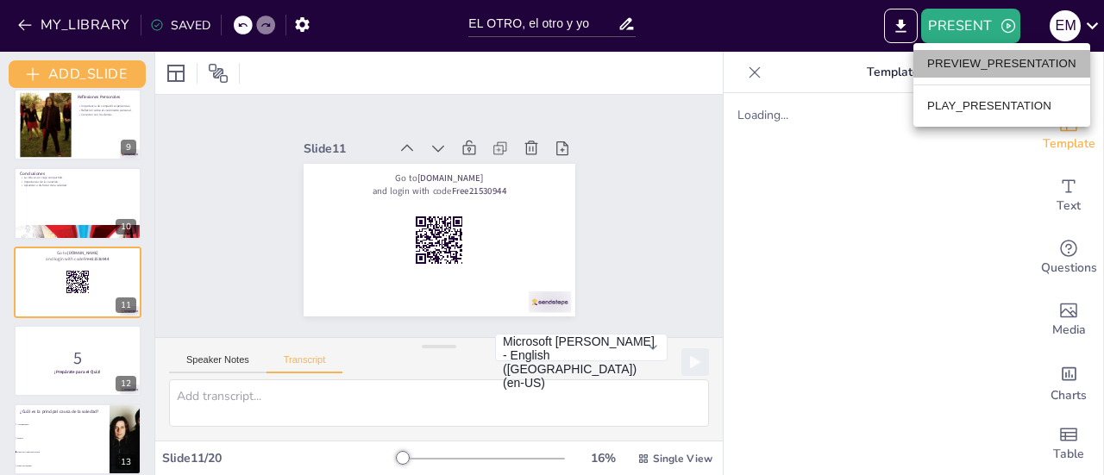
click at [1021, 74] on li "PREVIEW_PRESENTATION" at bounding box center [1001, 64] width 177 height 28
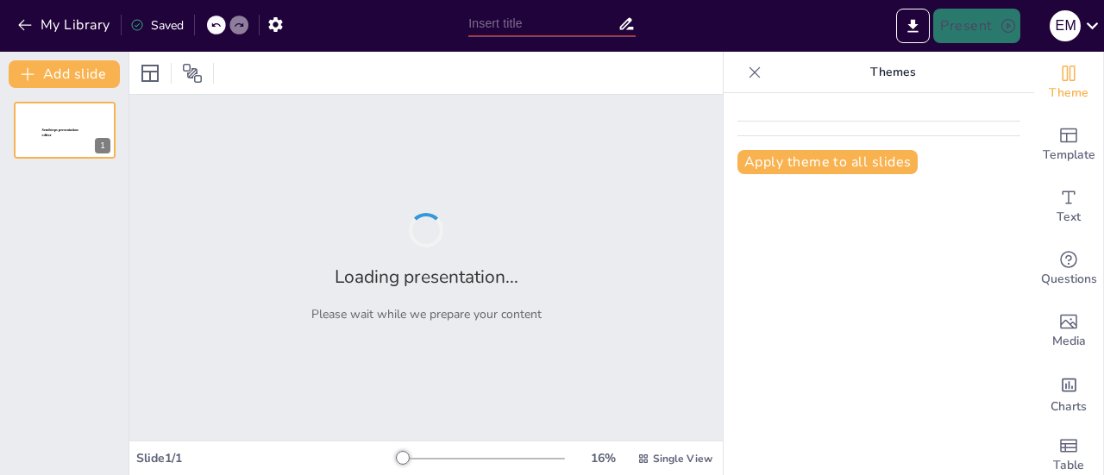
type input "EL OTRO, el otro y yo"
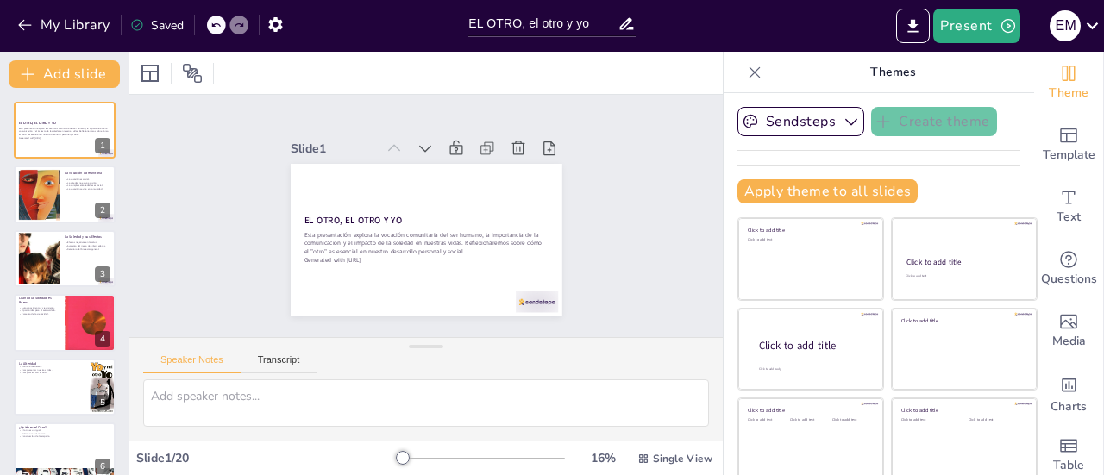
checkbox input "true"
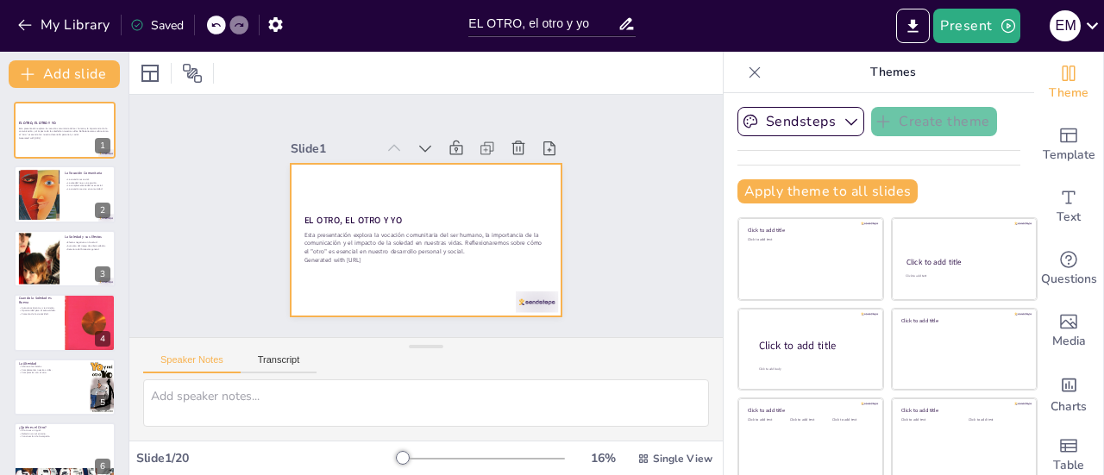
checkbox input "true"
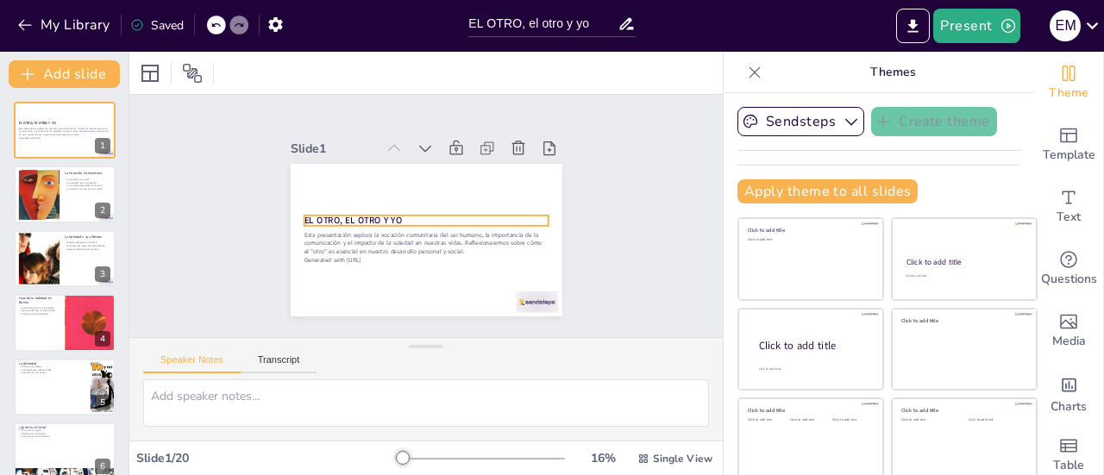
checkbox input "true"
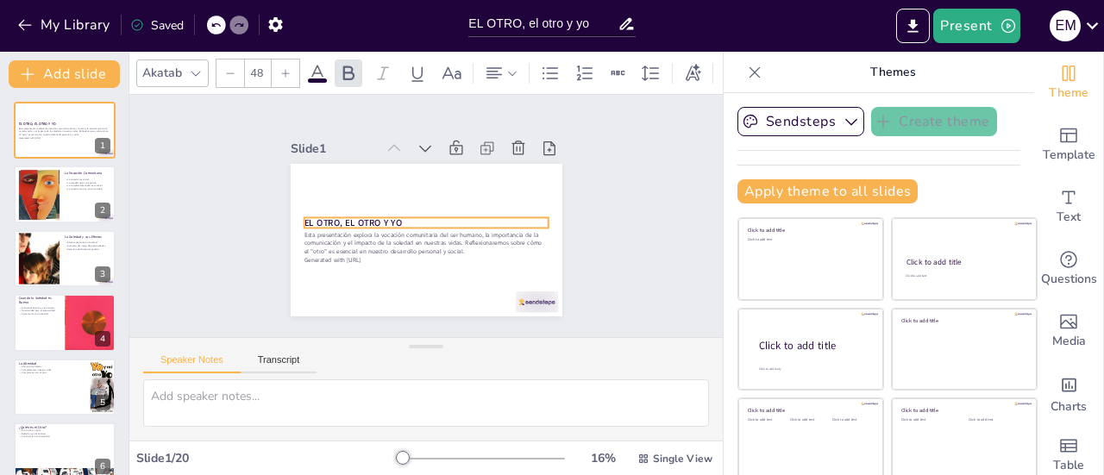
click at [398, 209] on div "EL OTRO, EL OTRO Y YO Esta presentación explora la vocación comunitaria del ser…" at bounding box center [447, 168] width 248 height 110
checkbox input "true"
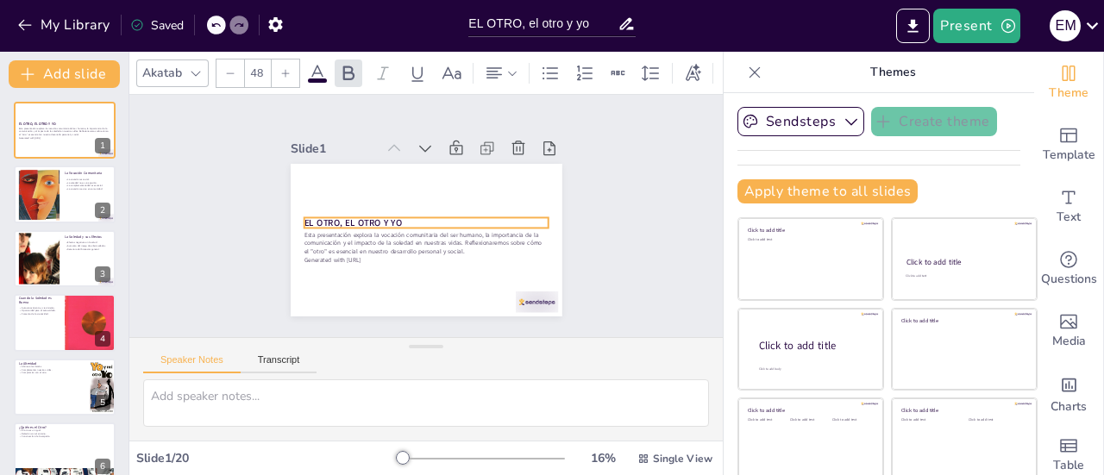
checkbox input "true"
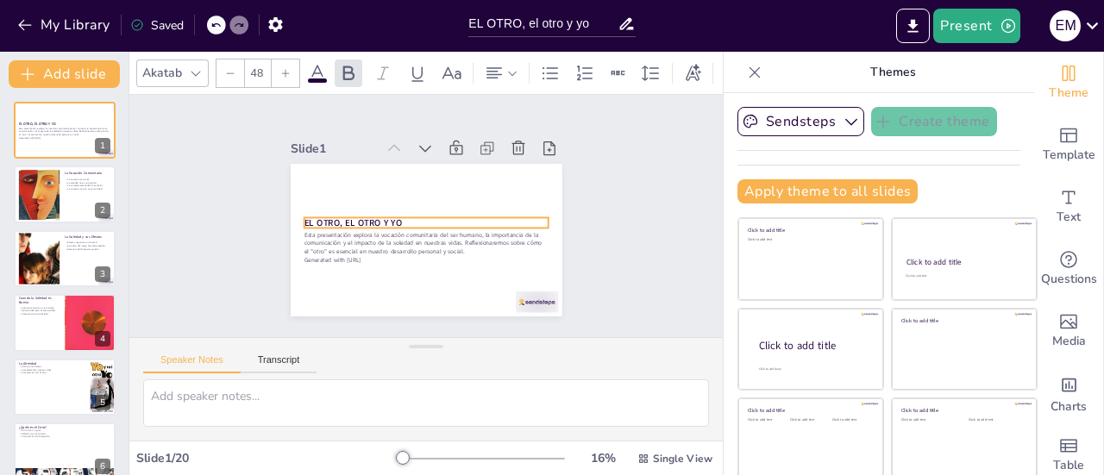
checkbox input "true"
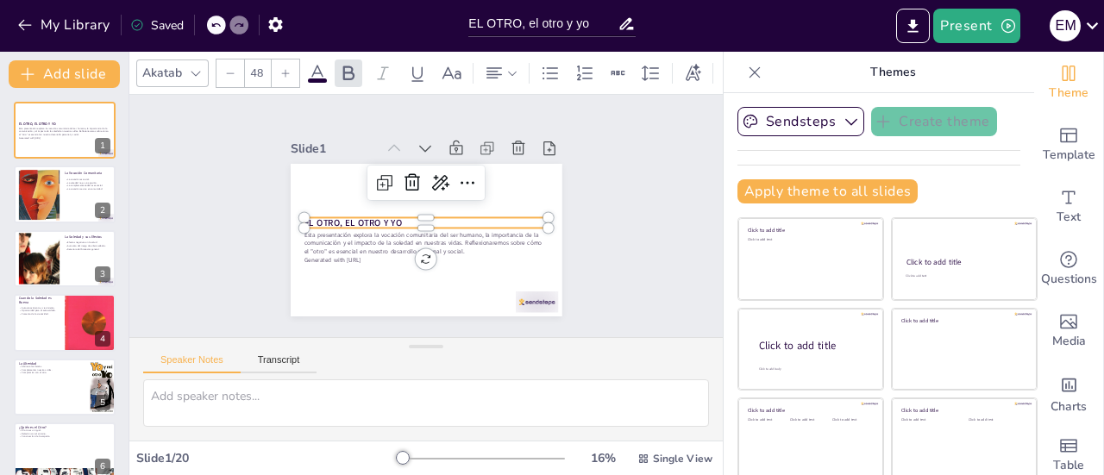
checkbox input "true"
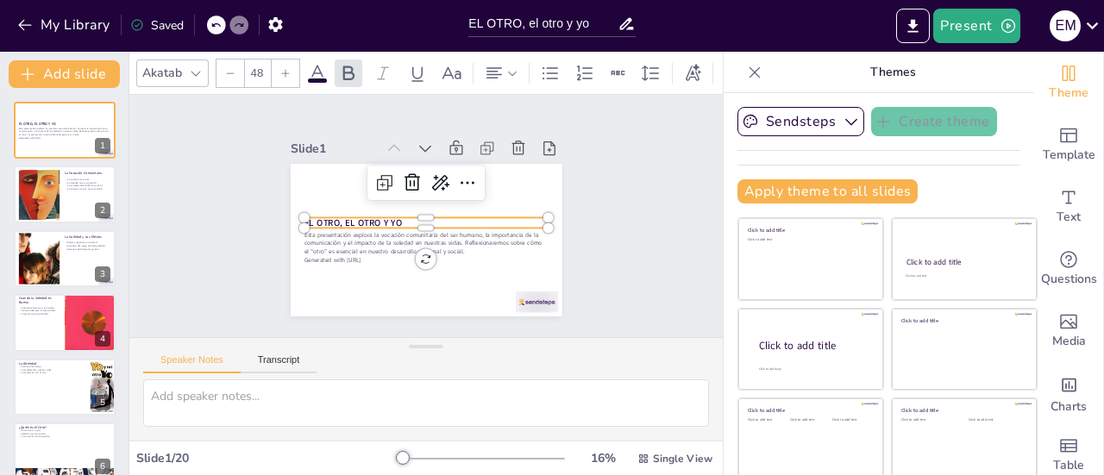
checkbox input "true"
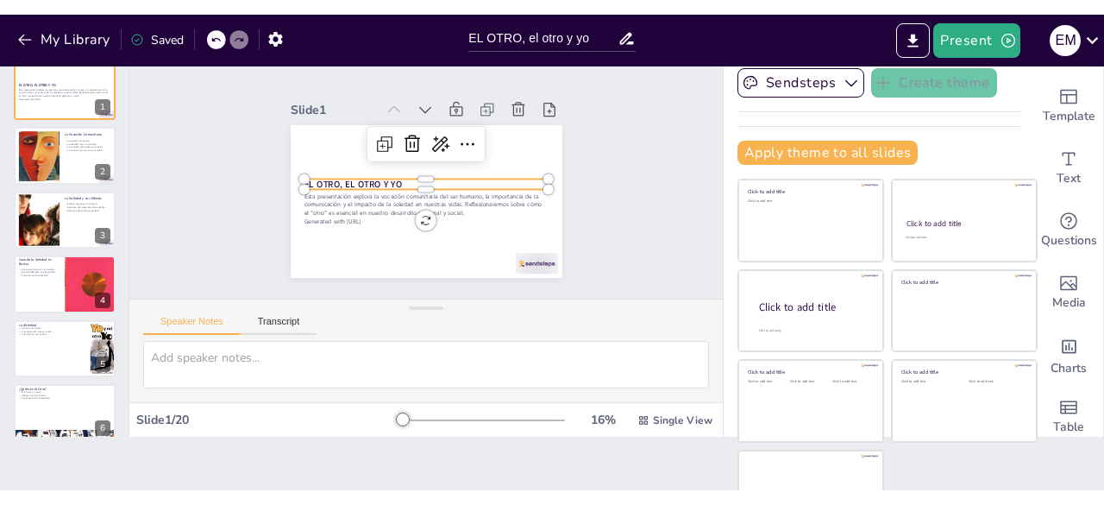
scroll to position [91, 0]
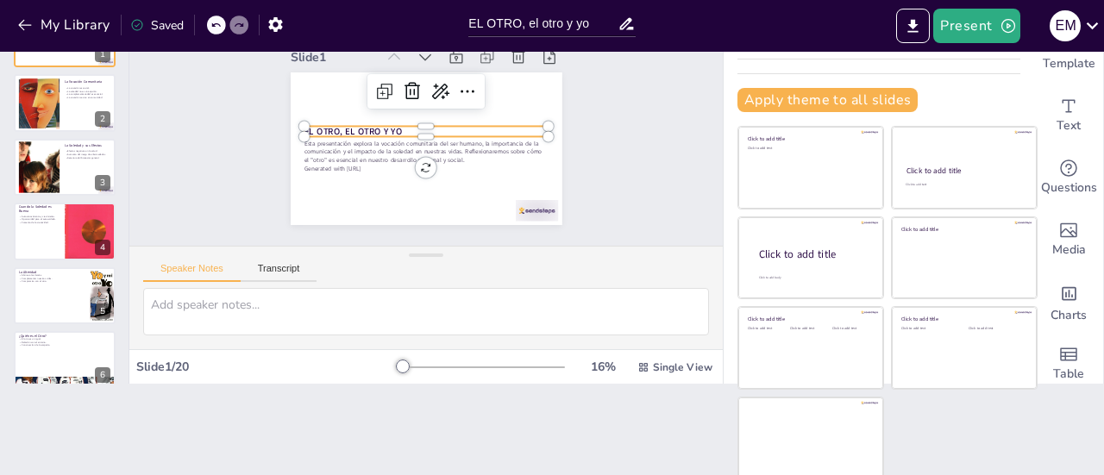
checkbox input "true"
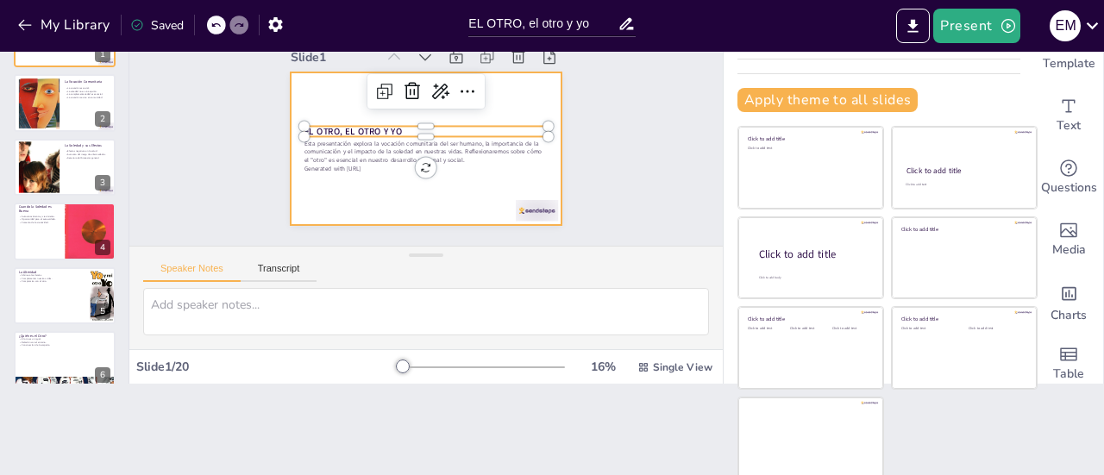
checkbox input "true"
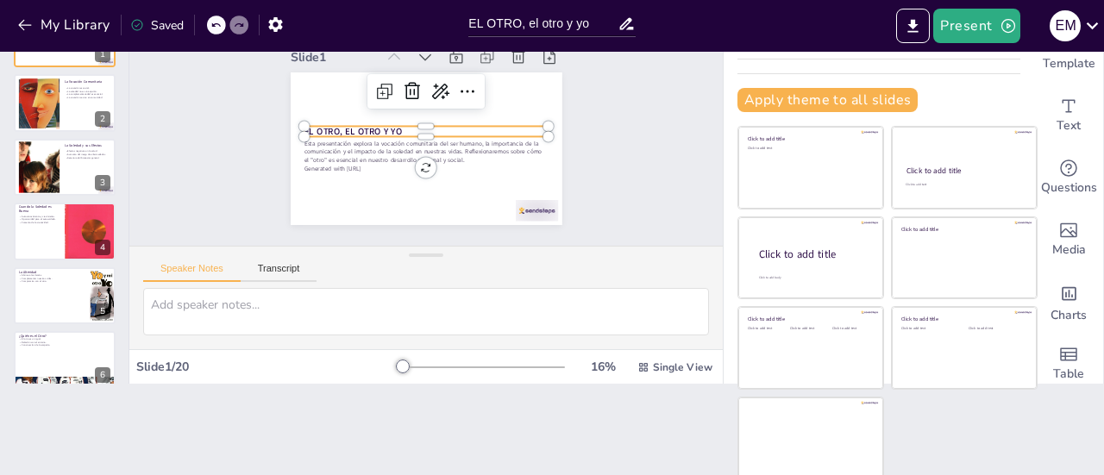
checkbox input "true"
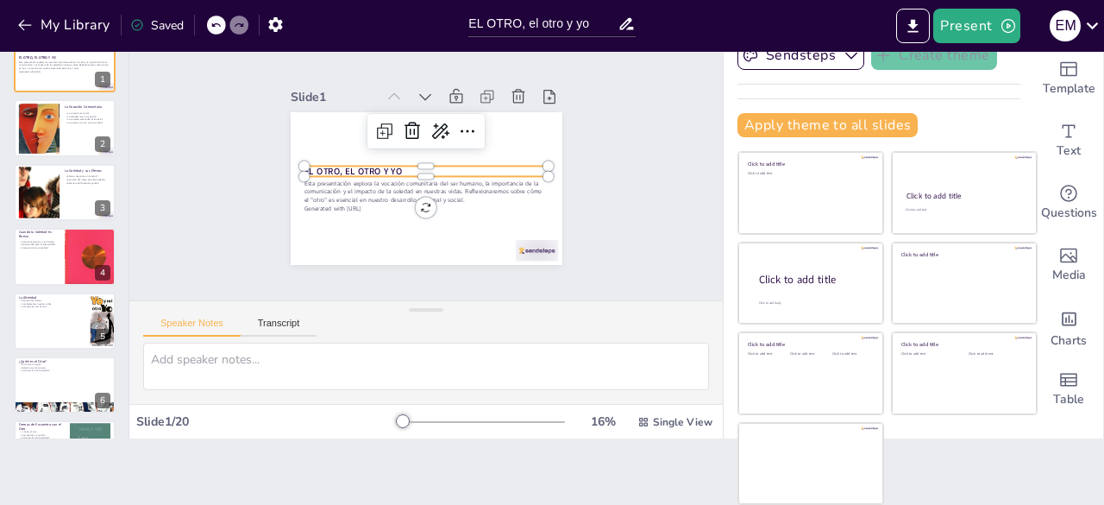
scroll to position [62, 0]
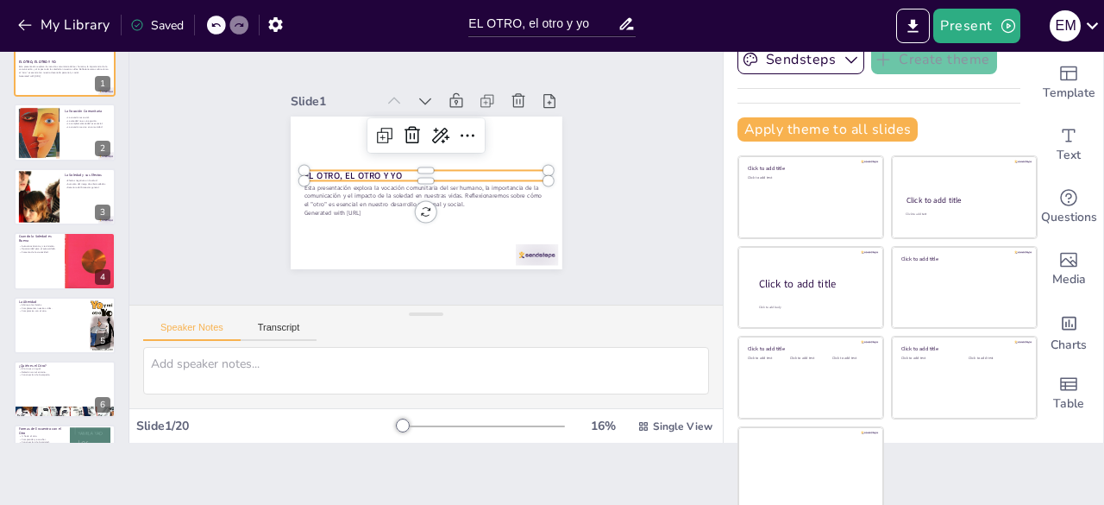
checkbox input "true"
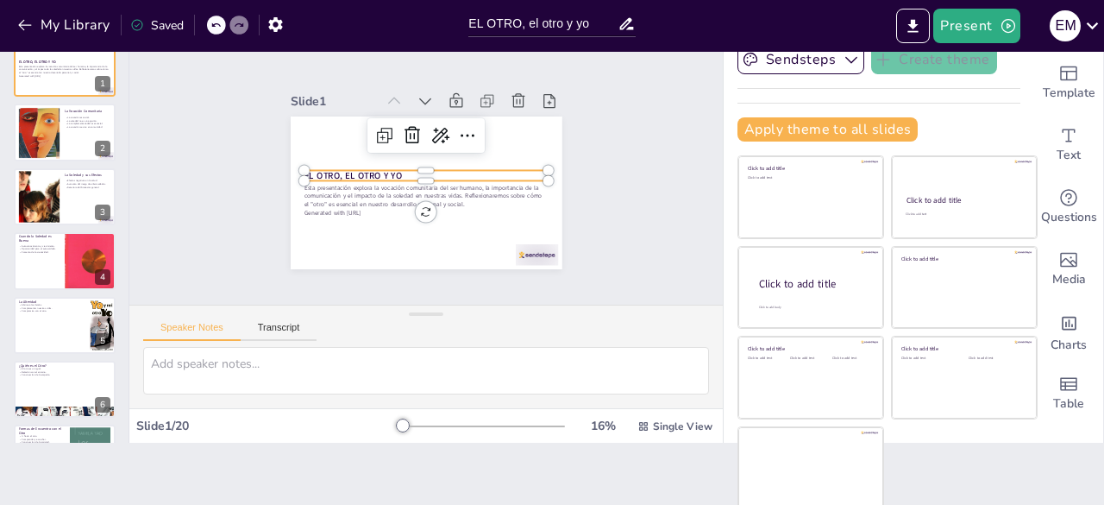
checkbox input "true"
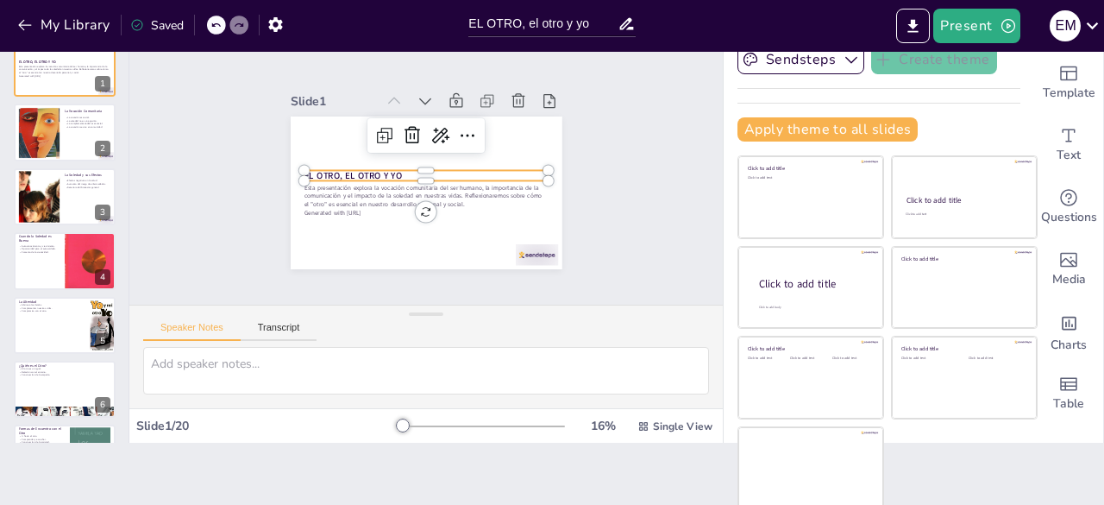
checkbox input "true"
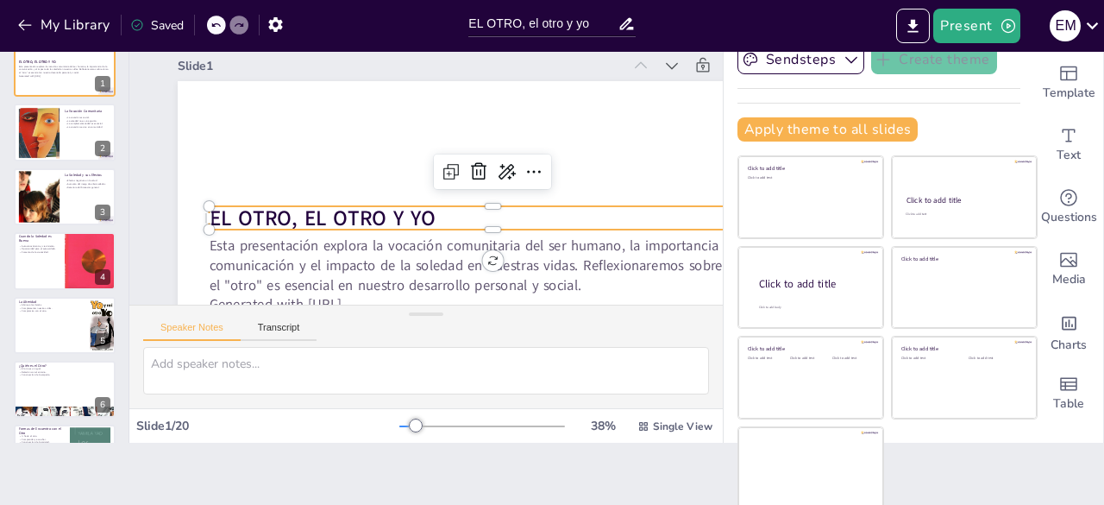
checkbox input "true"
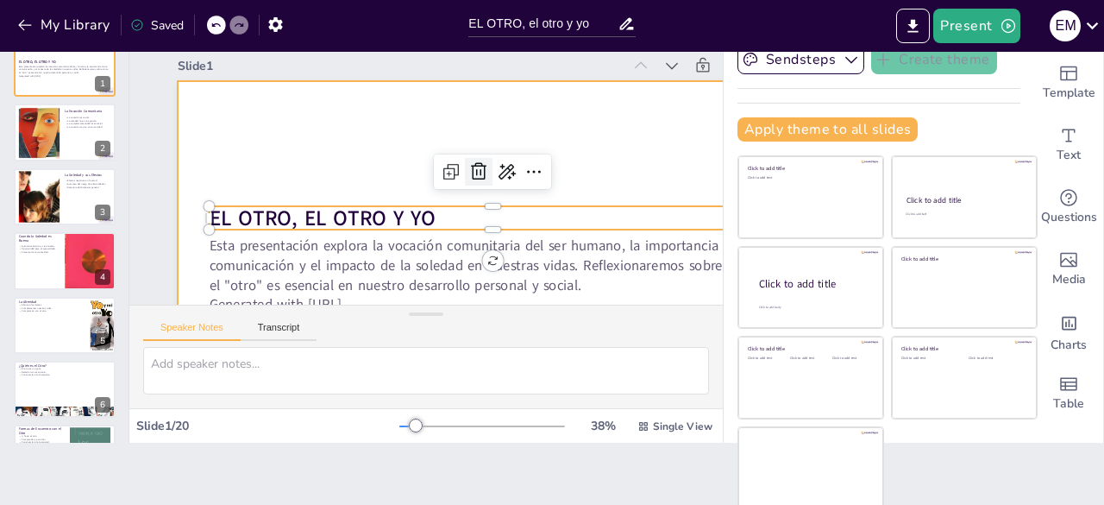
checkbox input "true"
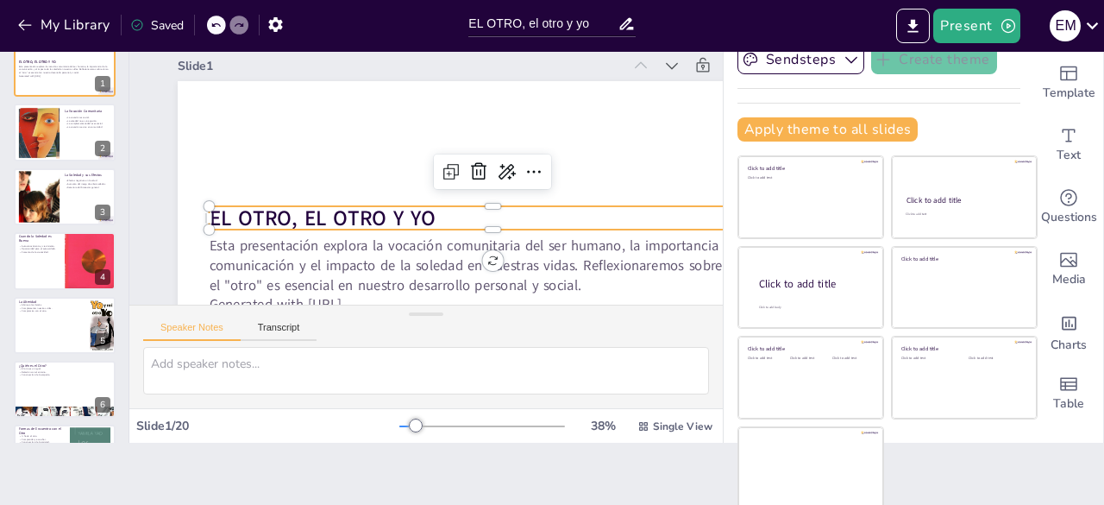
checkbox input "true"
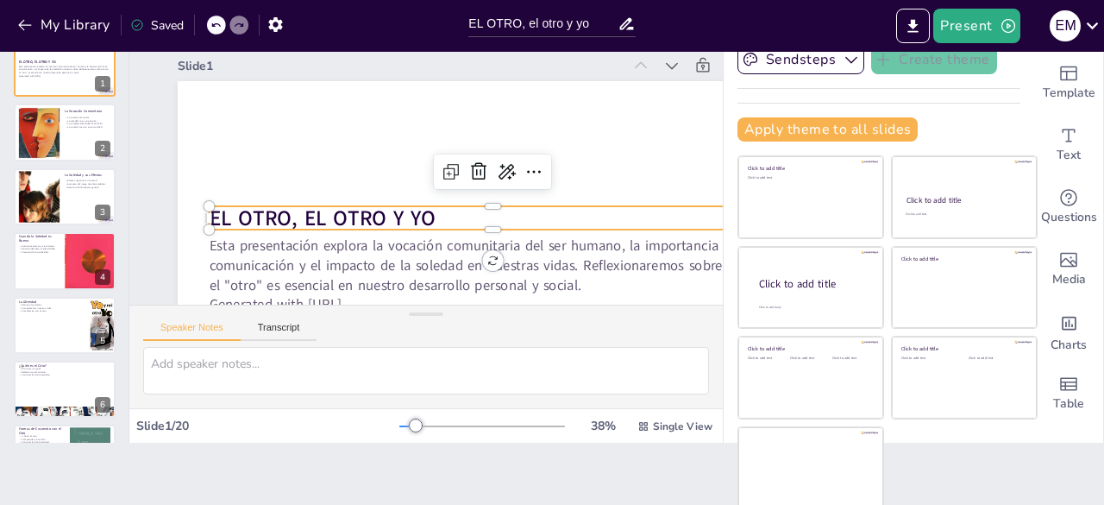
checkbox input "true"
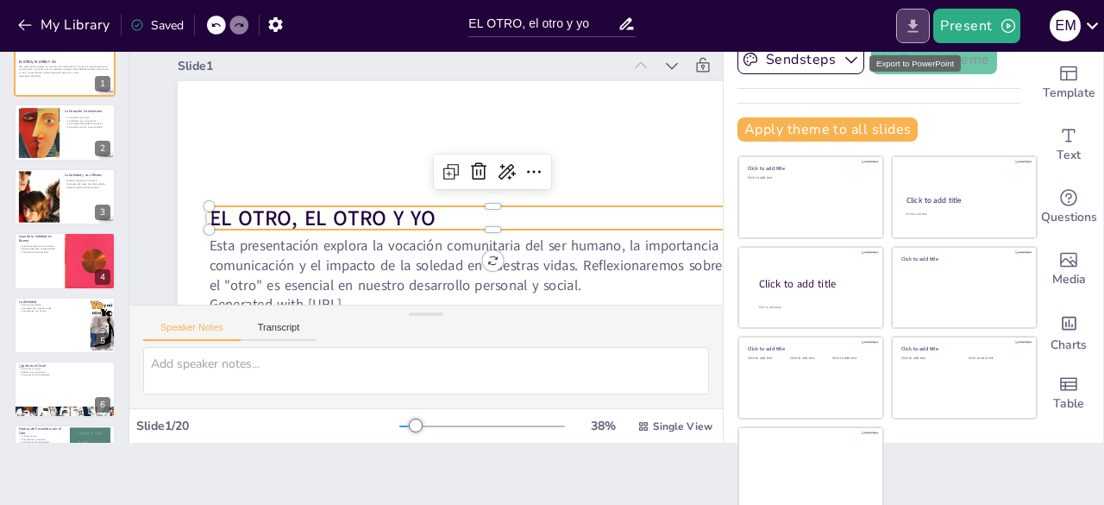
click at [918, 29] on icon "Export to PowerPoint" at bounding box center [913, 26] width 18 height 18
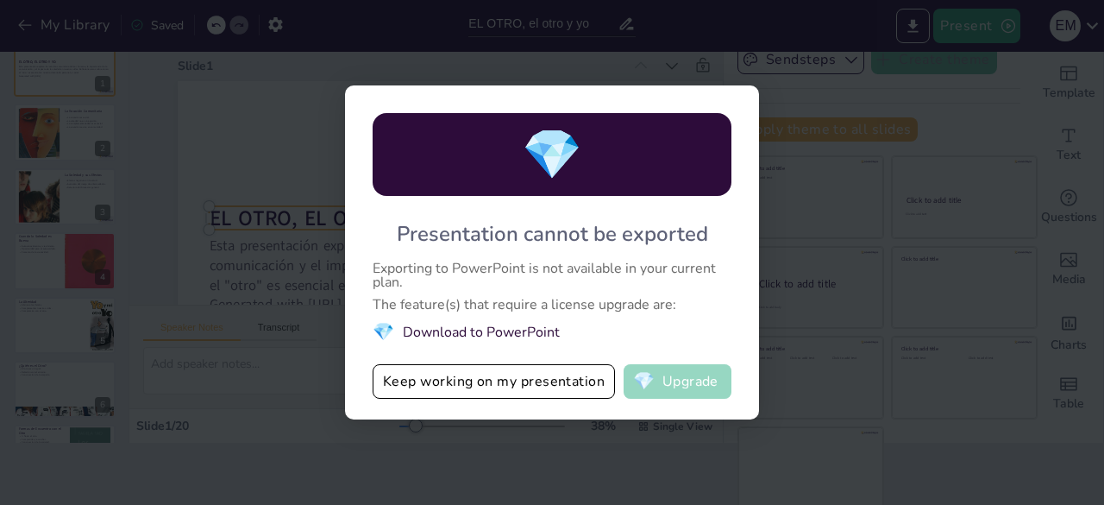
click at [710, 375] on button "💎 Upgrade" at bounding box center [678, 381] width 108 height 34
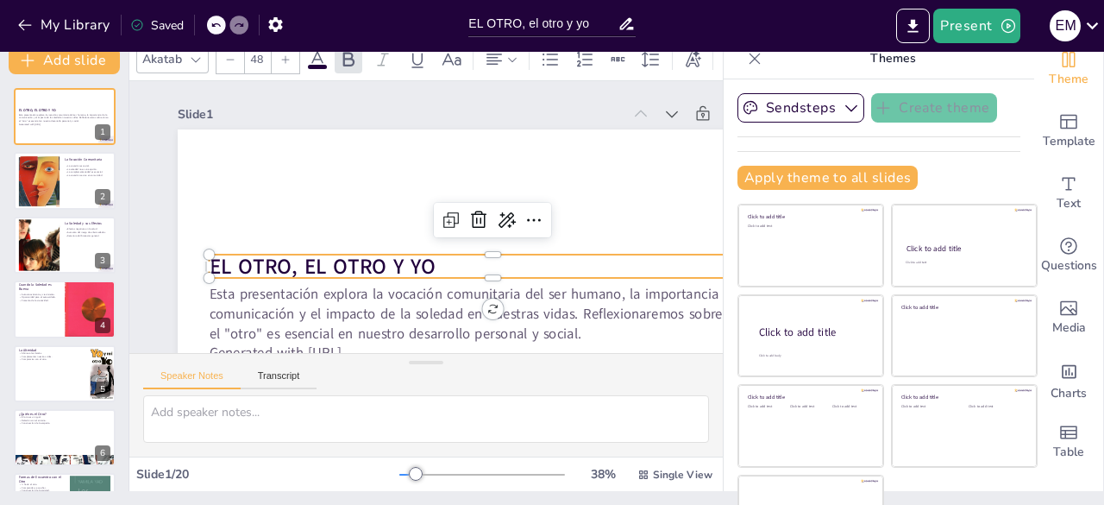
scroll to position [0, 0]
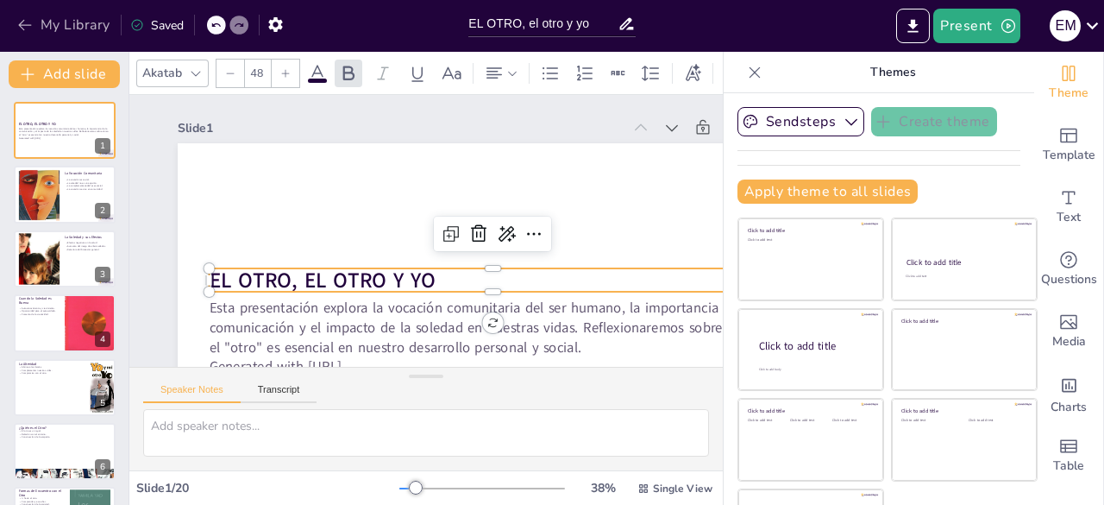
click at [28, 27] on icon "button" at bounding box center [24, 24] width 17 height 17
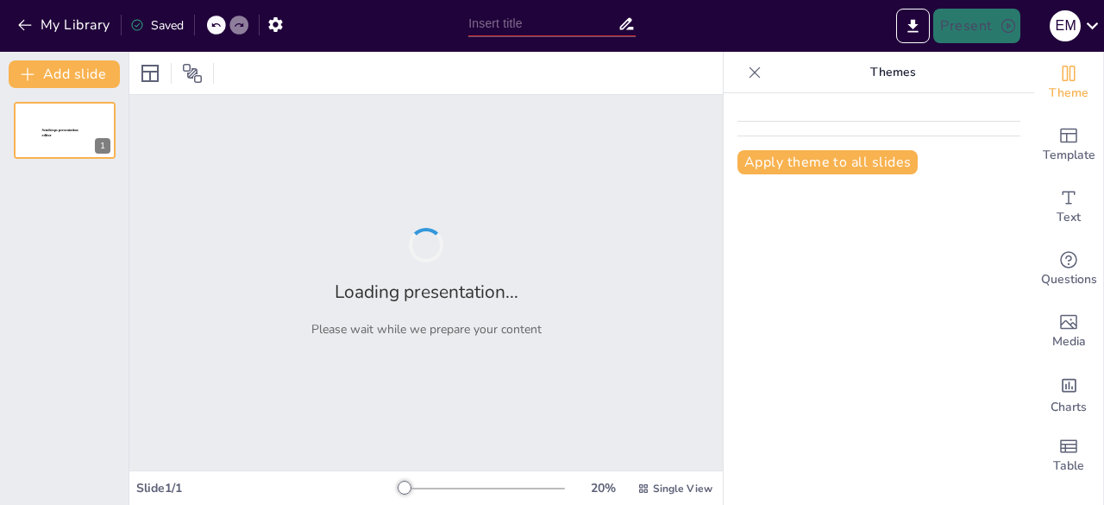
type input "EL OTRO, el otro y yo"
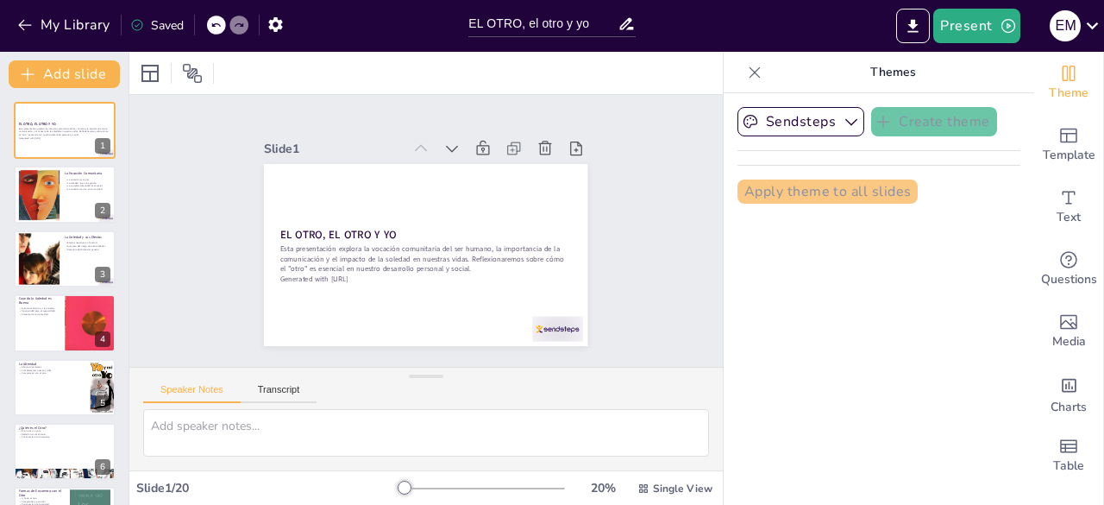
checkbox input "true"
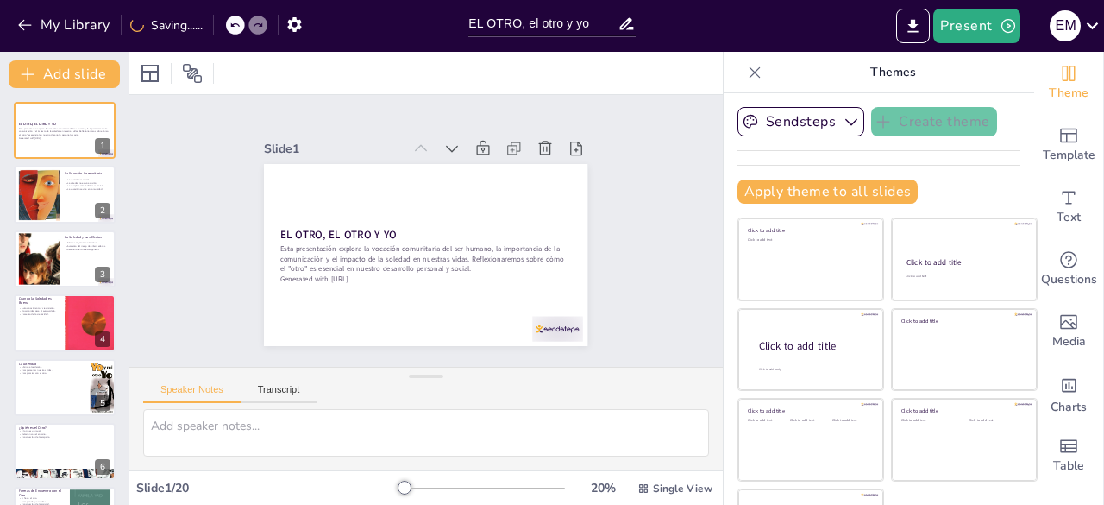
checkbox input "true"
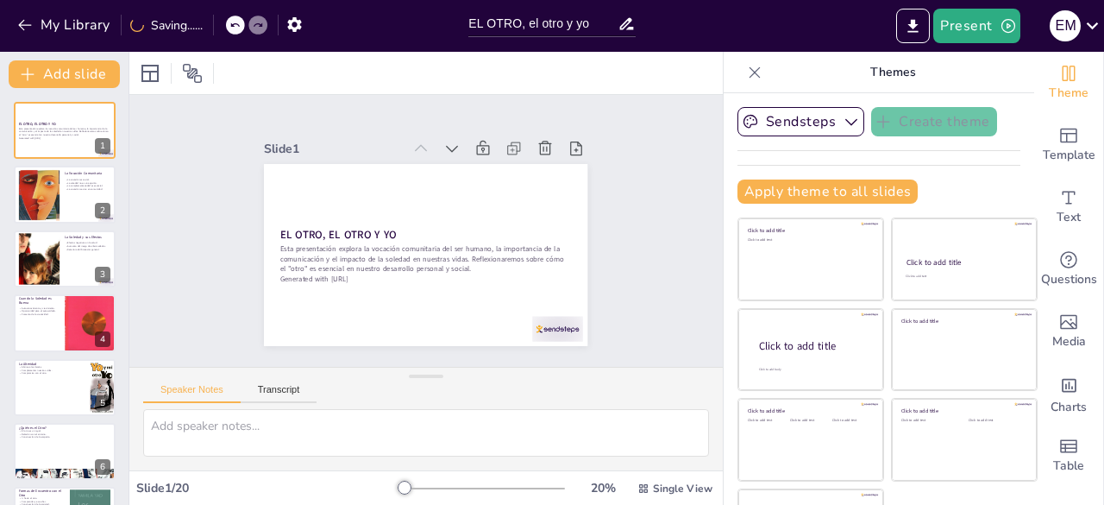
checkbox input "true"
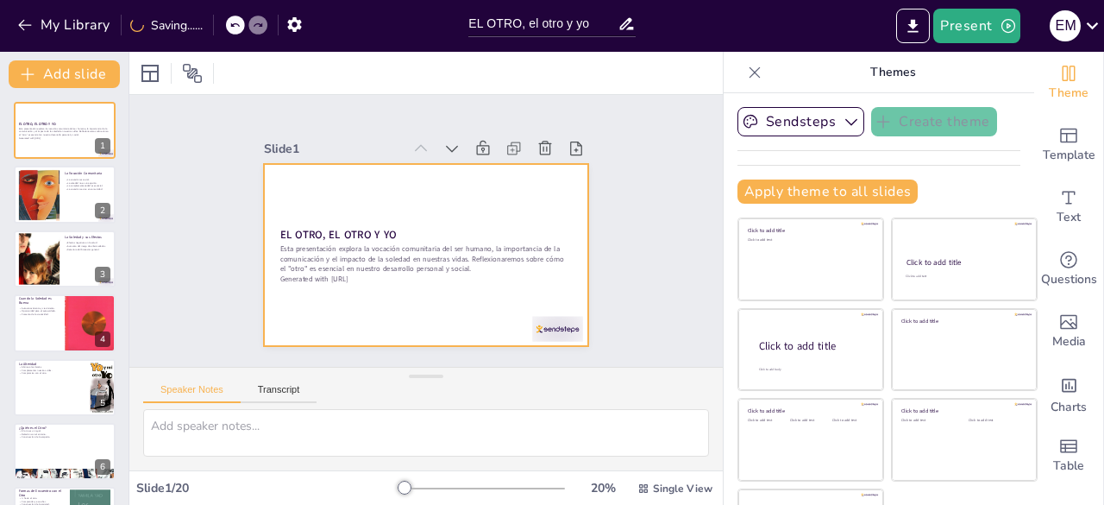
checkbox input "true"
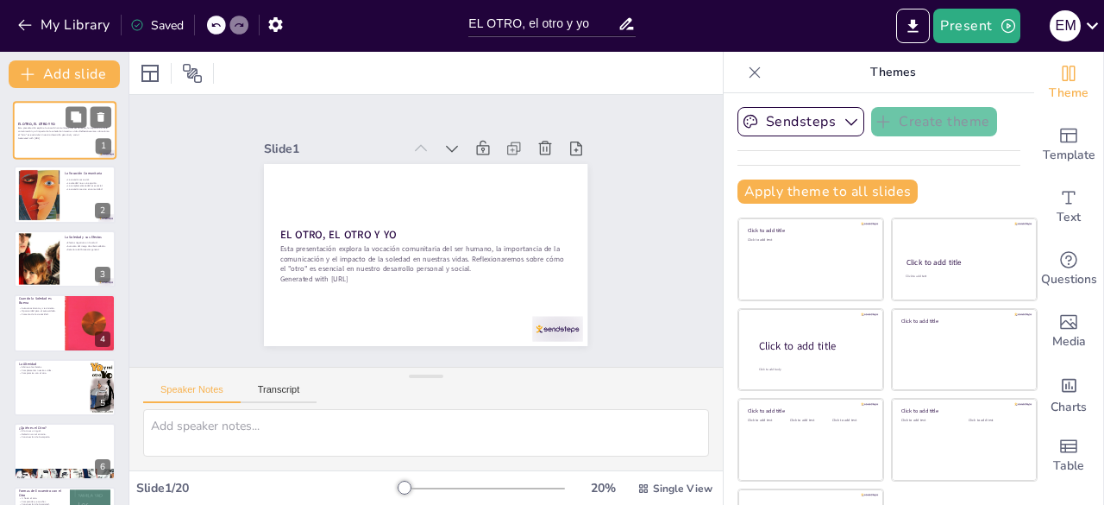
checkbox input "true"
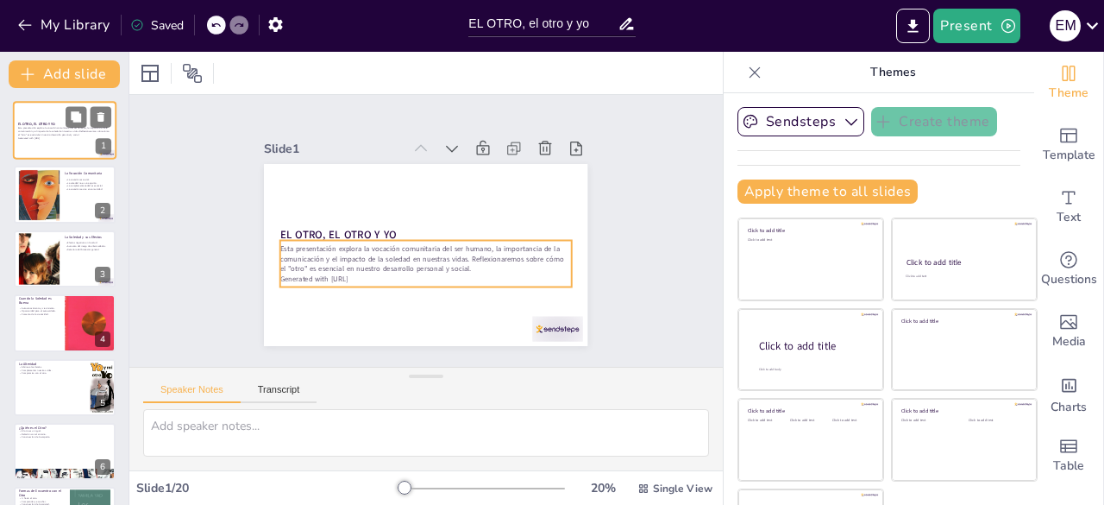
checkbox input "true"
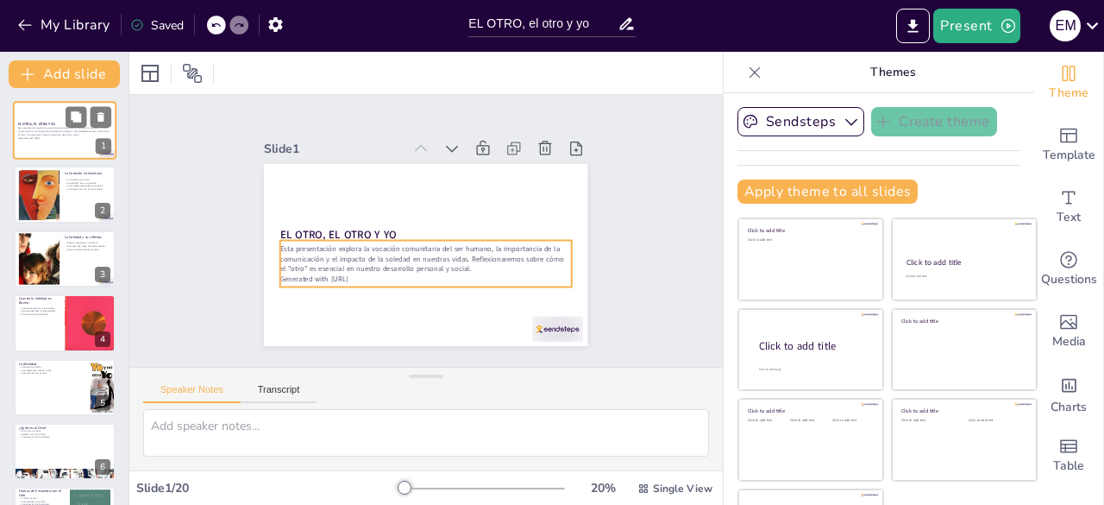
checkbox input "true"
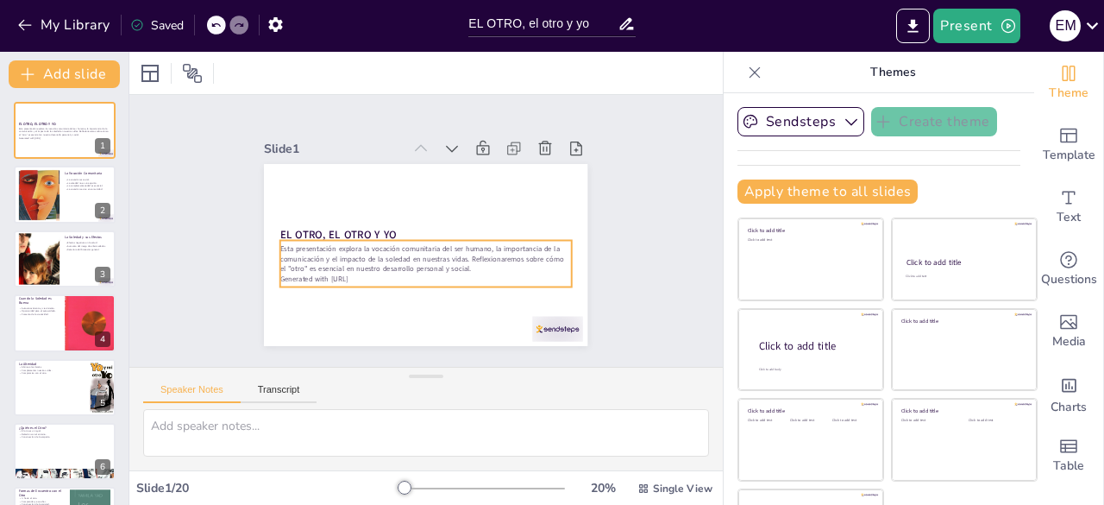
checkbox input "true"
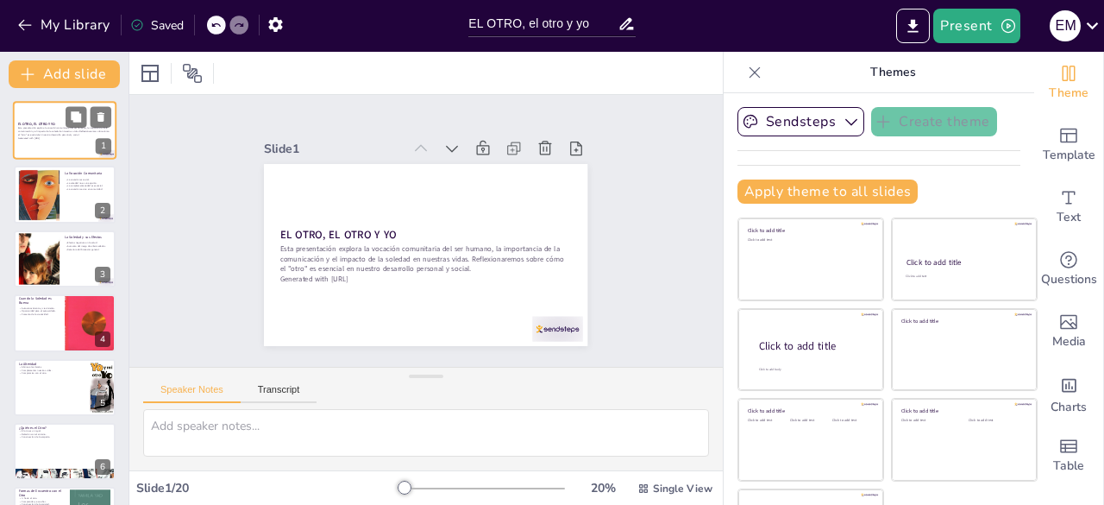
checkbox input "true"
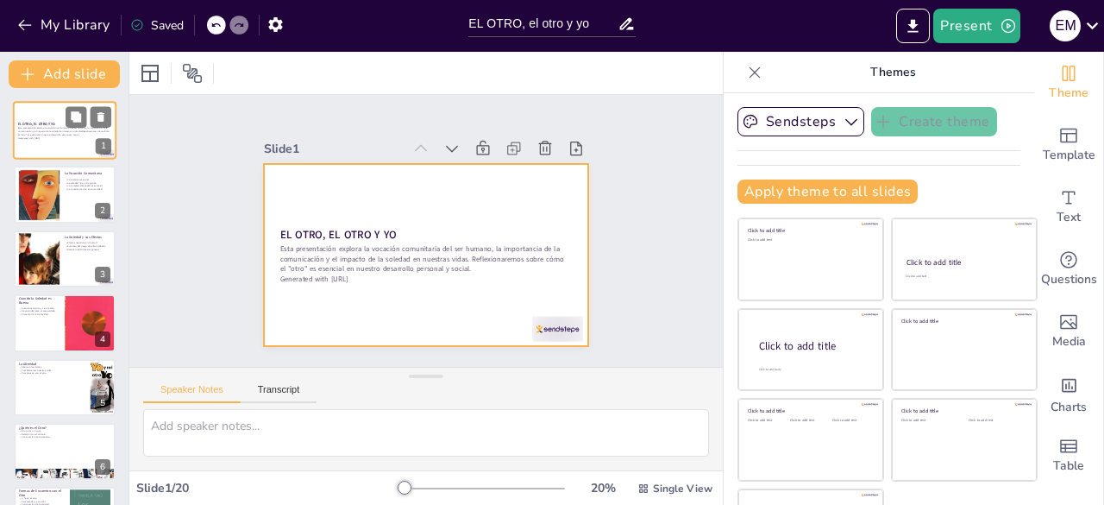
checkbox input "true"
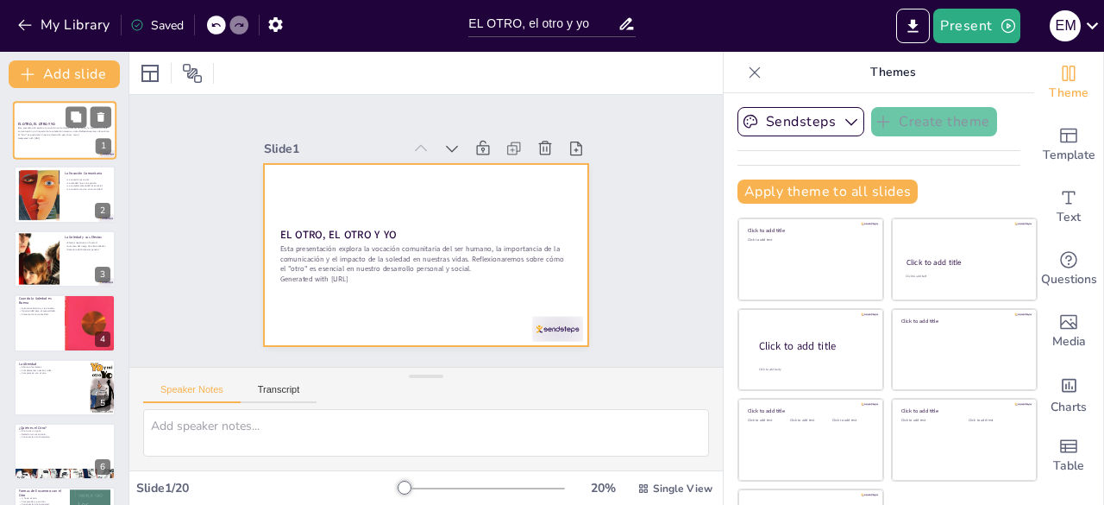
checkbox input "true"
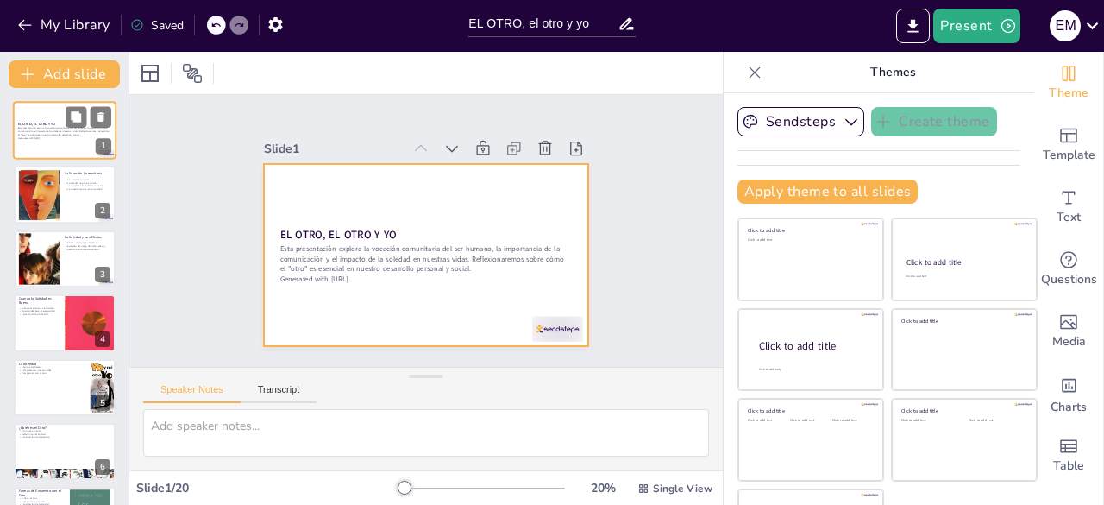
checkbox input "true"
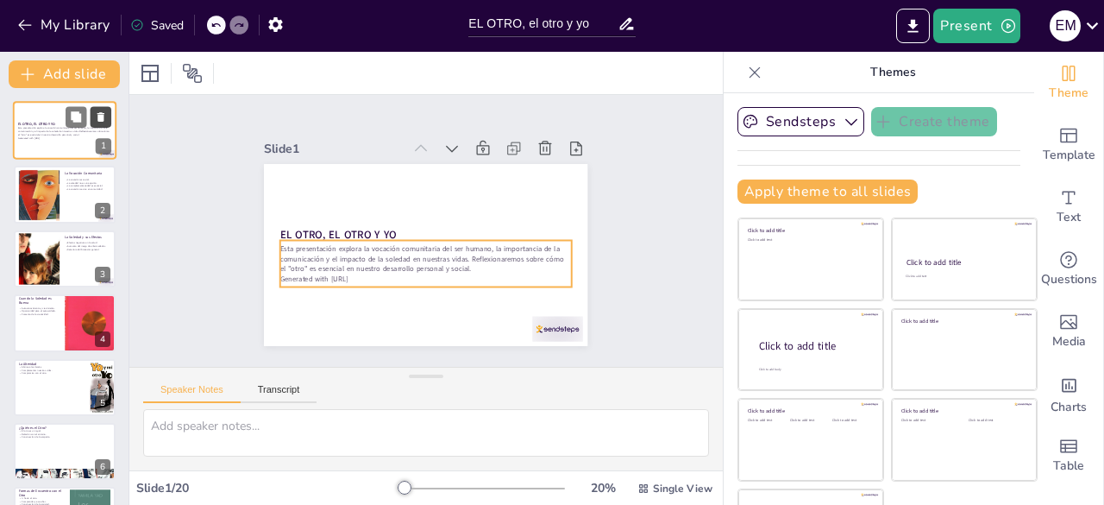
checkbox input "true"
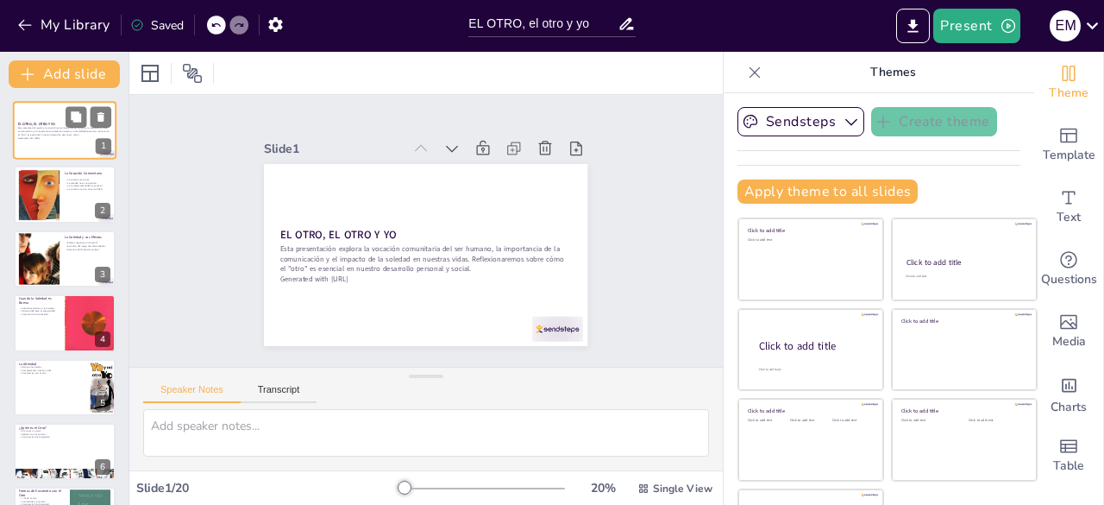
checkbox input "true"
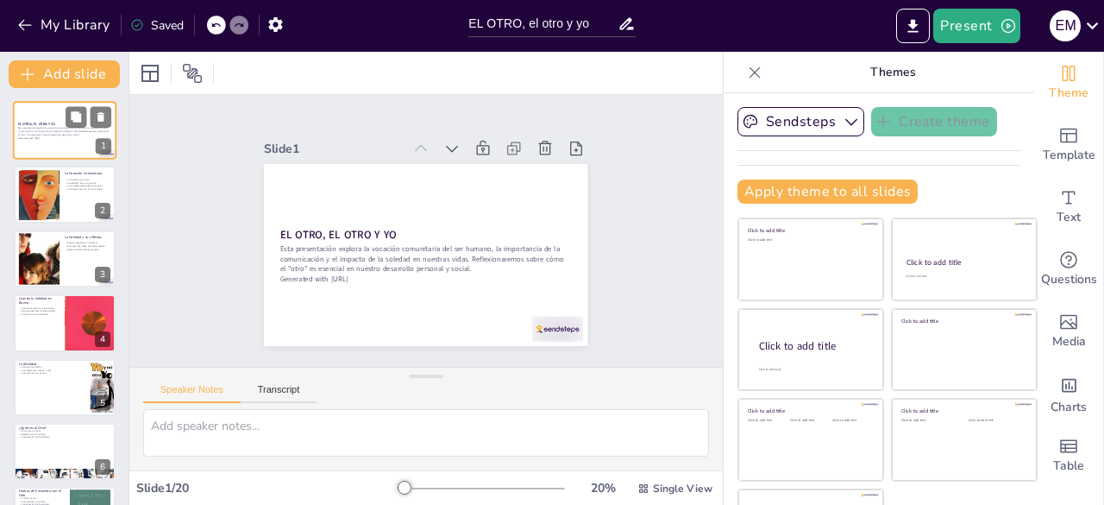
checkbox input "true"
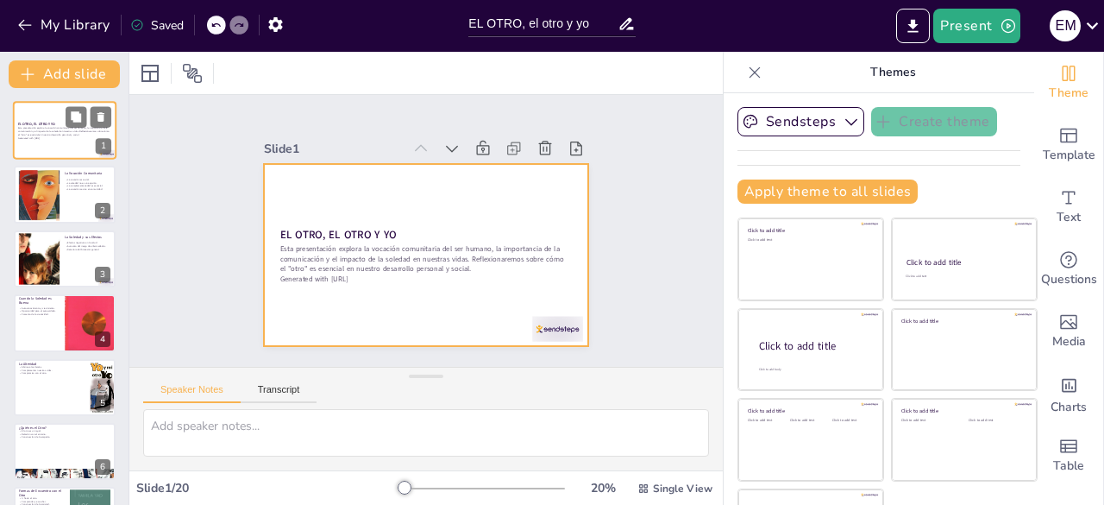
checkbox input "true"
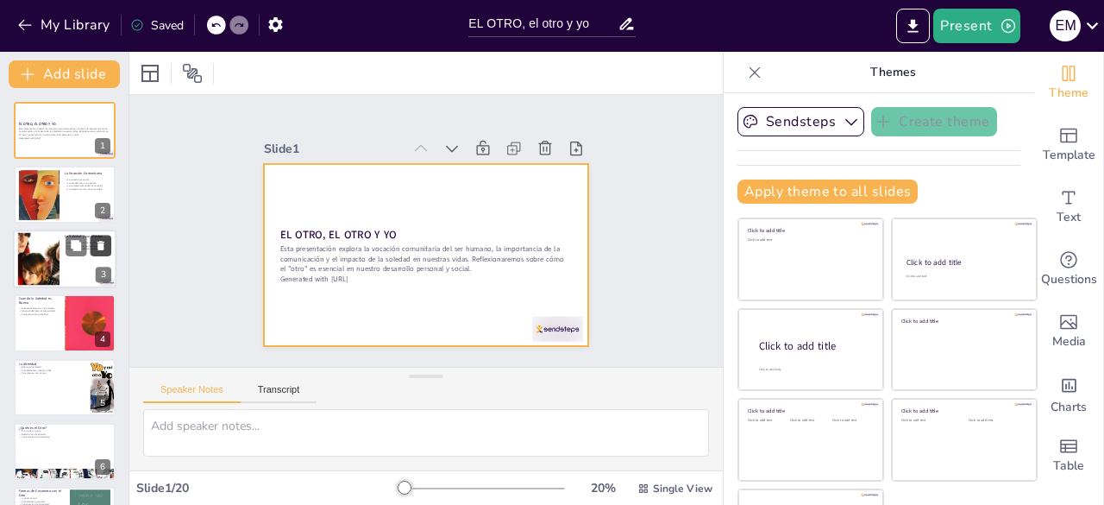
checkbox input "true"
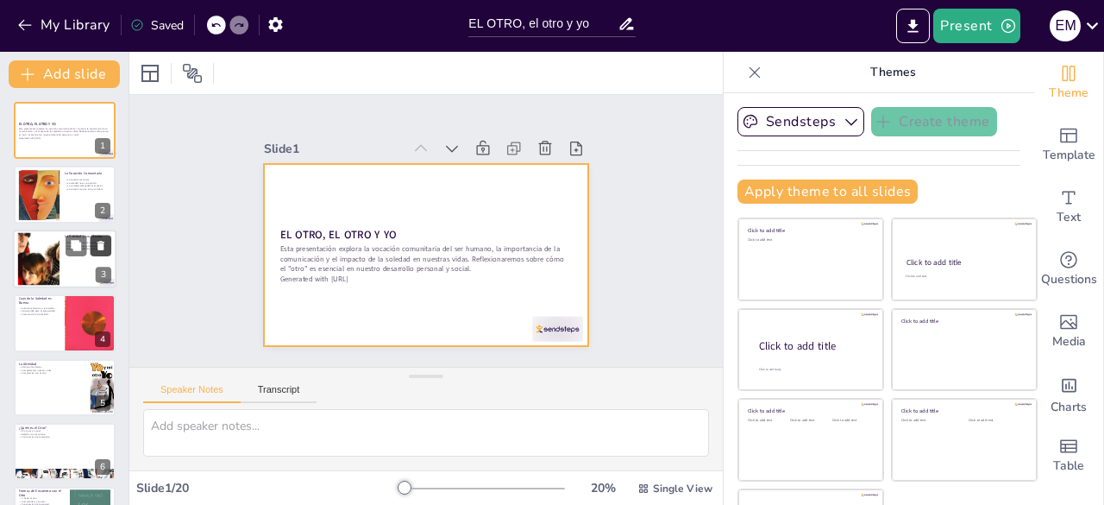
checkbox input "true"
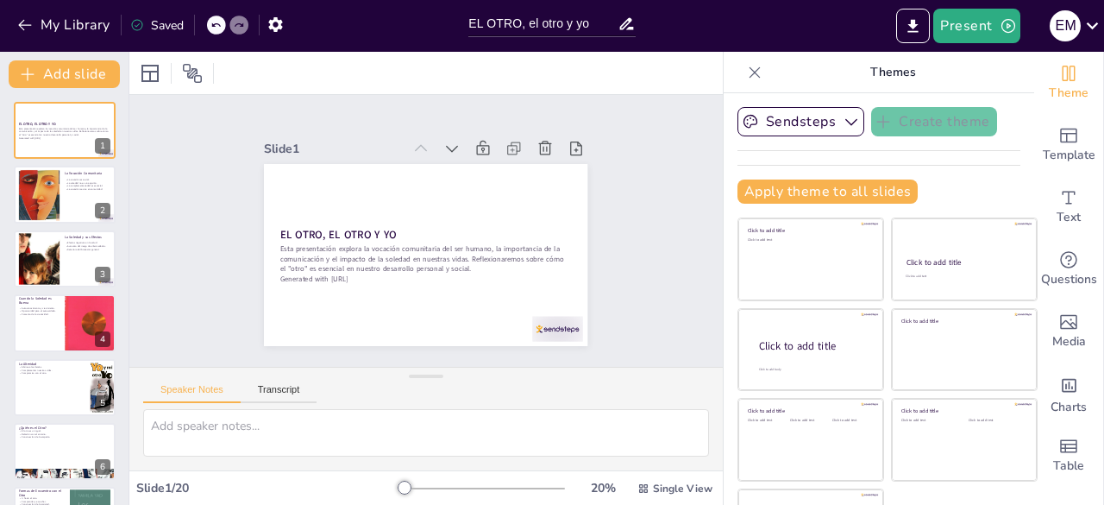
checkbox input "true"
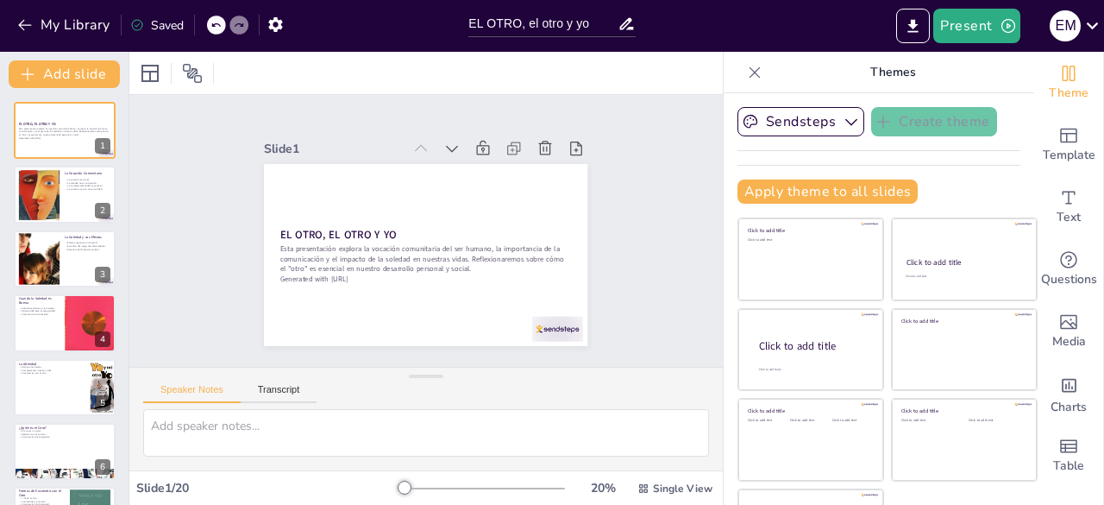
checkbox input "true"
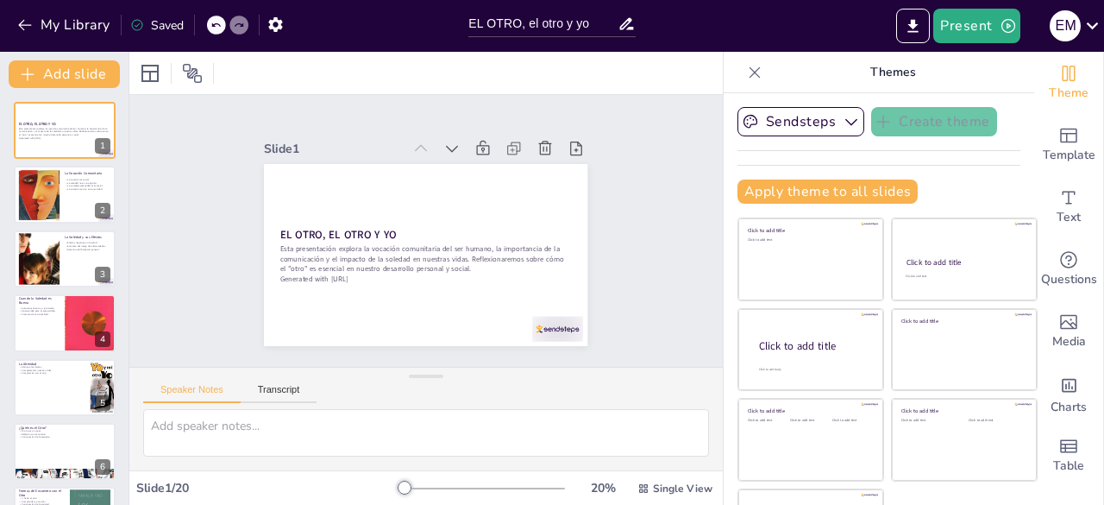
checkbox input "true"
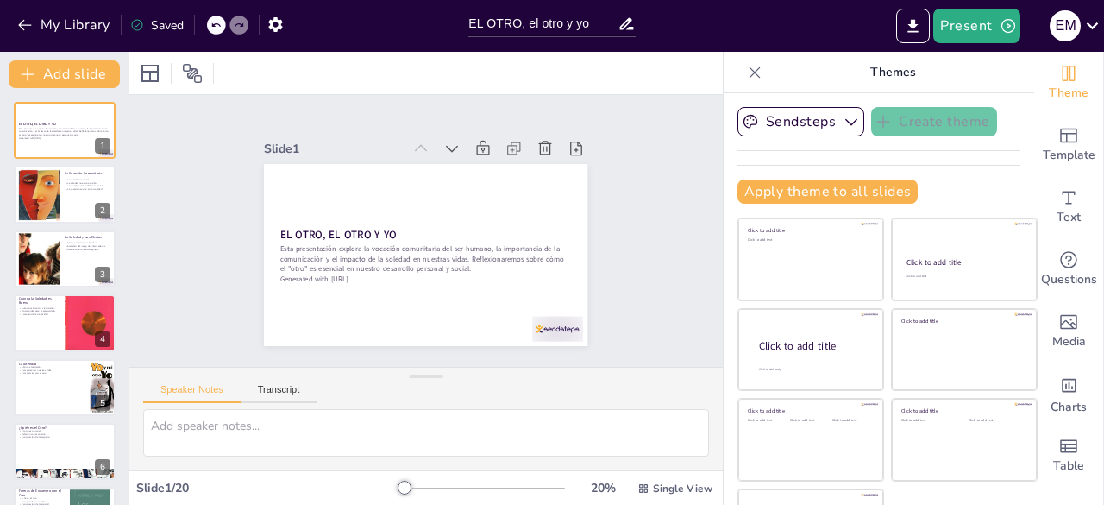
checkbox input "true"
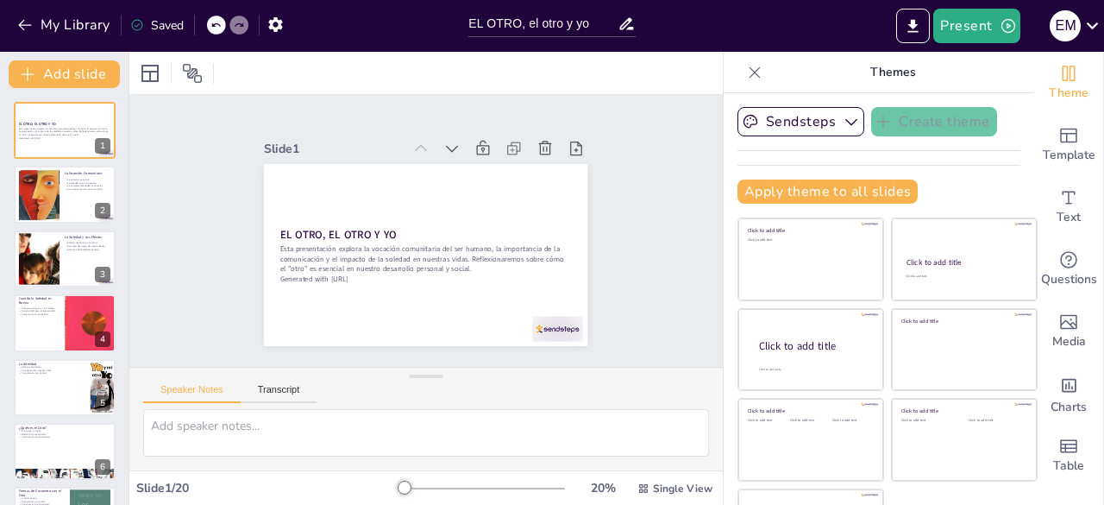
checkbox input "true"
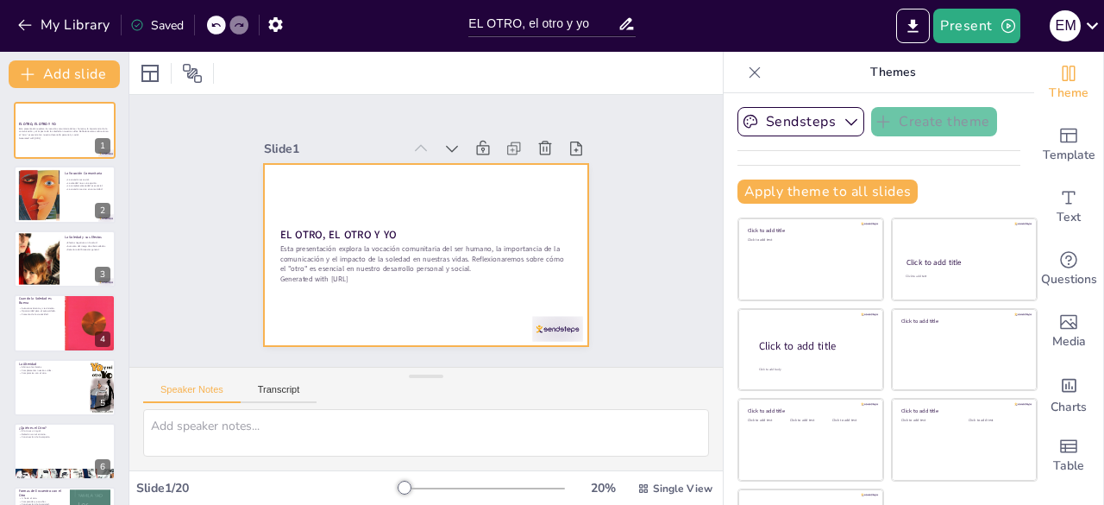
checkbox input "true"
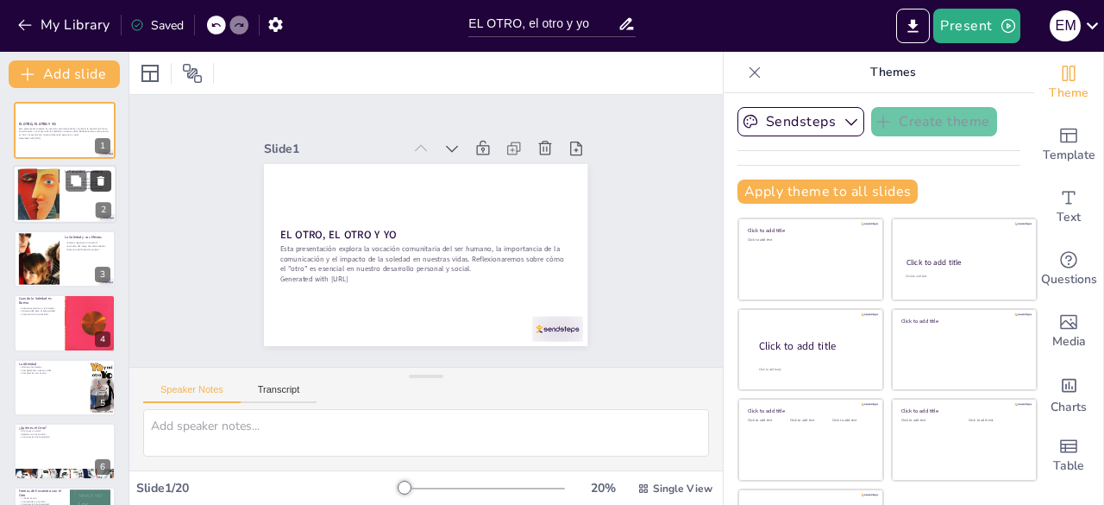
checkbox input "true"
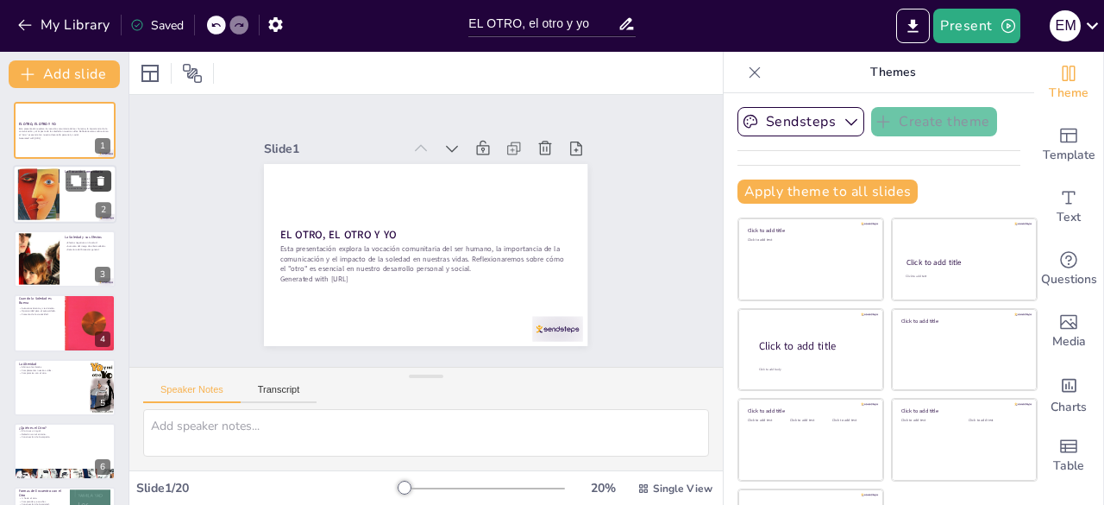
checkbox input "true"
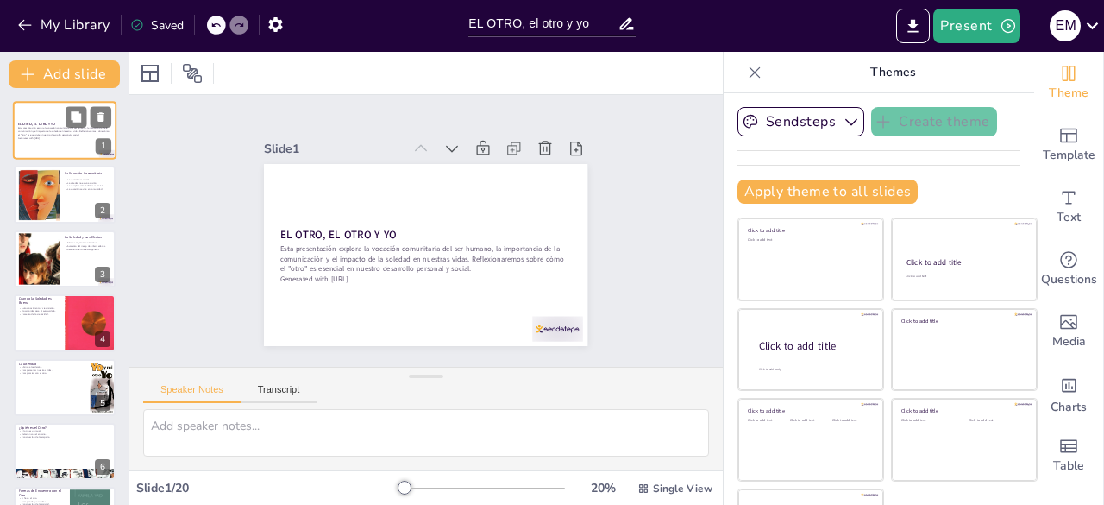
checkbox input "true"
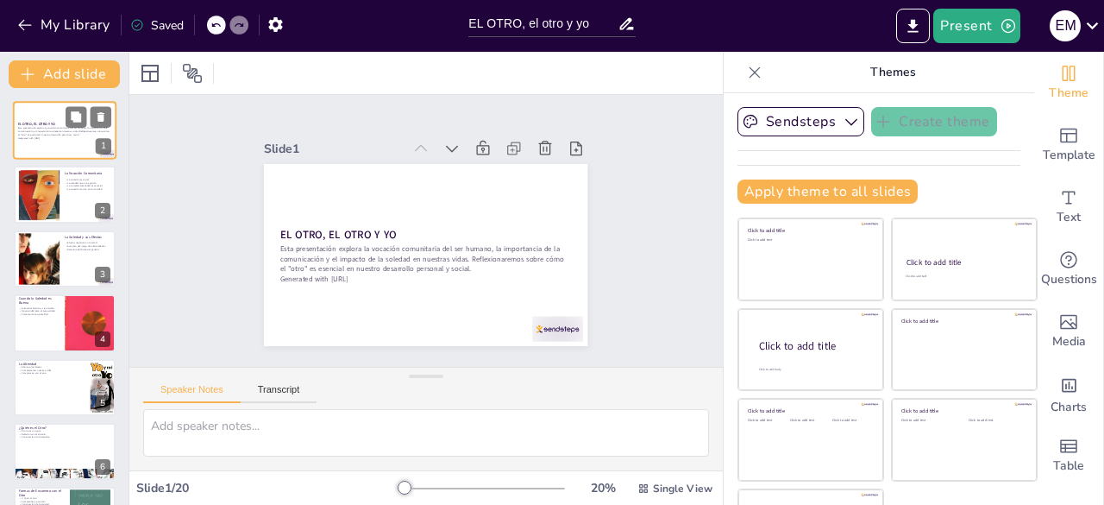
checkbox input "true"
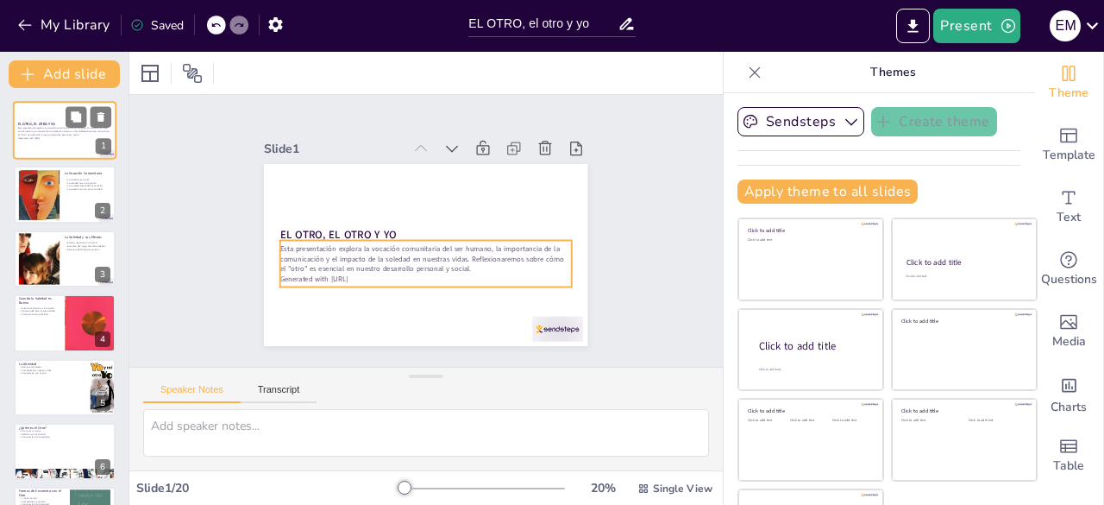
click at [72, 131] on p "Esta presentación explora la vocación comunitaria del ser humano, la importanci…" at bounding box center [64, 131] width 93 height 9
checkbox input "true"
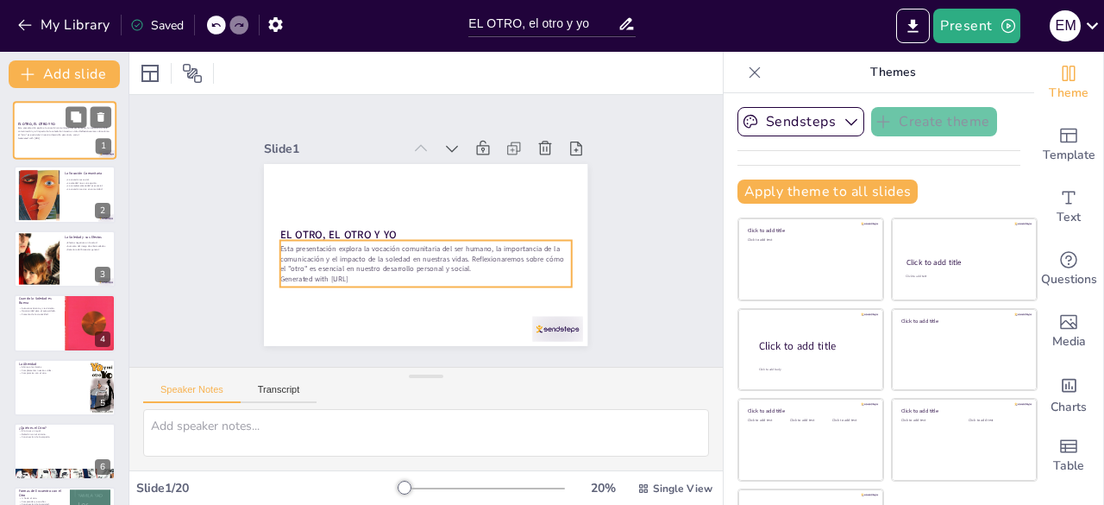
checkbox input "true"
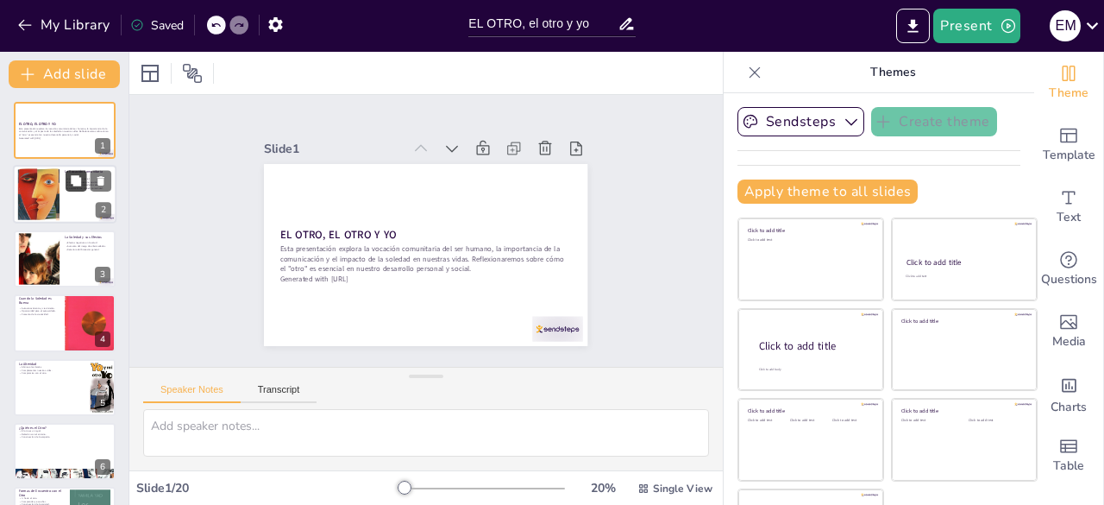
checkbox input "true"
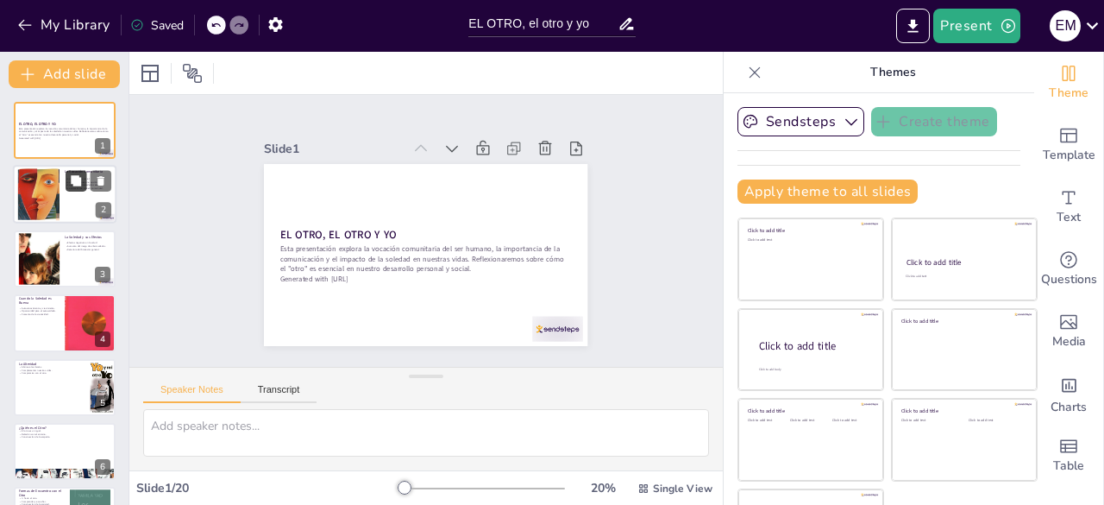
checkbox input "true"
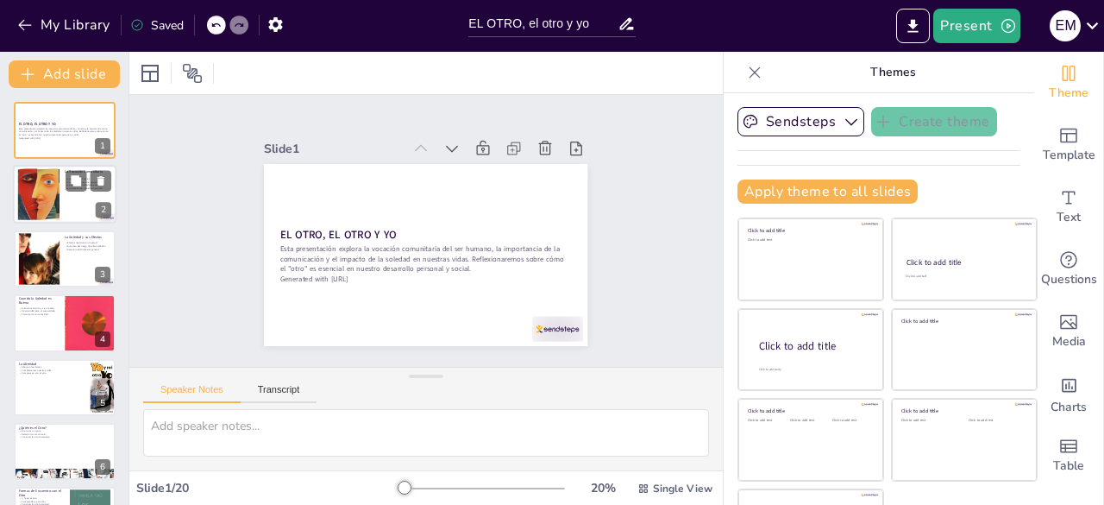
checkbox input "true"
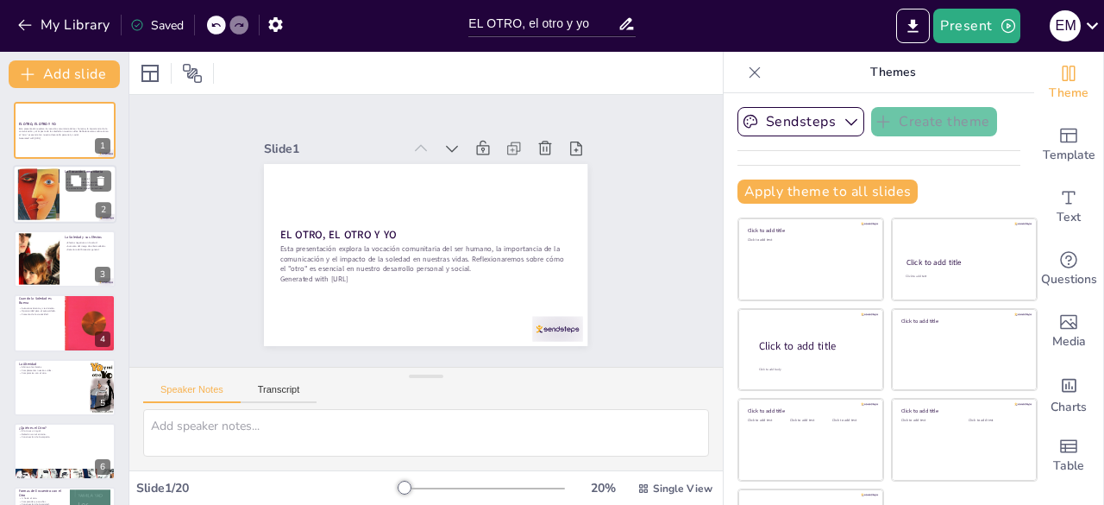
checkbox input "true"
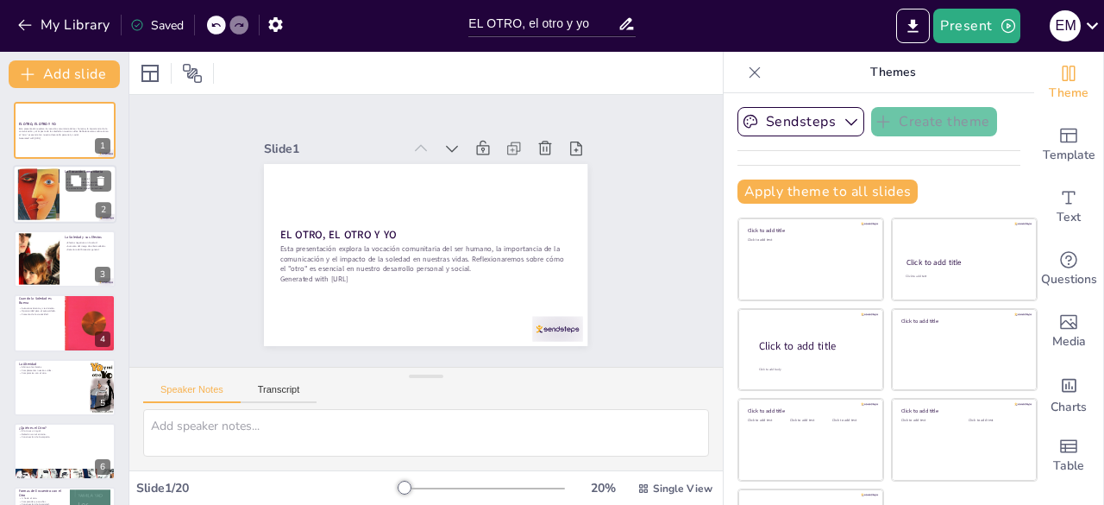
checkbox input "true"
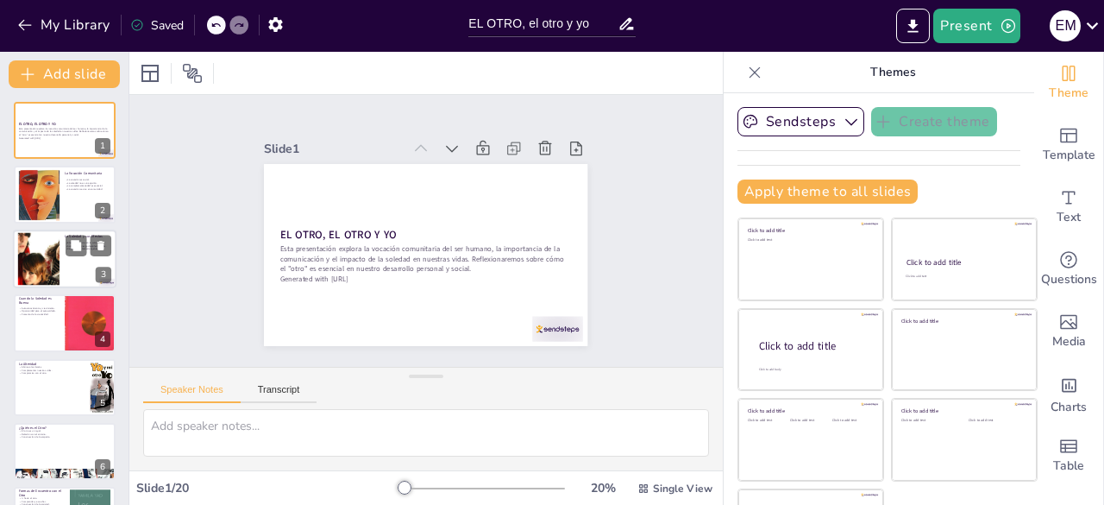
checkbox input "true"
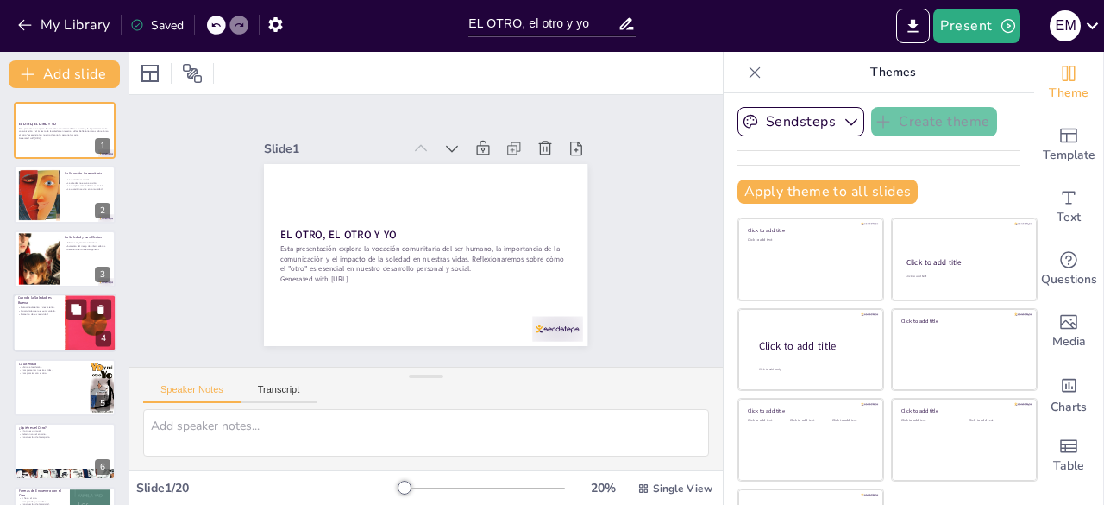
checkbox input "true"
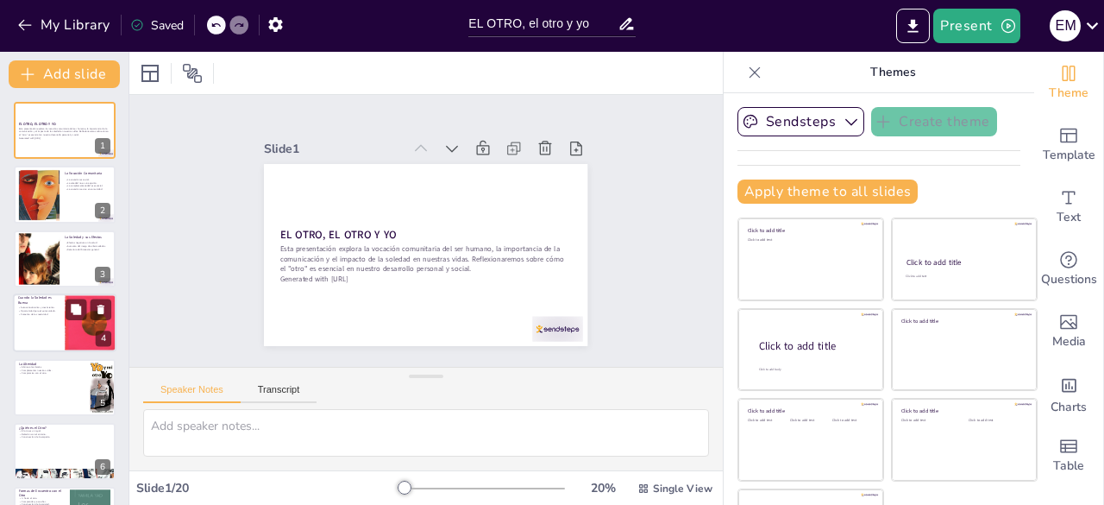
checkbox input "true"
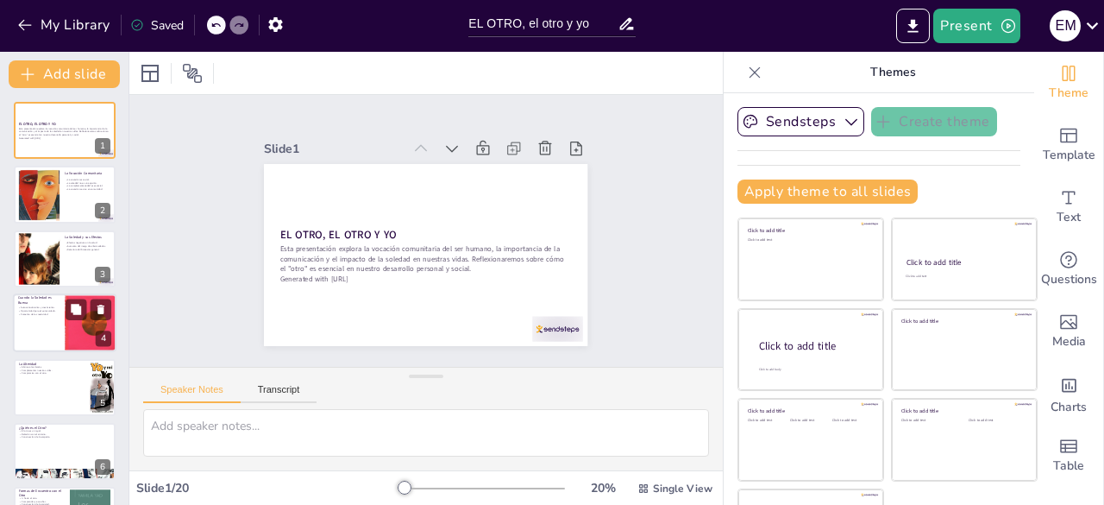
checkbox input "true"
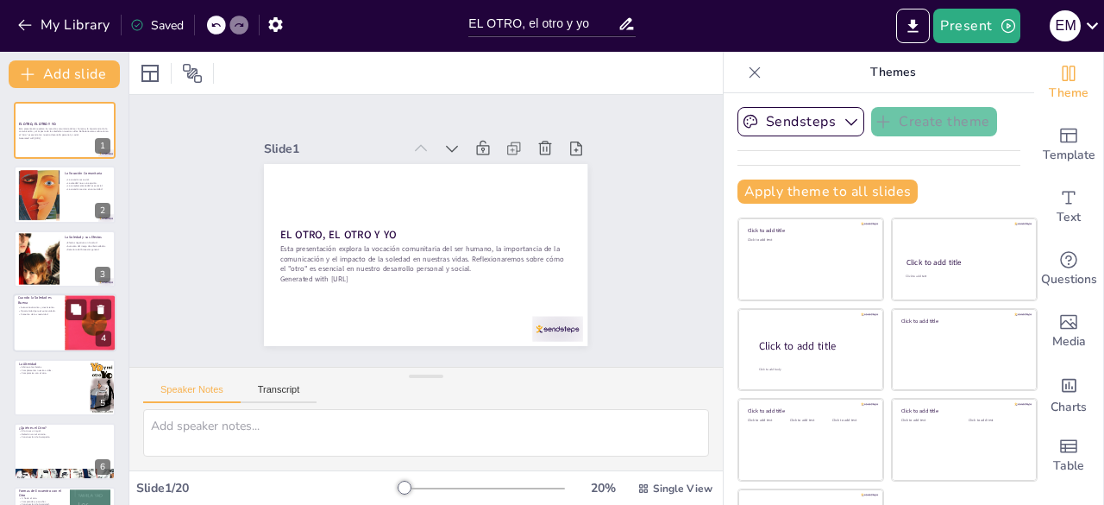
checkbox input "true"
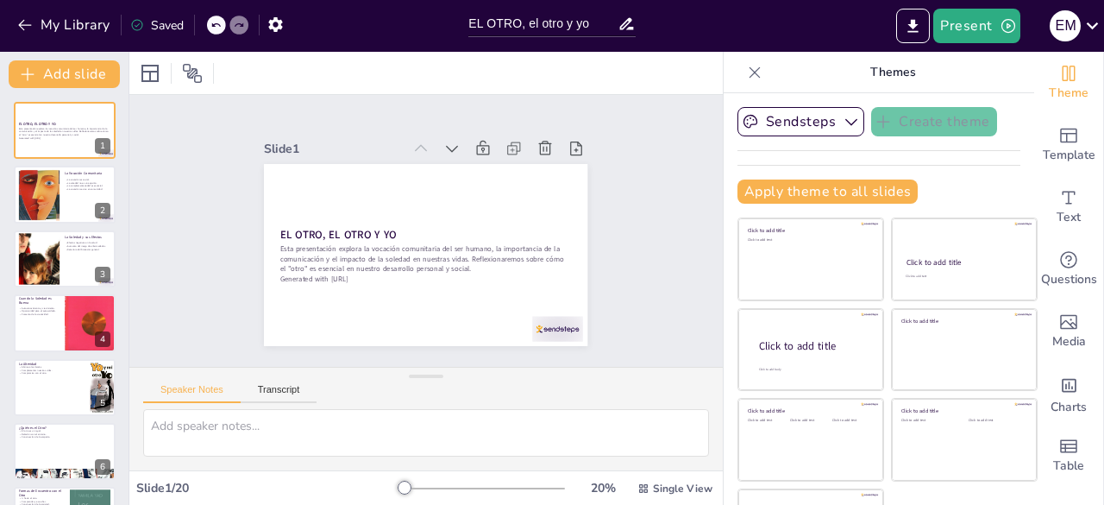
checkbox input "true"
